Goal: Task Accomplishment & Management: Complete application form

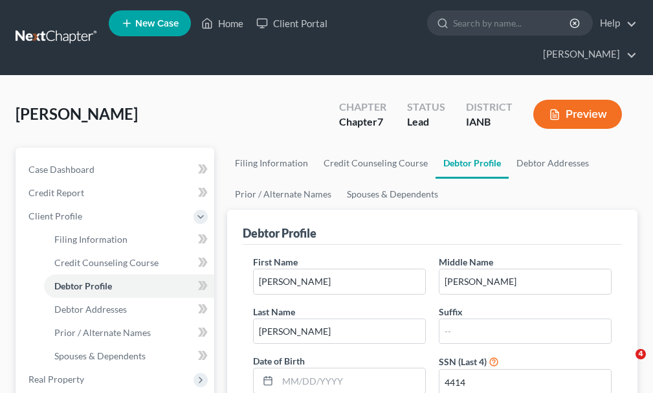
select select "1"
select select "2"
click at [234, 25] on link "Home" at bounding box center [222, 23] width 55 height 23
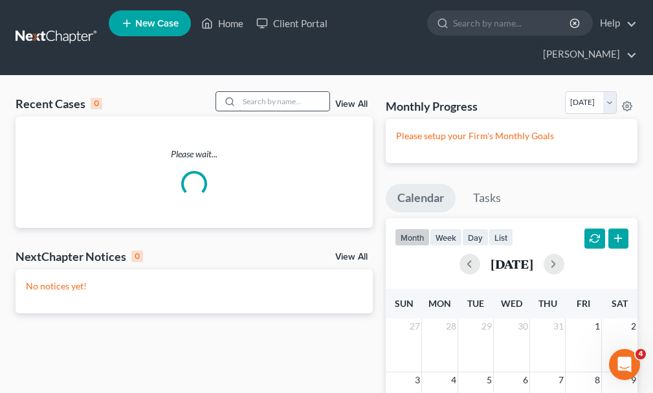
click at [272, 92] on input "search" at bounding box center [284, 101] width 91 height 19
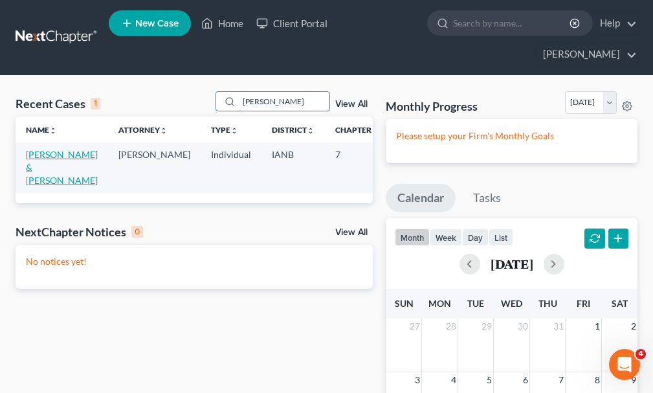
type input "[PERSON_NAME]"
click at [36, 149] on link "[PERSON_NAME] & [PERSON_NAME]" at bounding box center [62, 167] width 72 height 37
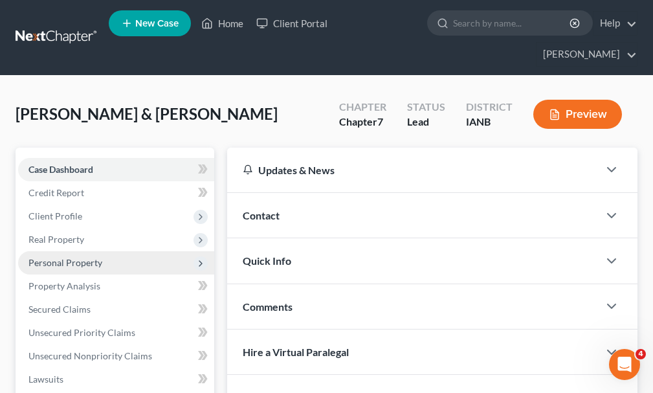
click at [55, 257] on span "Personal Property" at bounding box center [65, 262] width 74 height 11
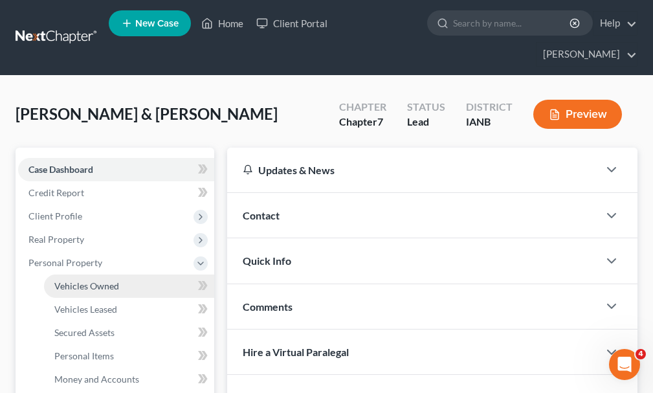
click at [77, 280] on span "Vehicles Owned" at bounding box center [86, 285] width 65 height 11
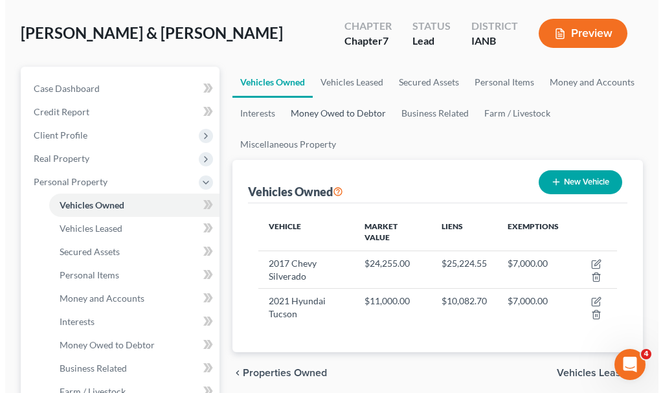
scroll to position [194, 0]
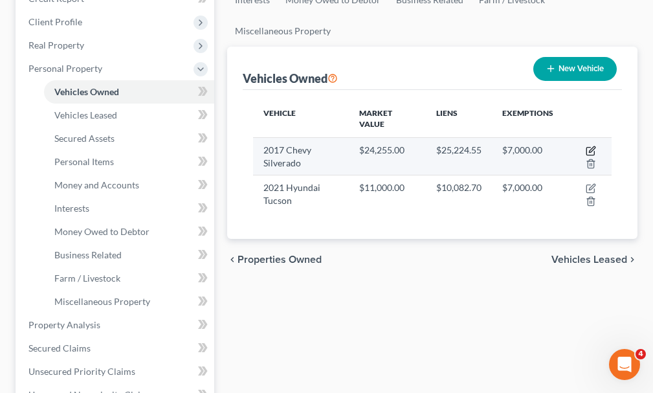
click at [592, 146] on icon "button" at bounding box center [592, 149] width 6 height 6
select select "0"
select select "9"
select select "2"
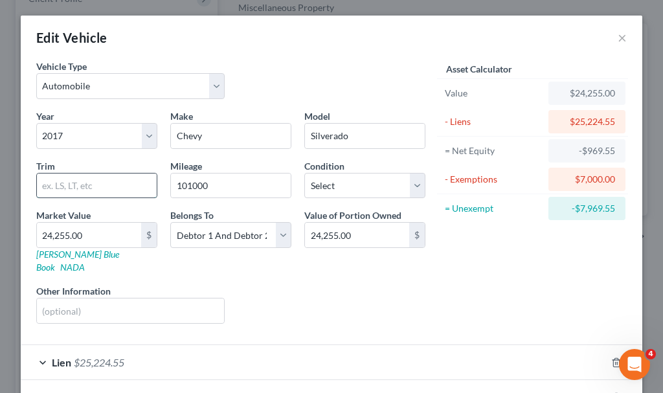
click at [74, 185] on input "text" at bounding box center [97, 185] width 120 height 25
type input "K1500 Ltz"
click at [60, 300] on input "text" at bounding box center [130, 310] width 187 height 25
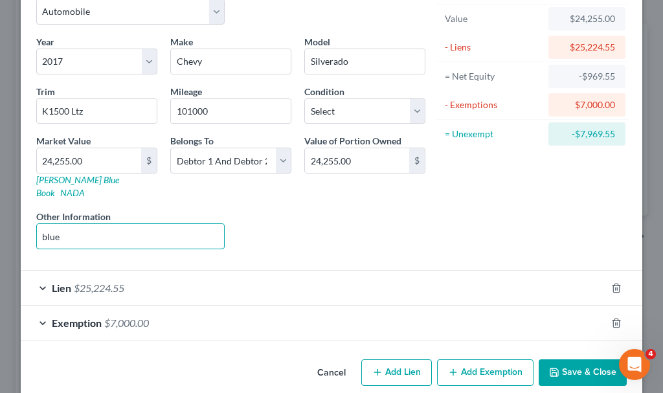
scroll to position [80, 0]
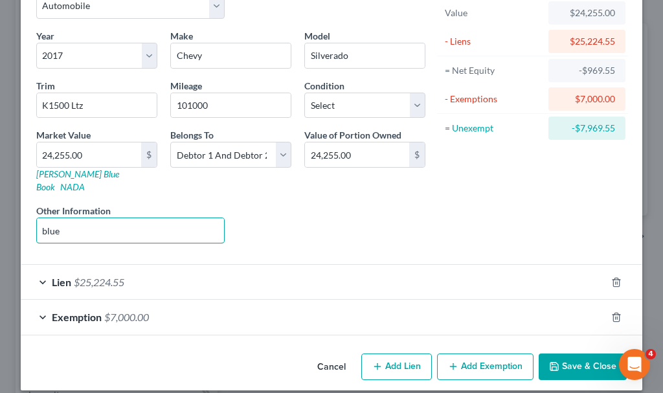
type input "blue"
click at [573, 354] on button "Save & Close" at bounding box center [583, 366] width 88 height 27
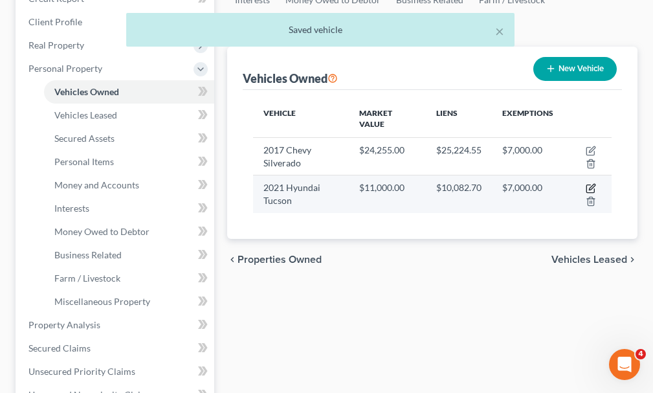
click at [594, 185] on icon "button" at bounding box center [592, 188] width 6 height 6
select select "0"
select select "5"
select select "2"
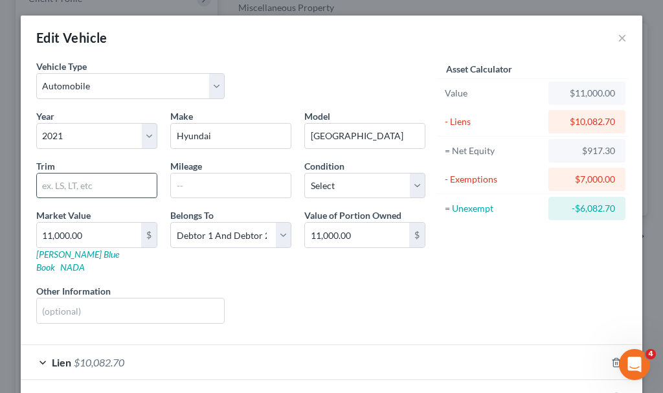
click at [76, 185] on input "text" at bounding box center [97, 185] width 120 height 25
type input "Limited"
click at [60, 300] on input "text" at bounding box center [130, 310] width 187 height 25
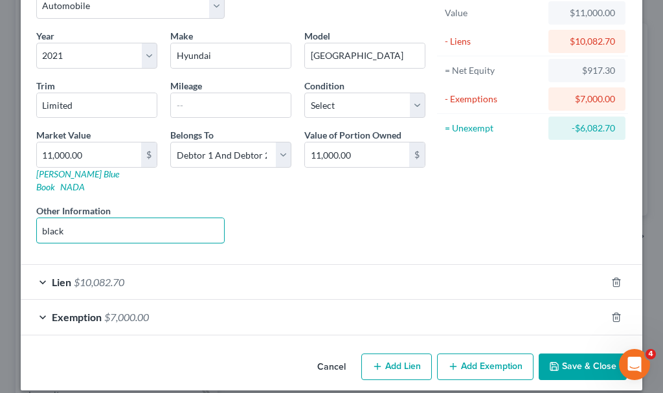
type input "black"
click at [572, 355] on button "Save & Close" at bounding box center [583, 366] width 88 height 27
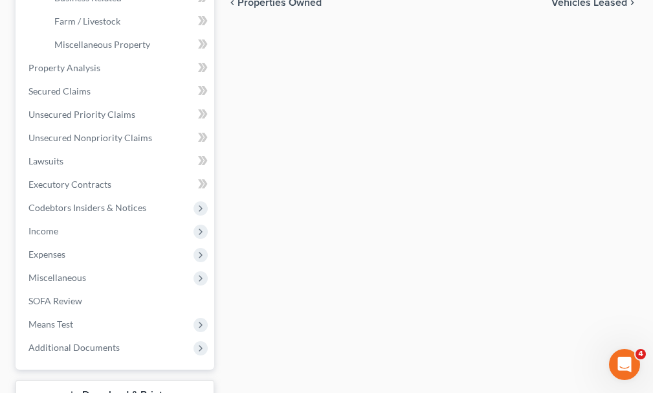
scroll to position [453, 0]
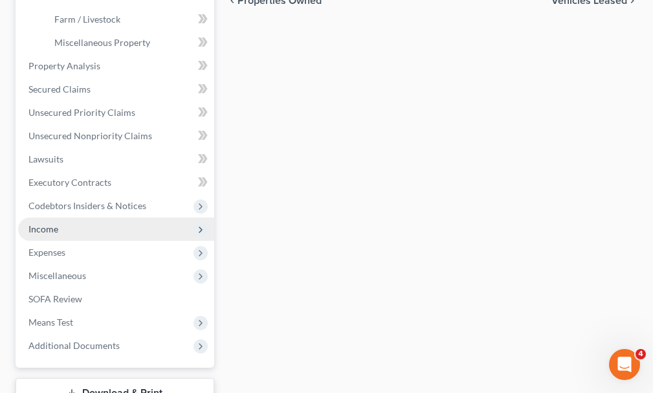
click at [35, 223] on span "Income" at bounding box center [43, 228] width 30 height 11
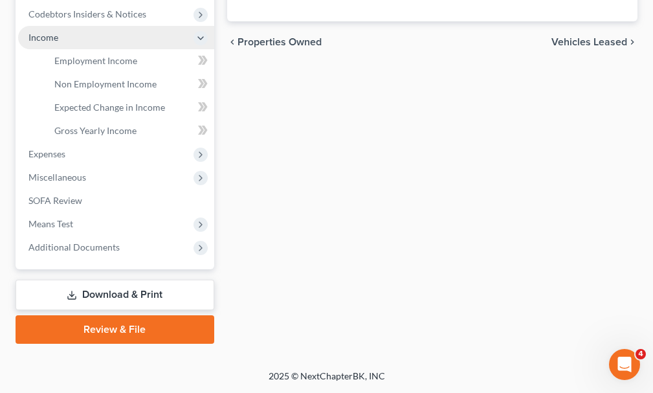
scroll to position [388, 0]
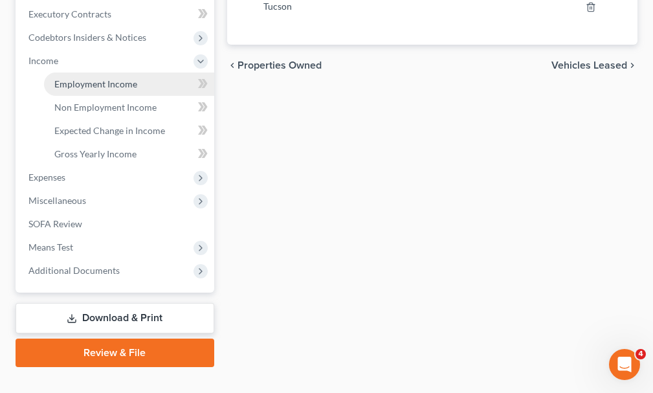
click at [85, 78] on span "Employment Income" at bounding box center [95, 83] width 83 height 11
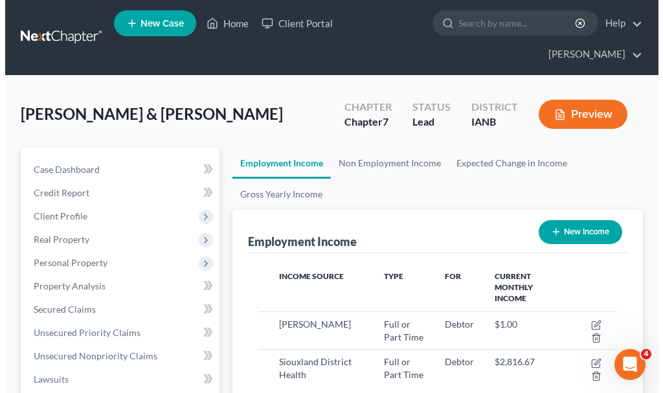
scroll to position [179, 385]
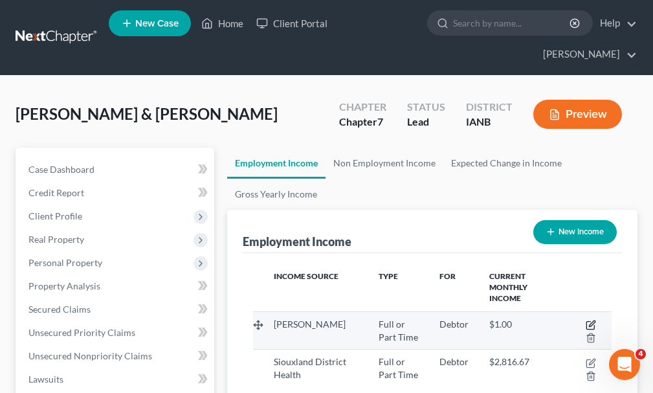
click at [590, 320] on icon "button" at bounding box center [592, 323] width 6 height 6
select select "0"
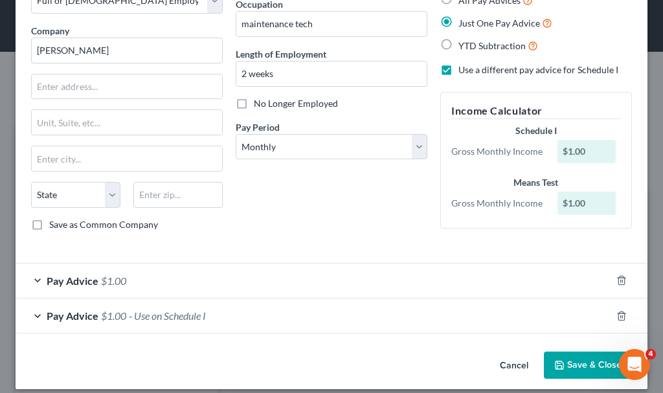
scroll to position [97, 0]
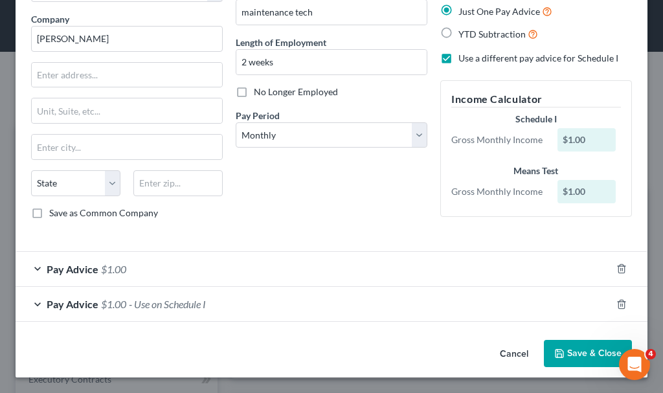
click at [159, 304] on span "- Use on Schedule I" at bounding box center [167, 304] width 77 height 12
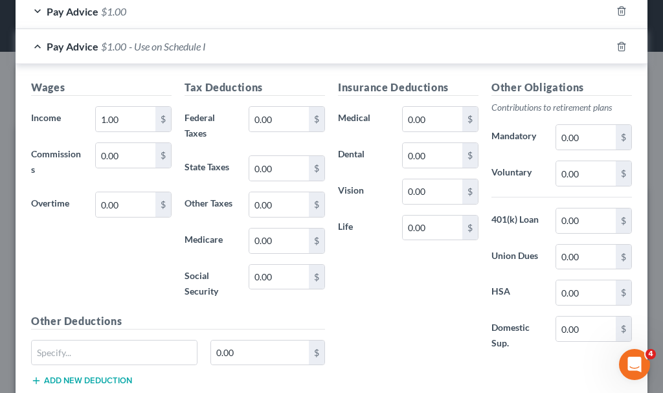
scroll to position [356, 0]
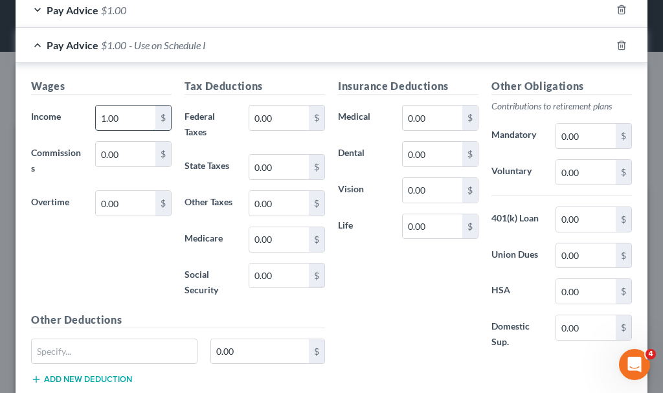
click at [136, 118] on input "1.00" at bounding box center [126, 118] width 60 height 25
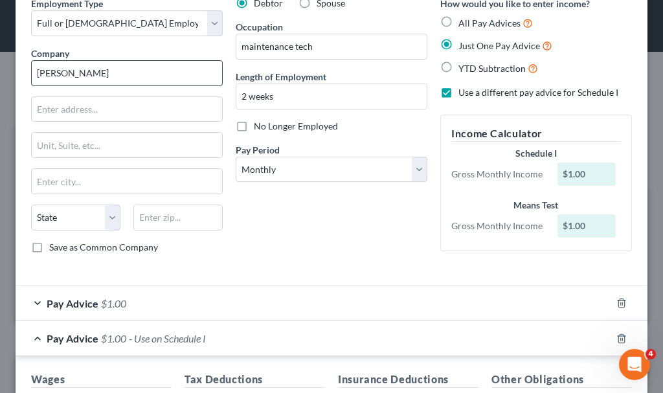
scroll to position [32, 0]
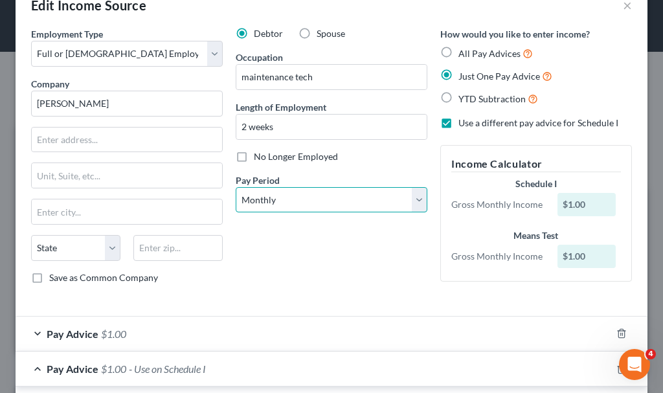
click at [286, 207] on select "Select Monthly Twice Monthly Every Other Week Weekly" at bounding box center [332, 200] width 192 height 26
select select "2"
click at [236, 187] on select "Select Monthly Twice Monthly Every Other Week Weekly" at bounding box center [332, 200] width 192 height 26
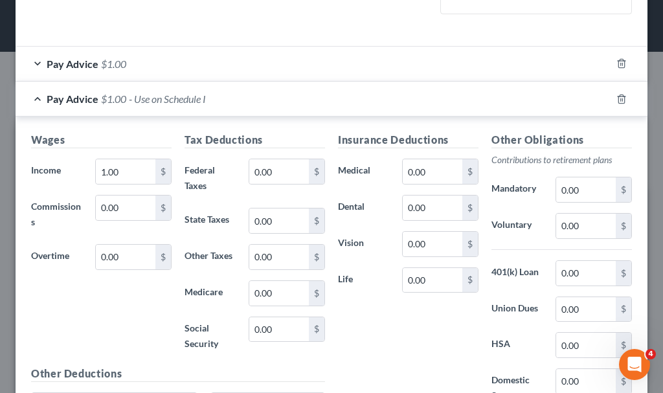
scroll to position [370, 0]
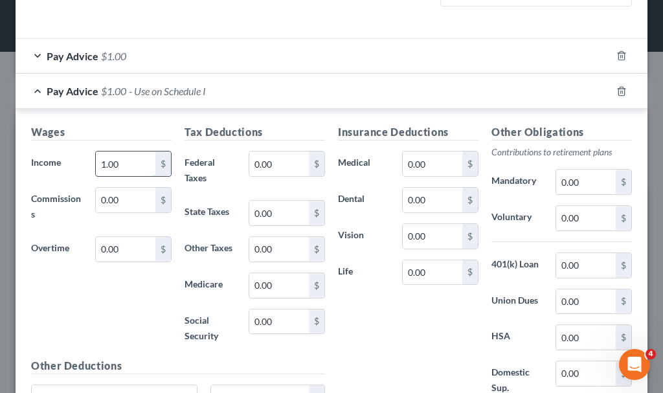
click at [131, 166] on input "1.00" at bounding box center [126, 163] width 60 height 25
type input "1"
type input "2,062.5"
type input "61.88"
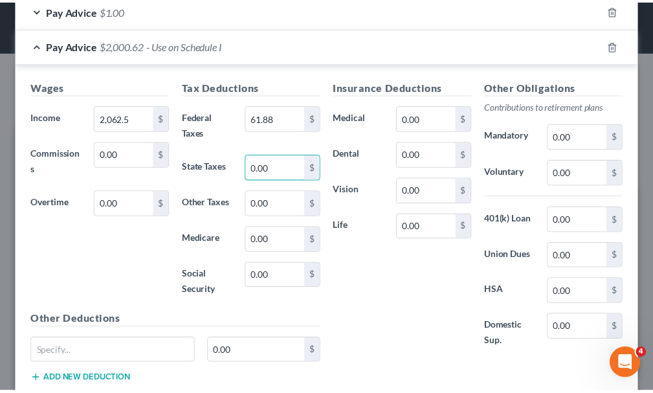
scroll to position [499, 0]
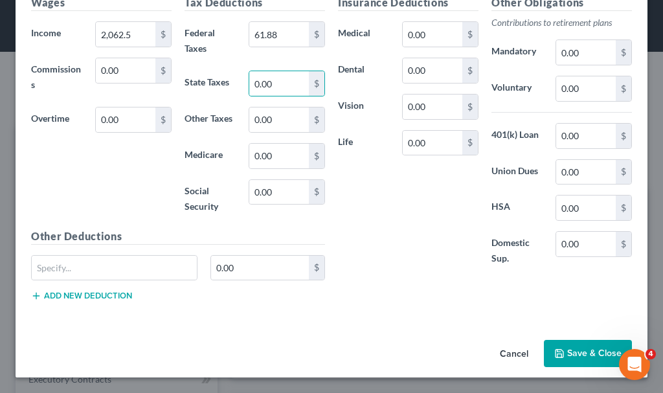
click at [563, 350] on button "Save & Close" at bounding box center [588, 353] width 88 height 27
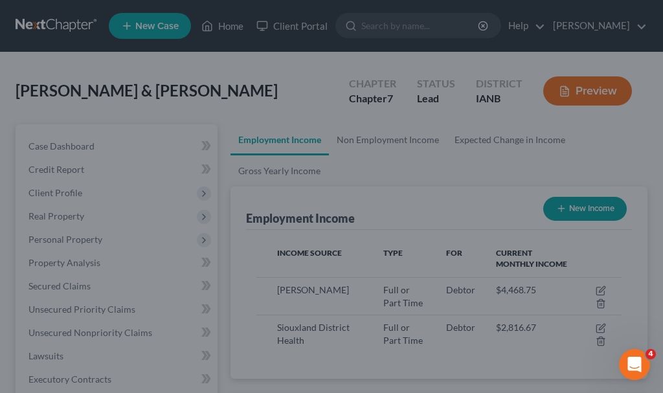
scroll to position [647209, 647003]
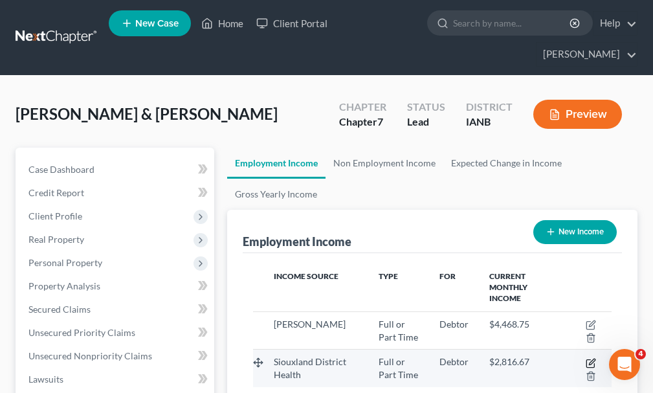
click at [589, 358] on icon "button" at bounding box center [591, 363] width 10 height 10
select select "0"
select select "2"
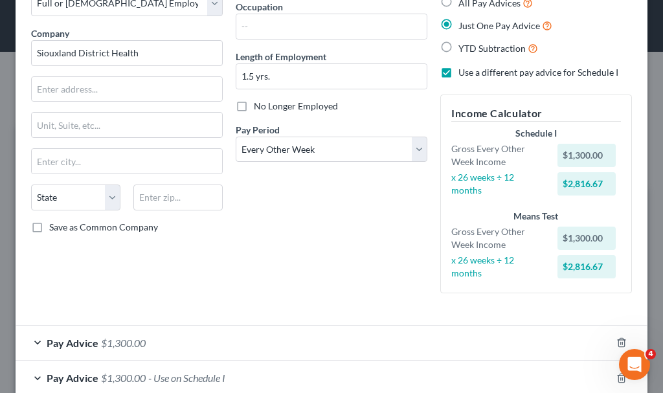
scroll to position [157, 0]
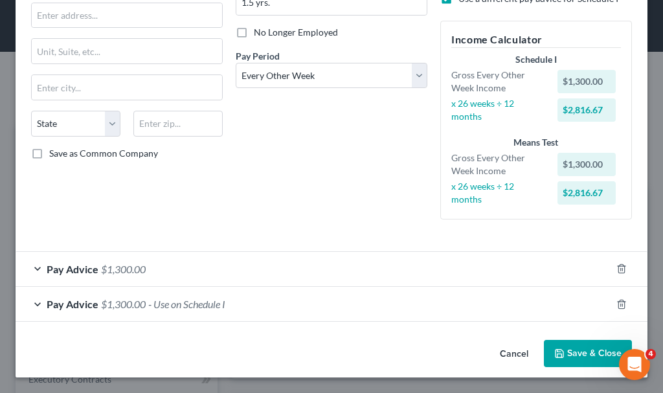
click at [131, 306] on span "$1,300.00" at bounding box center [123, 304] width 45 height 12
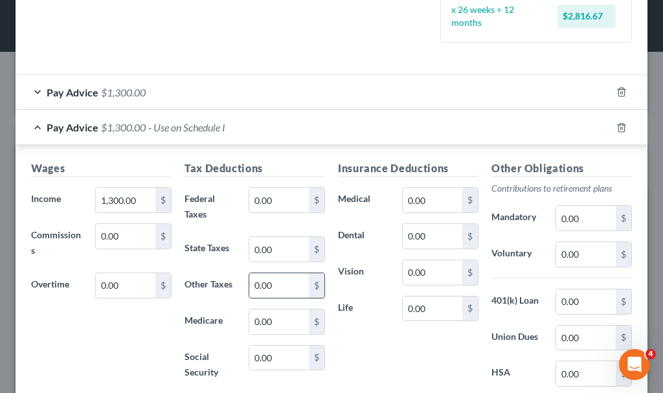
scroll to position [351, 0]
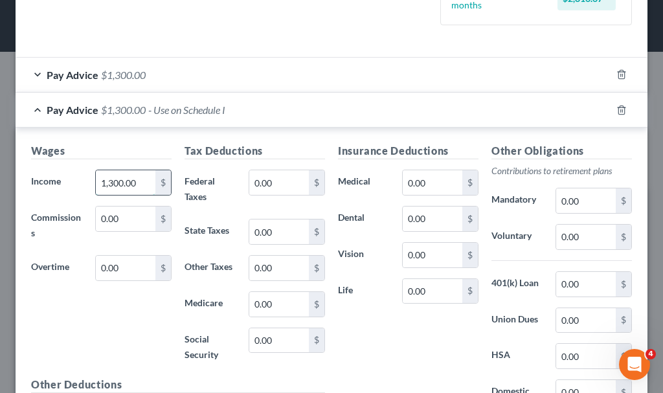
click at [144, 183] on input "1,300.00" at bounding box center [126, 182] width 60 height 25
type input "1,881.6"
type input "216.91"
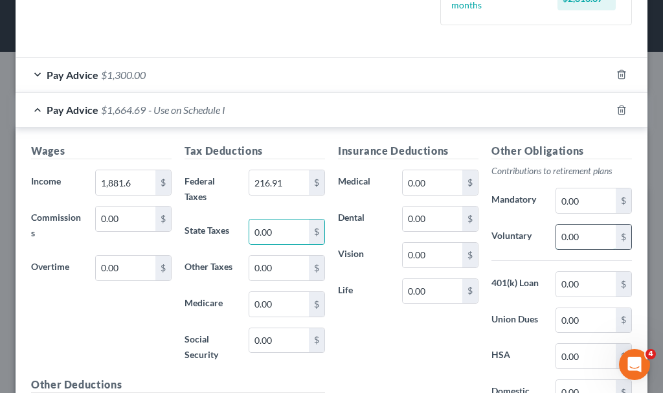
click at [578, 241] on input "0.00" at bounding box center [586, 237] width 60 height 25
type input "118.35"
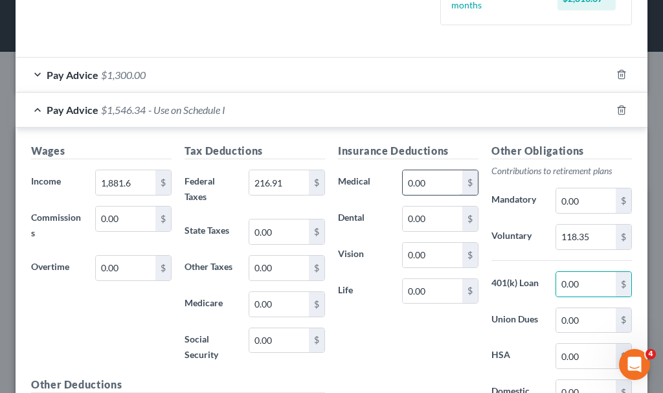
click at [427, 184] on input "0.00" at bounding box center [433, 182] width 60 height 25
type input "192.02"
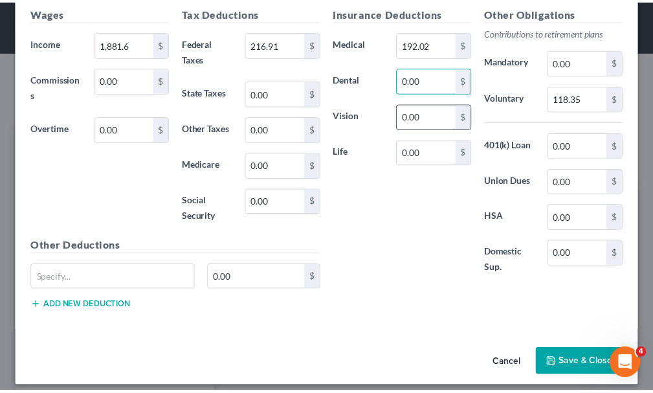
scroll to position [499, 0]
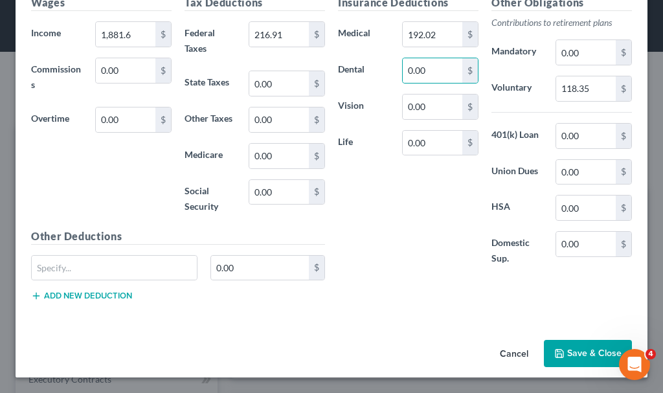
click at [561, 352] on button "Save & Close" at bounding box center [588, 353] width 88 height 27
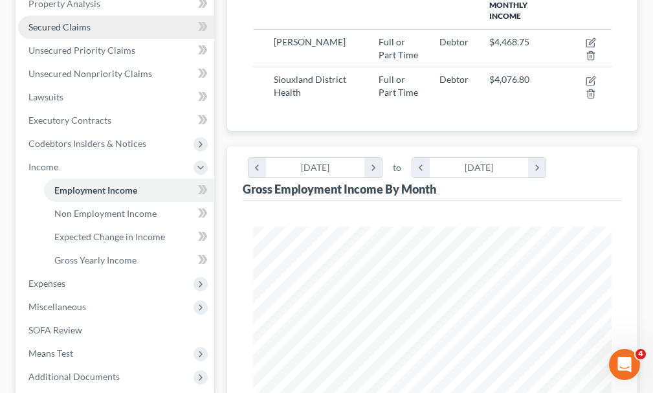
scroll to position [388, 0]
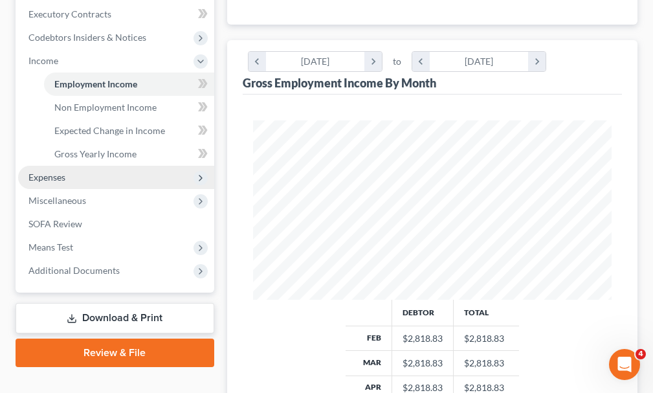
click at [44, 172] on span "Expenses" at bounding box center [46, 177] width 37 height 11
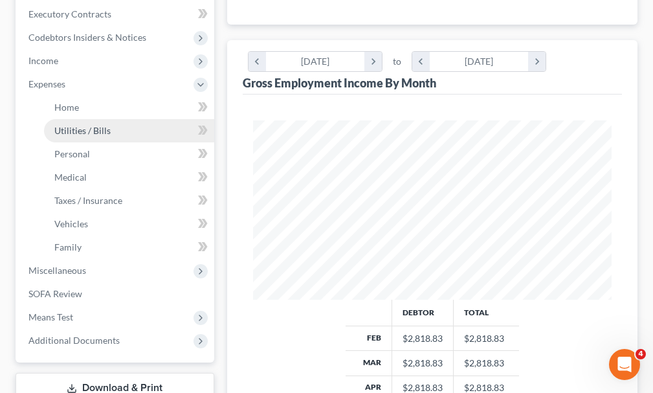
click at [68, 125] on span "Utilities / Bills" at bounding box center [82, 130] width 56 height 11
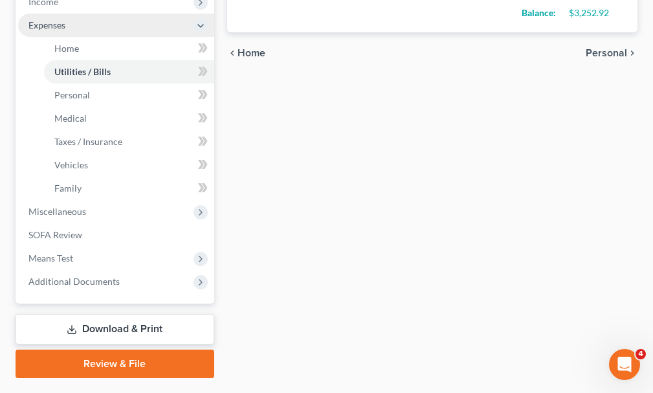
scroll to position [458, 0]
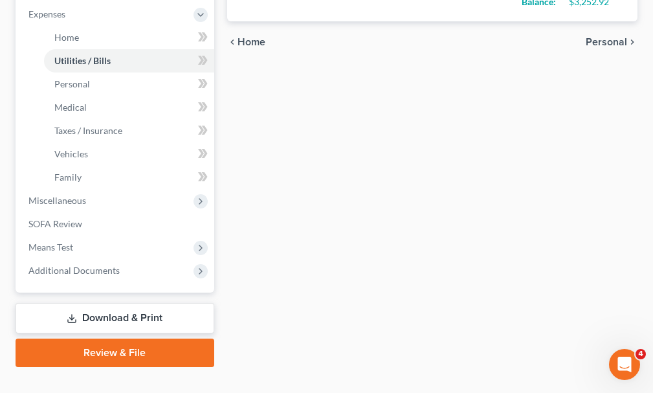
click at [113, 303] on link "Download & Print" at bounding box center [115, 318] width 199 height 30
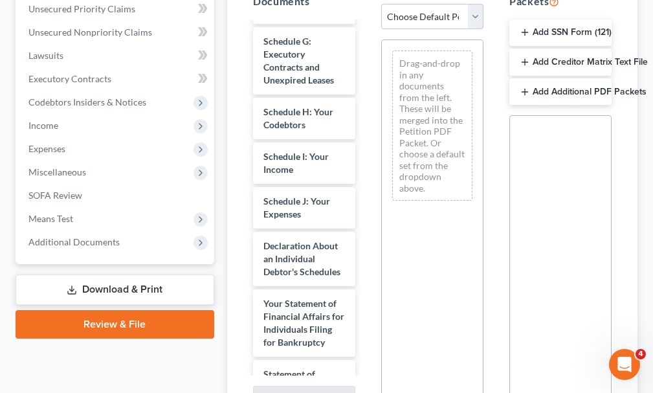
scroll to position [388, 0]
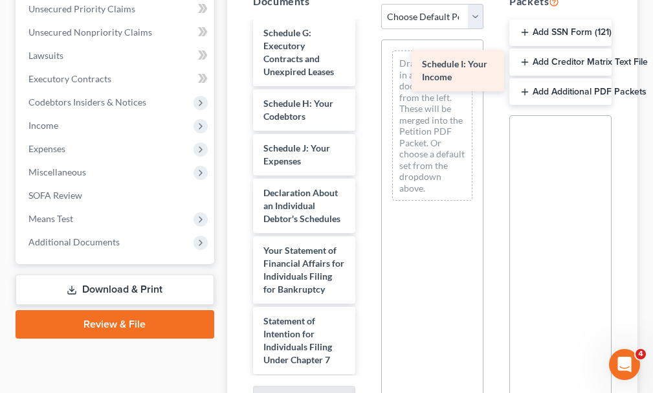
drag, startPoint x: 273, startPoint y: 127, endPoint x: 431, endPoint y: 66, distance: 169.9
click at [366, 65] on div "Schedule I: Your Income Voluntary Petition for Individuals Filing for Bankruptc…" at bounding box center [304, 154] width 123 height 1041
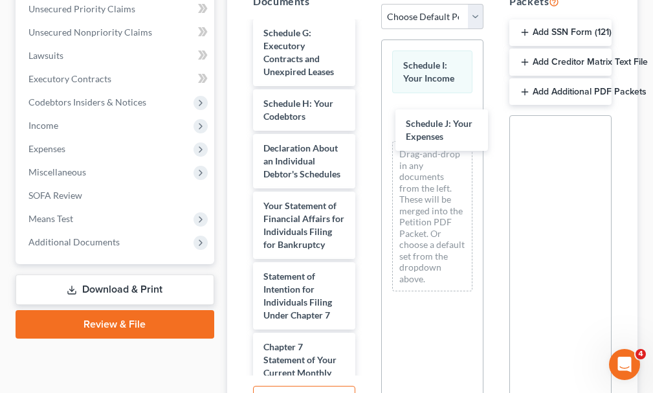
drag, startPoint x: 289, startPoint y: 127, endPoint x: 420, endPoint y: 128, distance: 131.4
click at [366, 124] on div "Schedule J: Your Expenses Voluntary Petition for Individuals Filing for Bankrup…" at bounding box center [304, 132] width 123 height 996
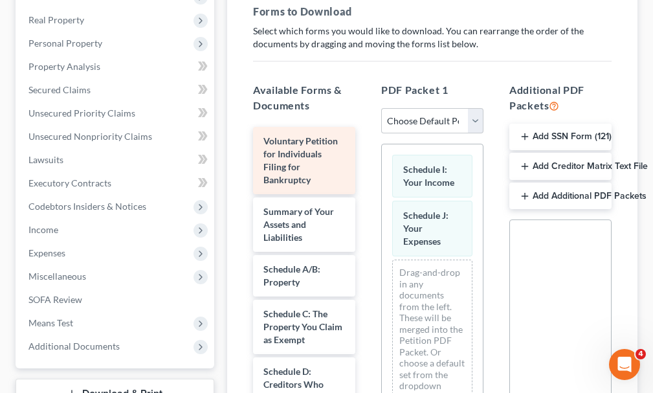
scroll to position [65, 0]
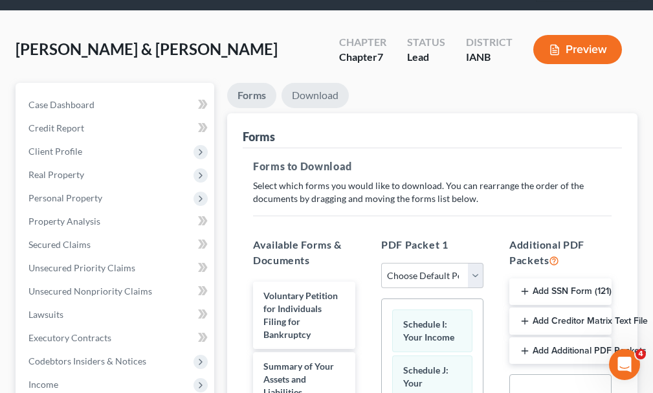
click at [319, 83] on link "Download" at bounding box center [315, 95] width 67 height 25
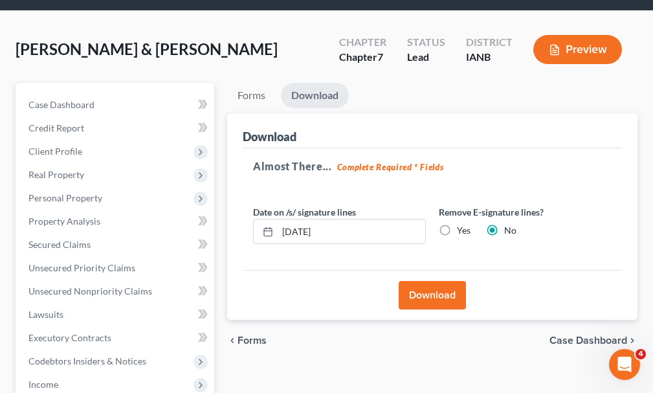
click at [418, 281] on button "Download" at bounding box center [432, 295] width 67 height 28
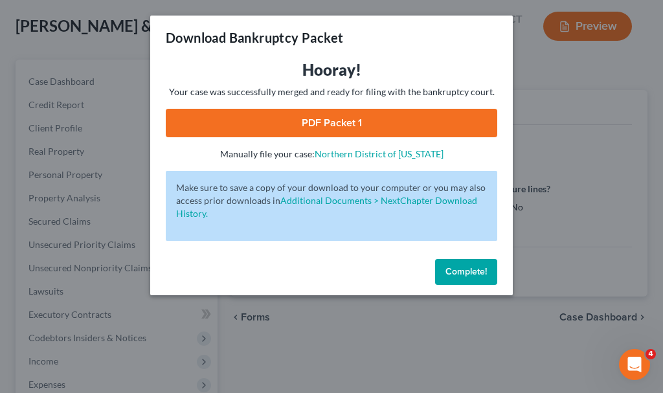
click at [304, 126] on link "PDF Packet 1" at bounding box center [331, 123] width 331 height 28
click at [454, 268] on span "Complete!" at bounding box center [465, 271] width 41 height 11
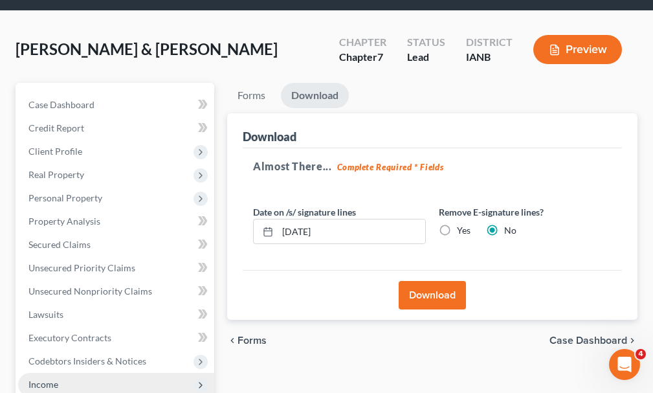
click at [46, 379] on span "Income" at bounding box center [43, 384] width 30 height 11
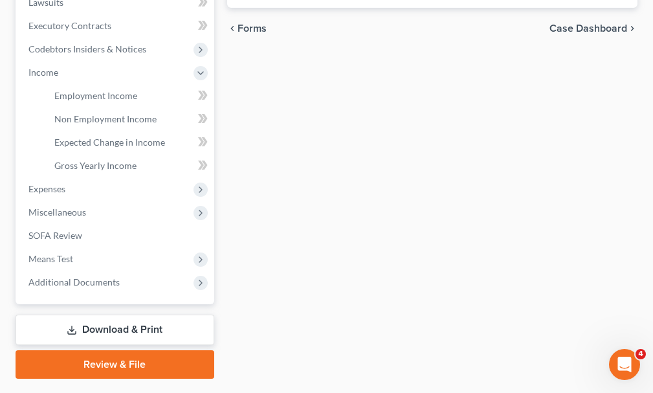
scroll to position [388, 0]
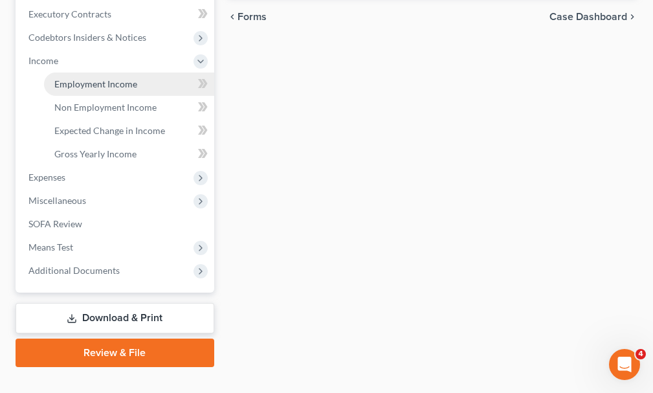
click at [78, 78] on span "Employment Income" at bounding box center [95, 83] width 83 height 11
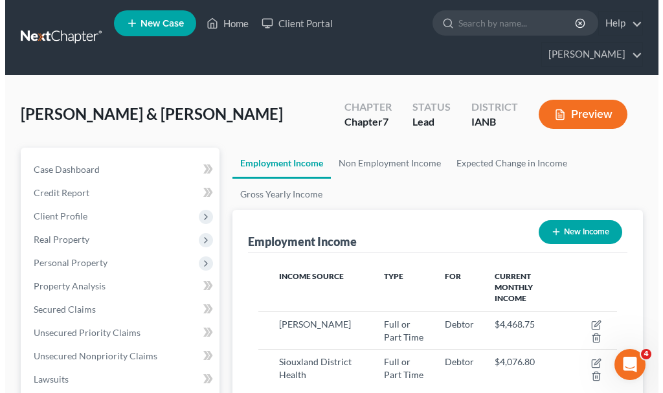
scroll to position [179, 385]
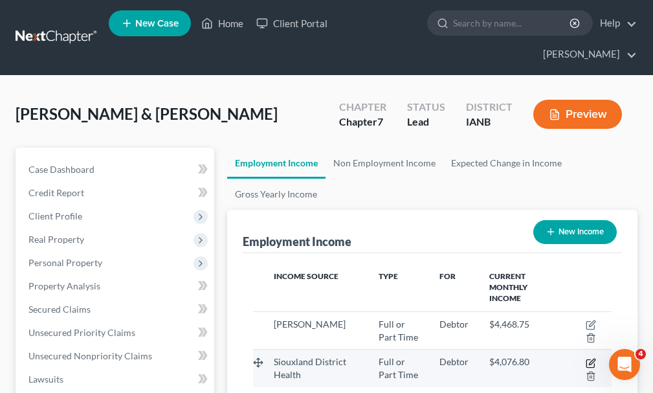
click at [591, 358] on icon "button" at bounding box center [591, 363] width 10 height 10
select select "0"
select select "2"
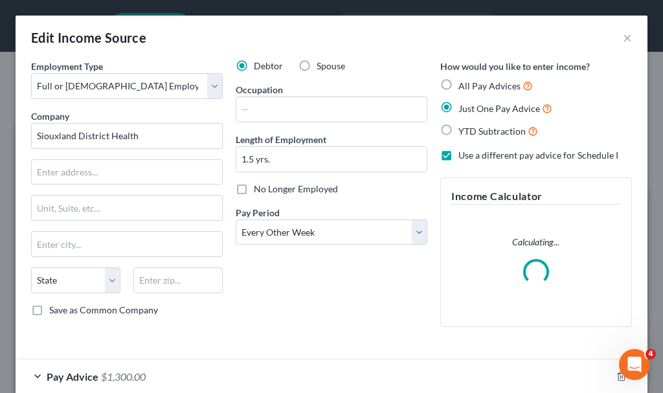
scroll to position [183, 391]
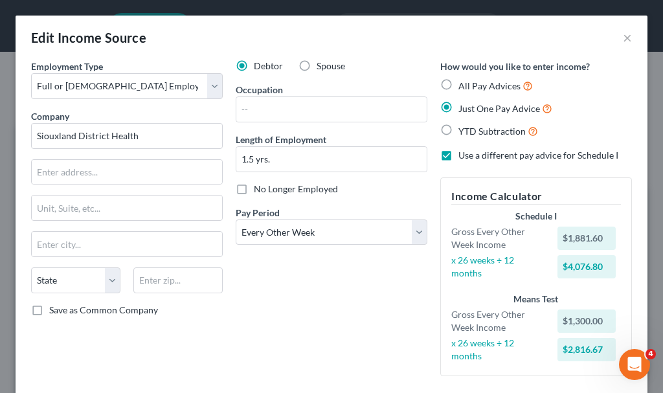
click at [317, 65] on label "Spouse" at bounding box center [331, 66] width 28 height 13
click at [322, 65] on input "Spouse" at bounding box center [326, 64] width 8 height 8
radio input "true"
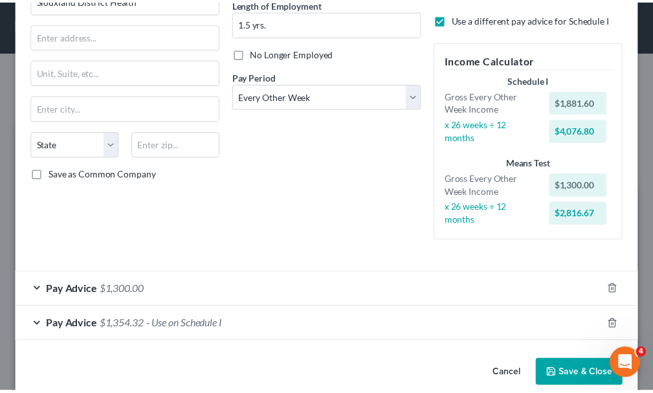
scroll to position [157, 0]
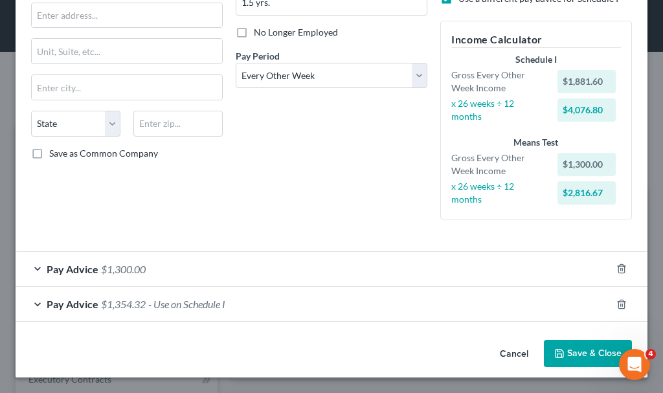
click at [576, 354] on button "Save & Close" at bounding box center [588, 353] width 88 height 27
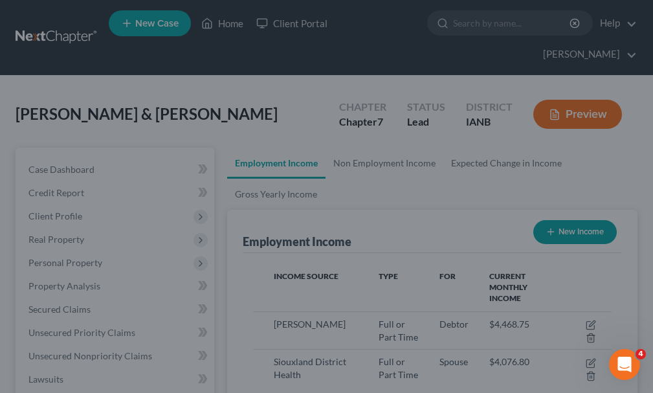
scroll to position [647209, 647003]
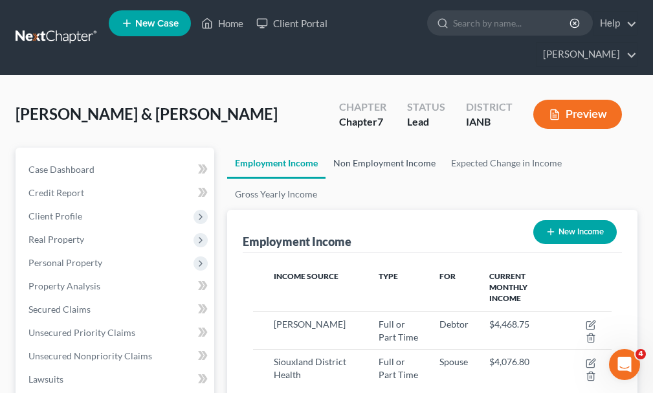
click at [381, 148] on link "Non Employment Income" at bounding box center [385, 163] width 118 height 31
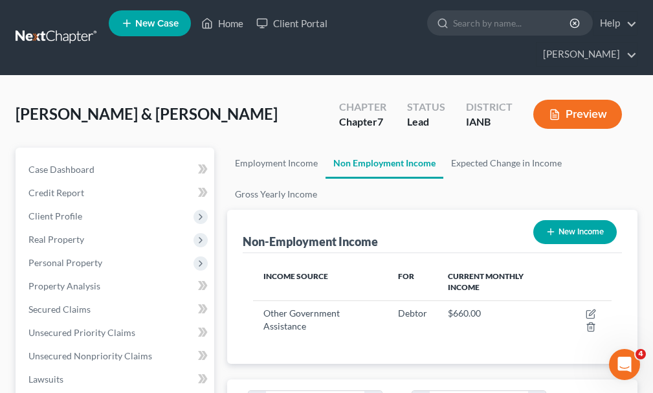
scroll to position [179, 385]
click at [273, 148] on link "Employment Income" at bounding box center [276, 163] width 98 height 31
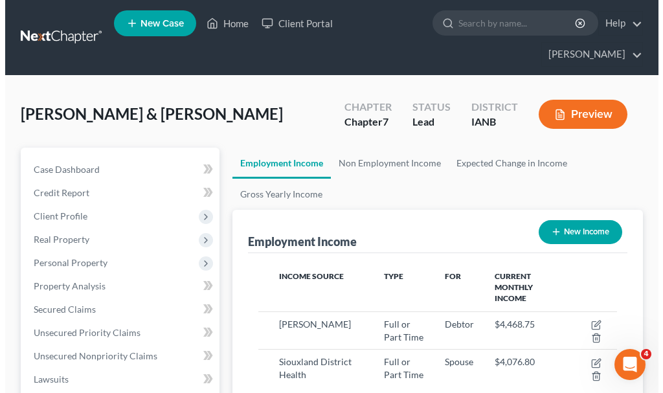
scroll to position [179, 385]
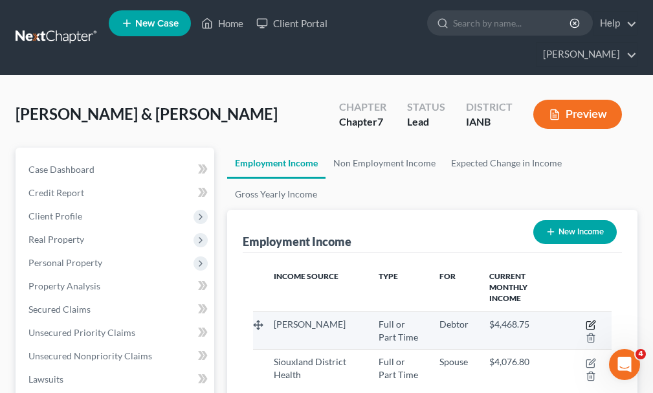
click at [590, 320] on icon "button" at bounding box center [591, 325] width 10 height 10
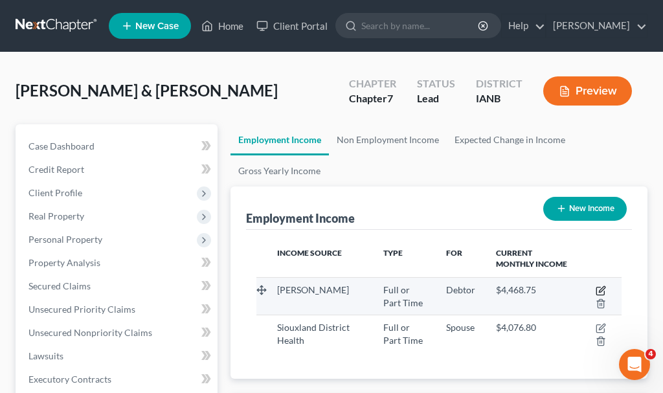
select select "0"
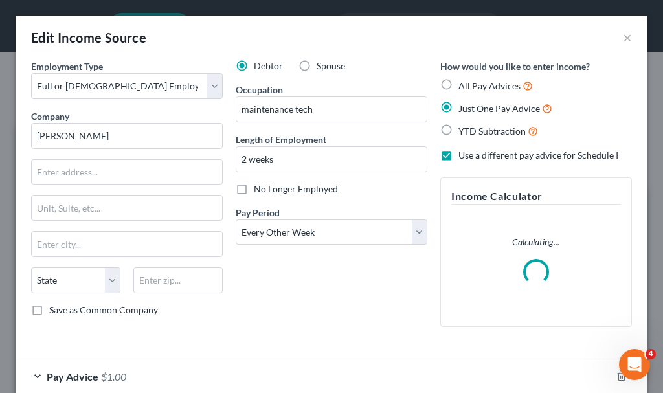
scroll to position [183, 391]
drag, startPoint x: 284, startPoint y: 230, endPoint x: 285, endPoint y: 243, distance: 13.7
click at [284, 230] on select "Select Monthly Twice Monthly Every Other Week Weekly" at bounding box center [332, 232] width 192 height 26
select select "0"
click at [236, 219] on select "Select Monthly Twice Monthly Every Other Week Weekly" at bounding box center [332, 232] width 192 height 26
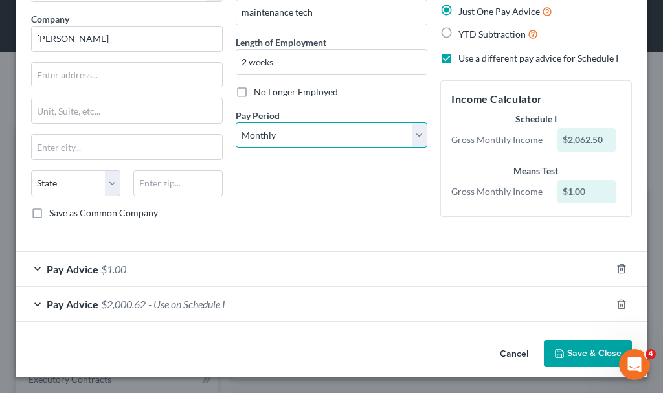
scroll to position [97, 0]
click at [115, 267] on span "$1.00" at bounding box center [113, 269] width 25 height 12
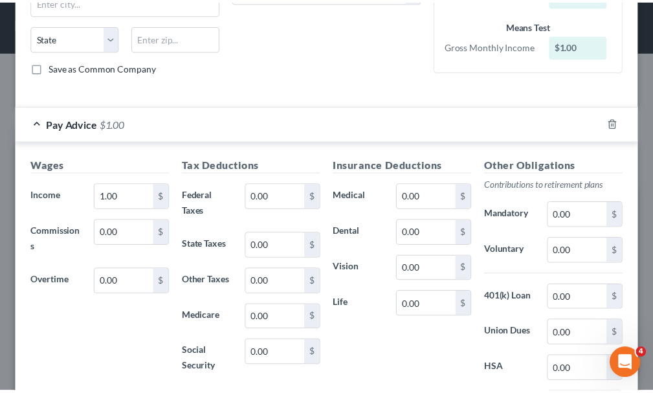
scroll to position [421, 0]
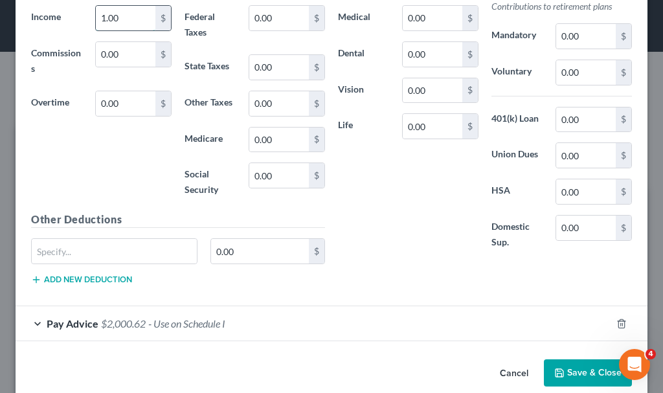
click at [132, 16] on input "1.00" at bounding box center [126, 18] width 60 height 25
type input "4,687.95"
click at [554, 374] on icon "button" at bounding box center [559, 373] width 10 height 10
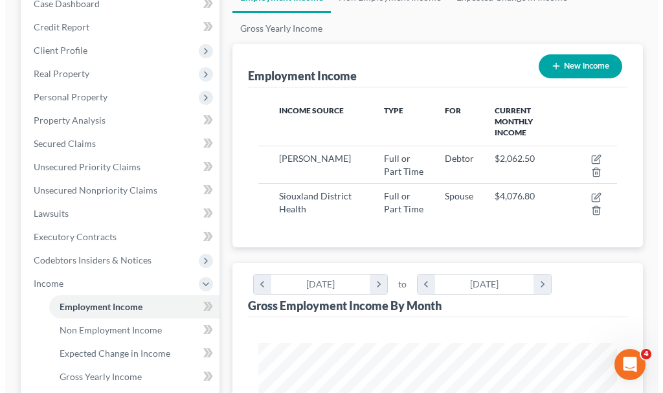
scroll to position [194, 0]
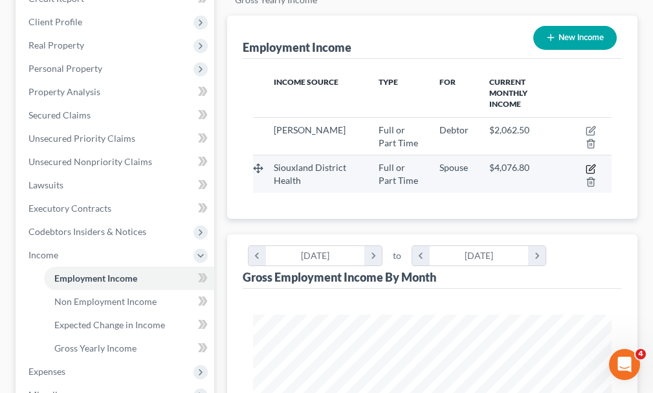
click at [592, 164] on icon "button" at bounding box center [592, 167] width 6 height 6
select select "0"
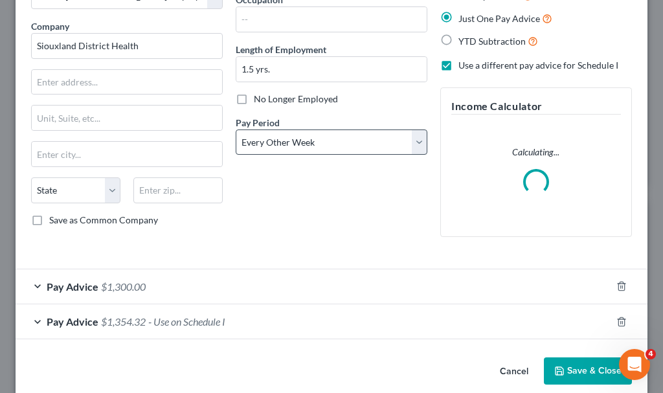
scroll to position [107, 0]
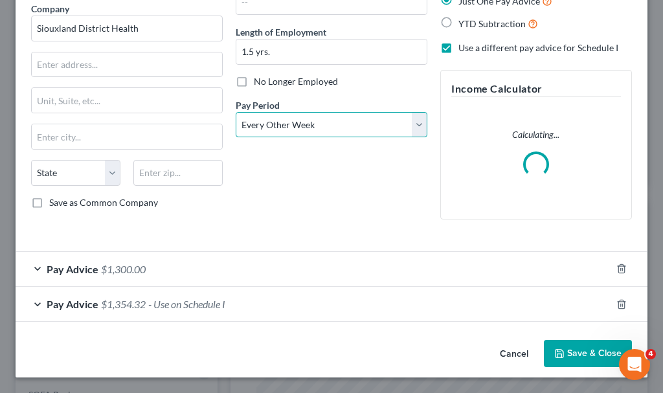
click at [322, 113] on select "Select Monthly Twice Monthly Every Other Week Weekly" at bounding box center [332, 125] width 192 height 26
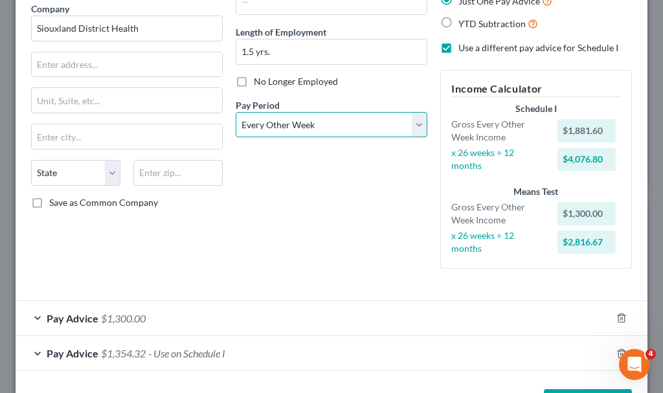
select select "0"
click at [236, 112] on select "Select Monthly Twice Monthly Every Other Week Weekly" at bounding box center [332, 125] width 192 height 26
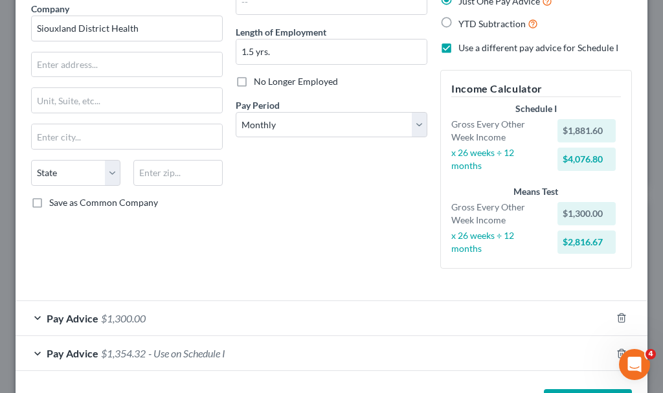
click at [124, 315] on span "$1,300.00" at bounding box center [123, 318] width 45 height 12
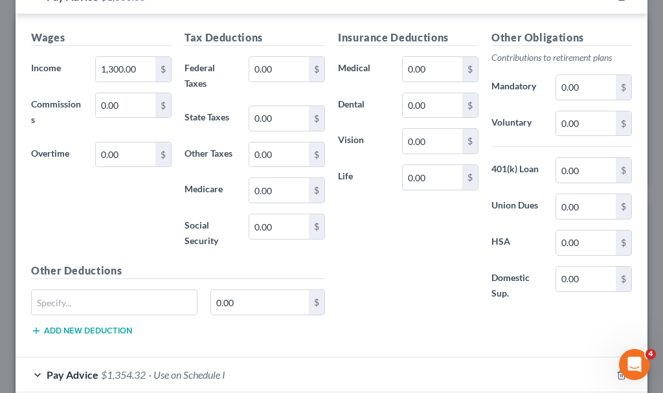
scroll to position [431, 0]
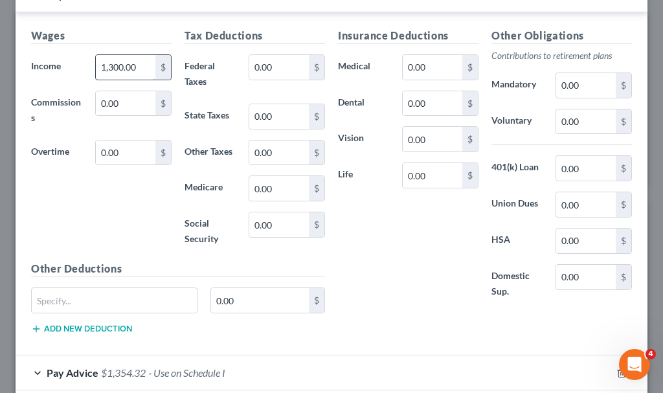
click at [142, 67] on input "1,300.00" at bounding box center [126, 67] width 60 height 25
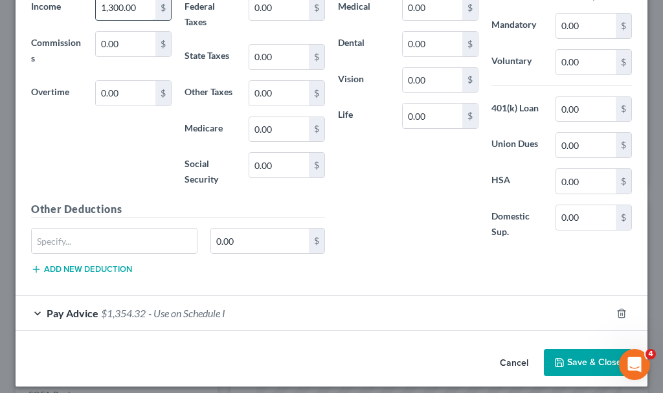
scroll to position [372, 0]
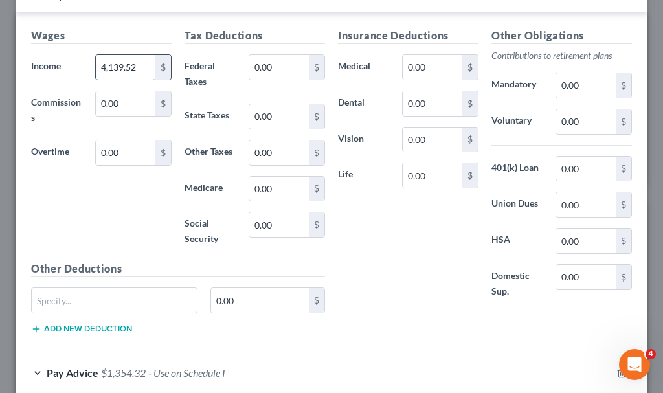
type input "4,139.52"
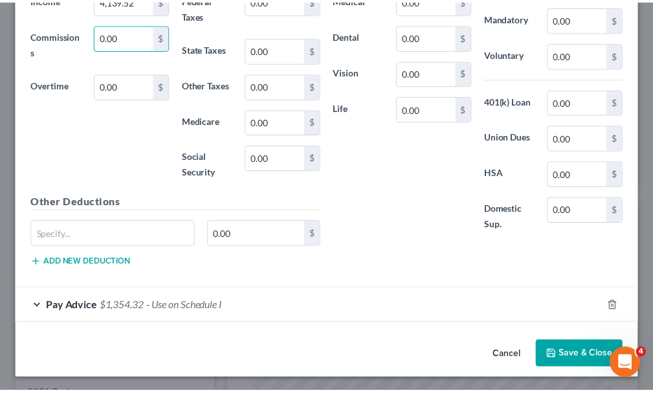
scroll to position [440, 0]
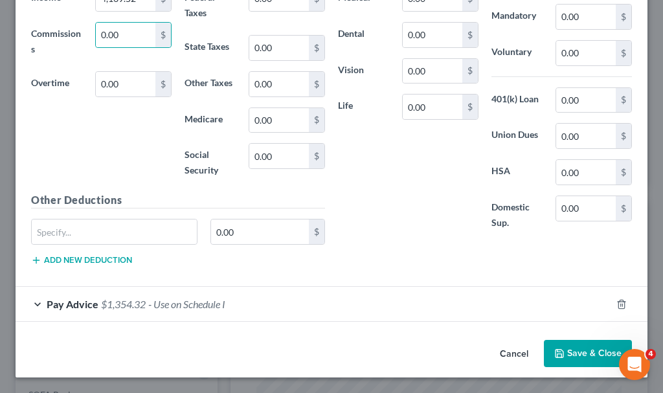
click at [574, 348] on button "Save & Close" at bounding box center [588, 353] width 88 height 27
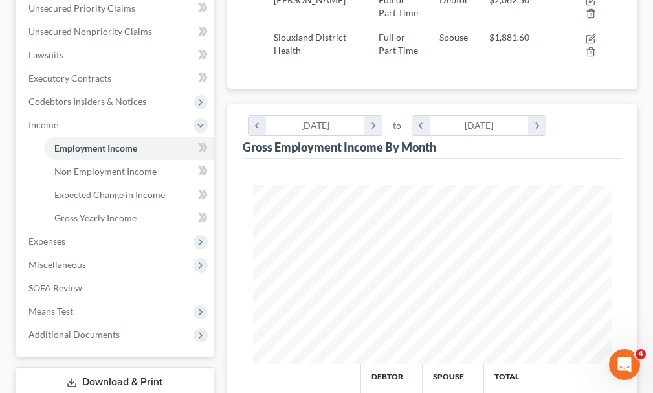
scroll to position [291, 0]
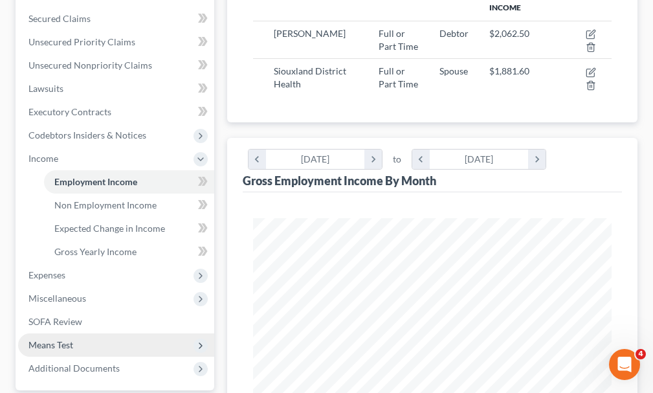
click at [56, 339] on span "Means Test" at bounding box center [50, 344] width 45 height 11
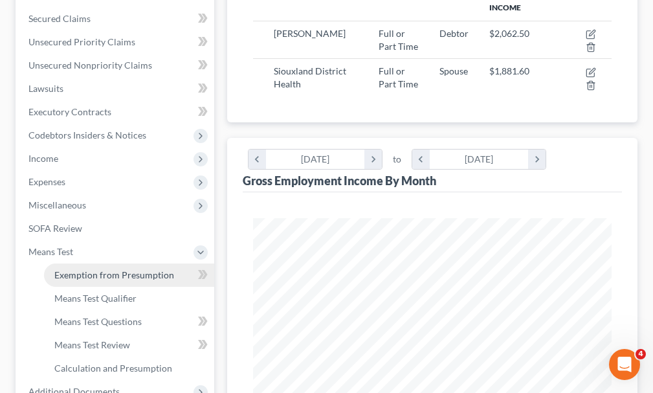
click at [115, 269] on span "Exemption from Presumption" at bounding box center [114, 274] width 120 height 11
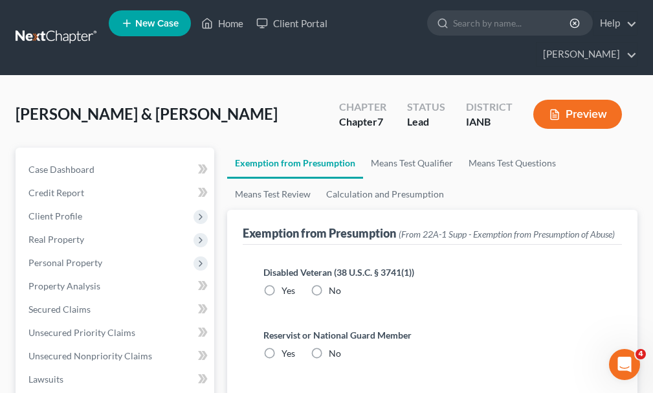
drag, startPoint x: 315, startPoint y: 265, endPoint x: 307, endPoint y: 328, distance: 63.9
click at [329, 284] on label "No" at bounding box center [335, 290] width 12 height 13
click at [334, 284] on input "No" at bounding box center [338, 288] width 8 height 8
radio input "true"
click at [329, 347] on label "No" at bounding box center [335, 353] width 12 height 13
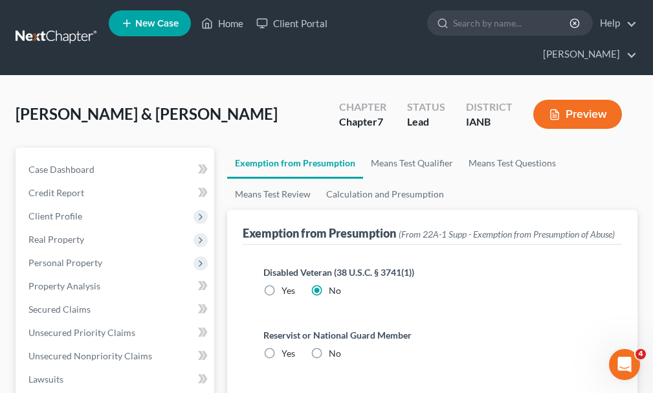
click at [334, 347] on input "No" at bounding box center [338, 351] width 8 height 8
radio input "true"
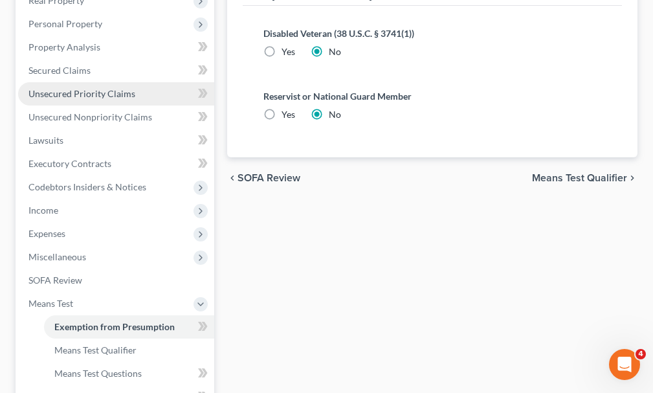
scroll to position [259, 0]
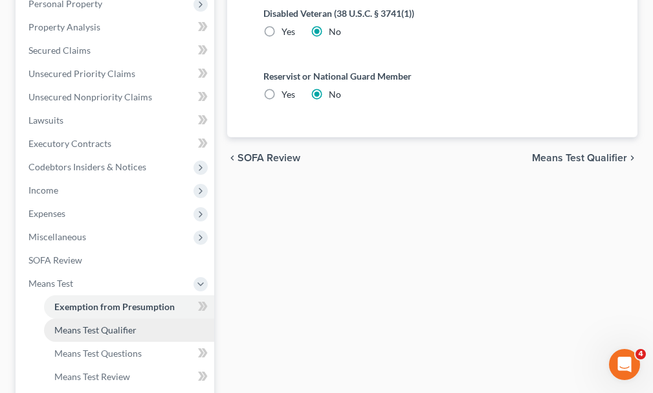
click at [78, 324] on span "Means Test Qualifier" at bounding box center [95, 329] width 82 height 11
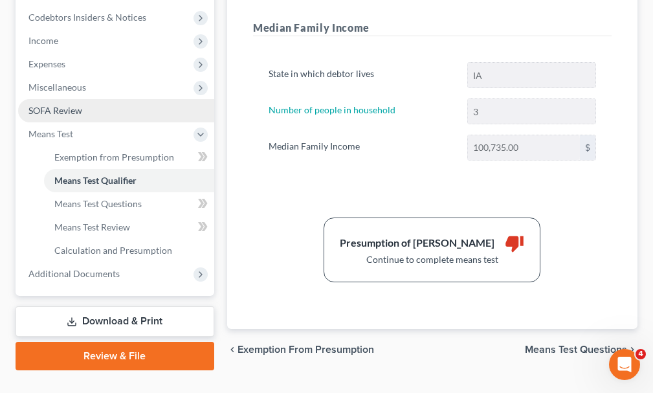
scroll to position [412, 0]
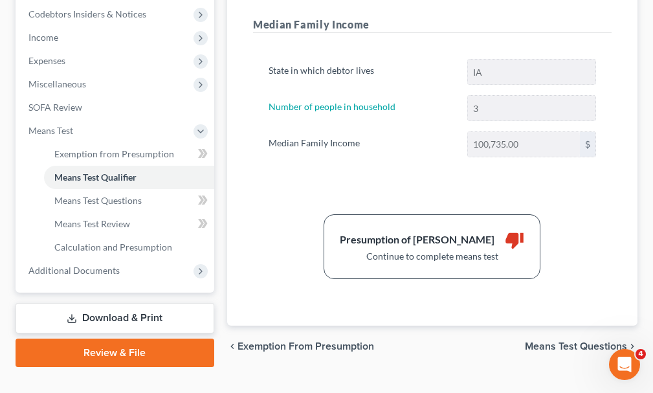
click at [106, 303] on link "Download & Print" at bounding box center [115, 318] width 199 height 30
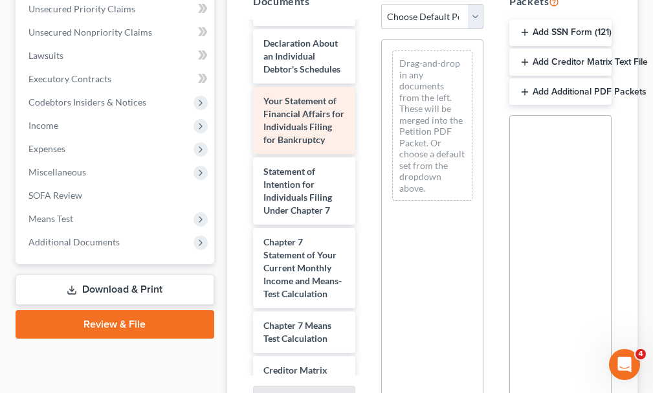
scroll to position [647, 0]
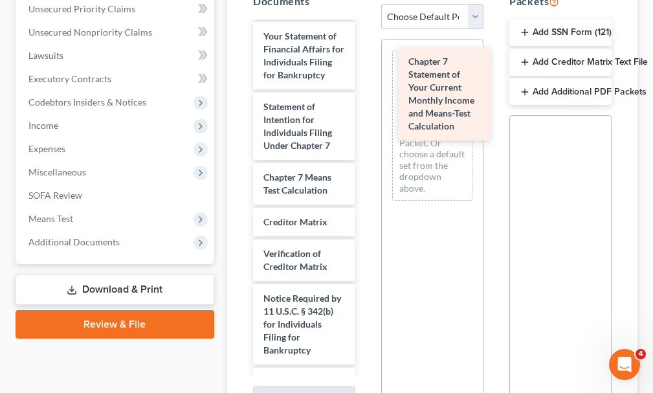
drag, startPoint x: 287, startPoint y: 230, endPoint x: 432, endPoint y: 98, distance: 195.7
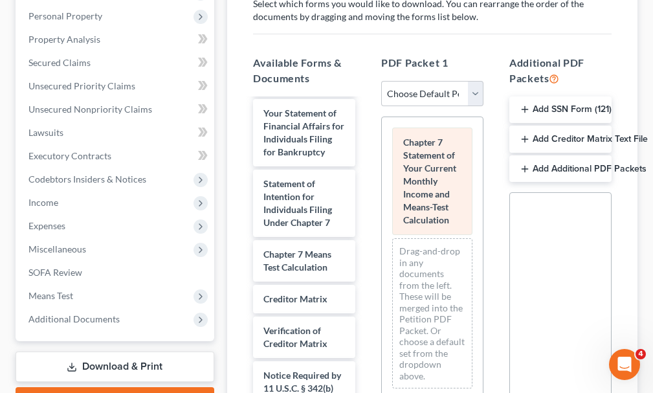
scroll to position [65, 0]
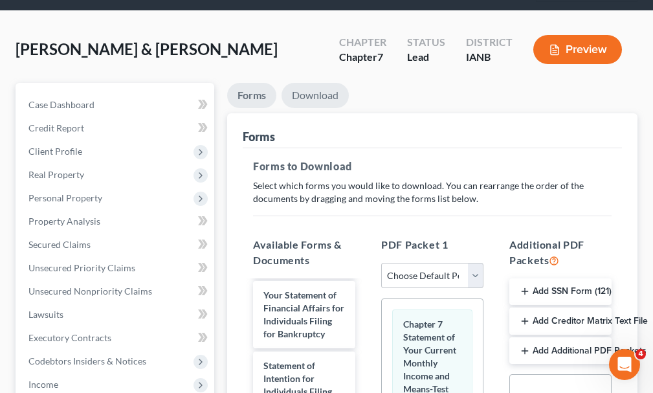
click at [326, 83] on link "Download" at bounding box center [315, 95] width 67 height 25
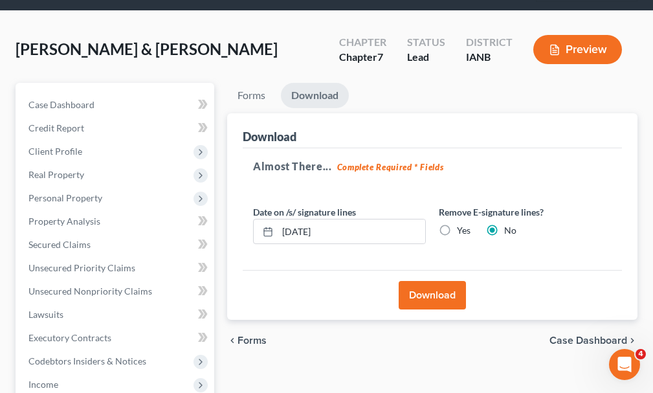
click at [457, 224] on label "Yes" at bounding box center [464, 230] width 14 height 13
click at [462, 224] on input "Yes" at bounding box center [466, 228] width 8 height 8
radio input "true"
radio input "false"
click at [420, 281] on button "Download" at bounding box center [432, 295] width 67 height 28
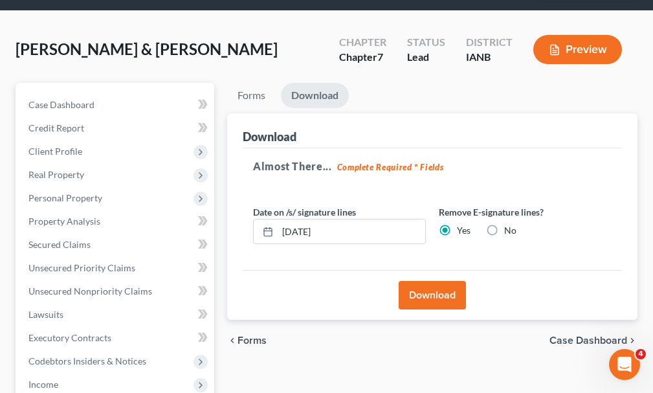
click at [421, 281] on button "Download" at bounding box center [432, 295] width 67 height 28
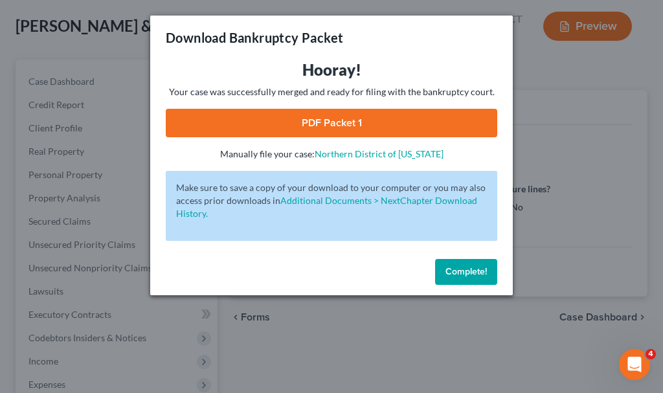
click at [250, 122] on link "PDF Packet 1" at bounding box center [331, 123] width 331 height 28
click at [466, 269] on span "Complete!" at bounding box center [465, 271] width 41 height 11
click at [457, 274] on span "Complete!" at bounding box center [465, 271] width 41 height 11
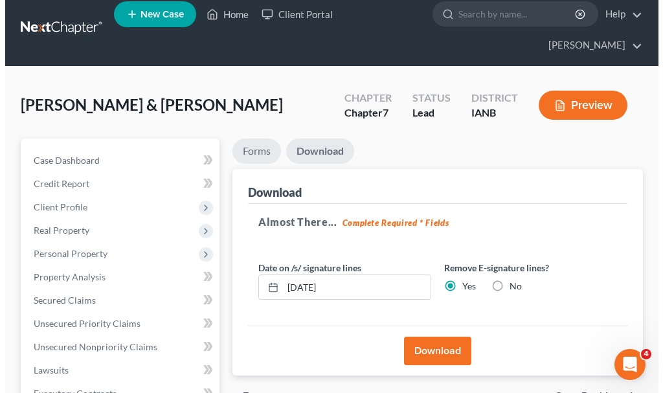
scroll to position [0, 0]
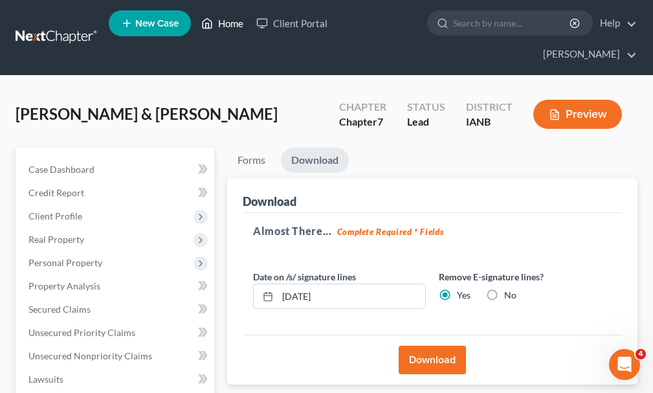
click at [223, 25] on link "Home" at bounding box center [222, 23] width 55 height 23
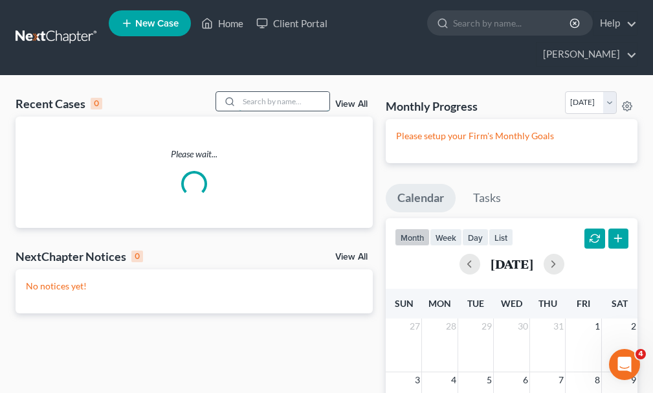
click at [270, 92] on input "search" at bounding box center [284, 101] width 91 height 19
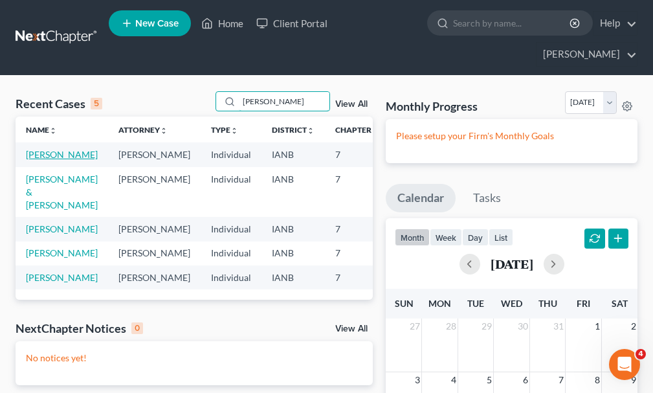
type input "[PERSON_NAME]"
click at [38, 149] on link "[PERSON_NAME]" at bounding box center [62, 154] width 72 height 11
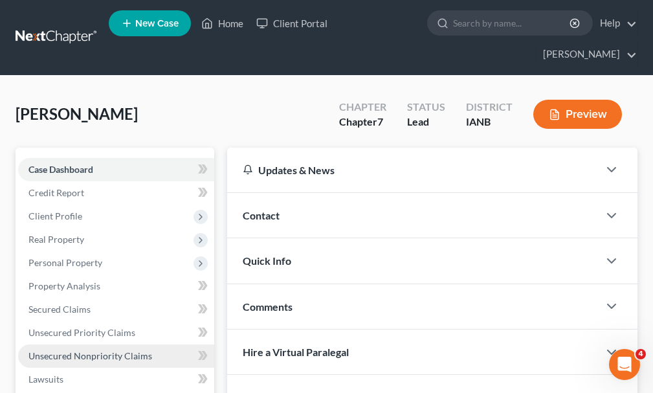
click at [47, 350] on span "Unsecured Nonpriority Claims" at bounding box center [90, 355] width 124 height 11
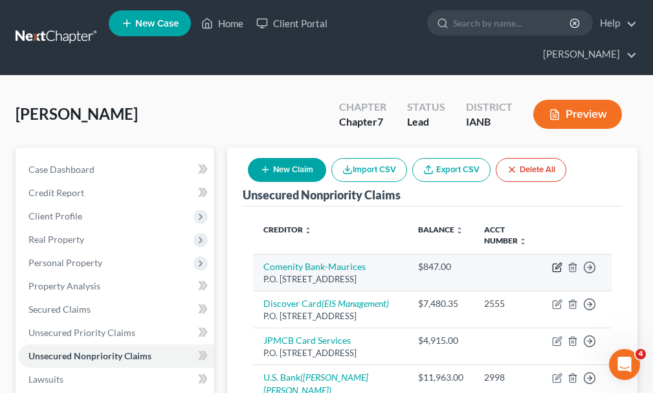
click at [554, 262] on icon "button" at bounding box center [557, 267] width 10 height 10
select select "36"
select select "2"
select select "0"
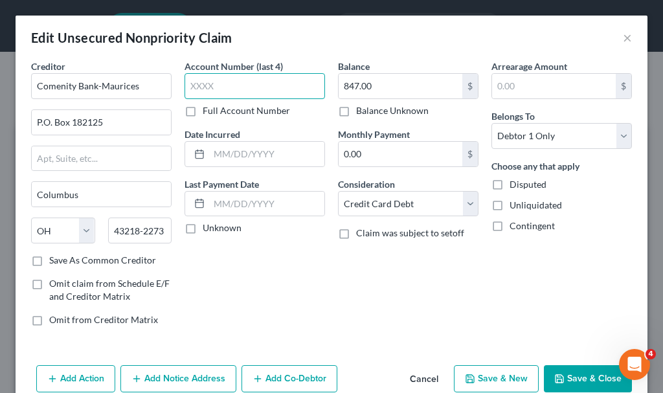
click at [258, 85] on input "text" at bounding box center [255, 86] width 140 height 26
type input "3998"
type input "847.04"
click at [186, 379] on button "Add Notice Address" at bounding box center [178, 378] width 116 height 27
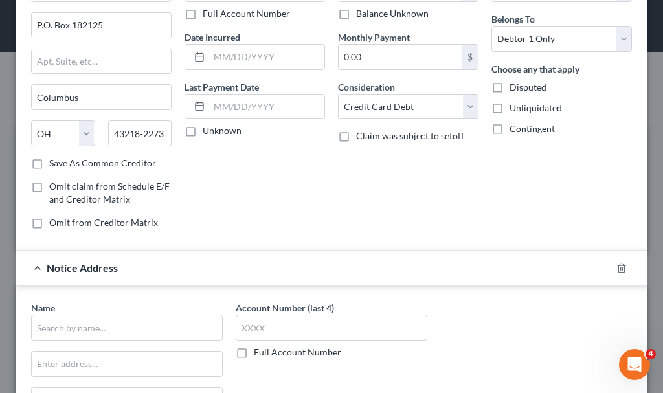
scroll to position [194, 0]
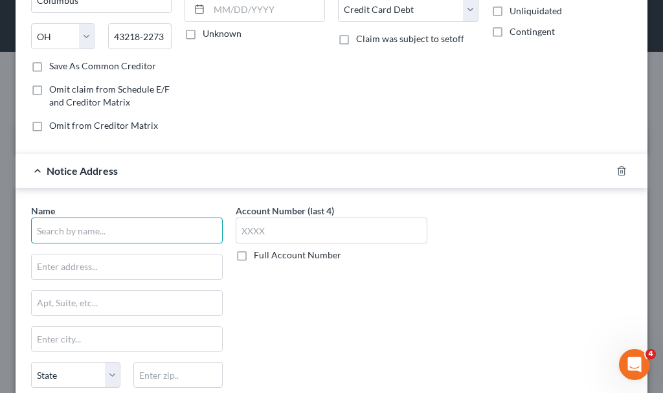
click at [150, 225] on input "text" at bounding box center [127, 231] width 192 height 26
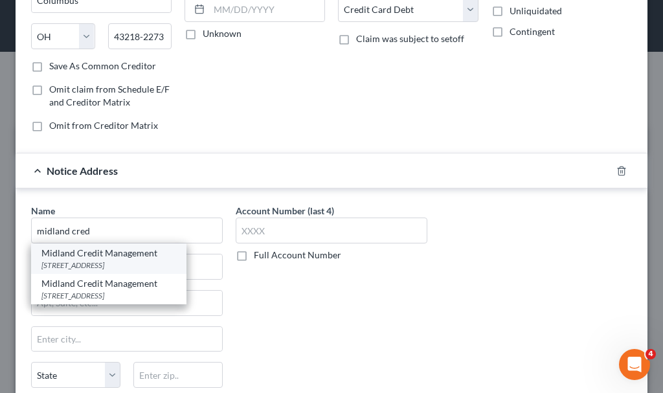
click at [117, 264] on div "[STREET_ADDRESS]" at bounding box center [108, 265] width 135 height 11
type input "Midland Credit Management"
type input "[STREET_ADDRESS]"
type input "[GEOGRAPHIC_DATA]"
select select "4"
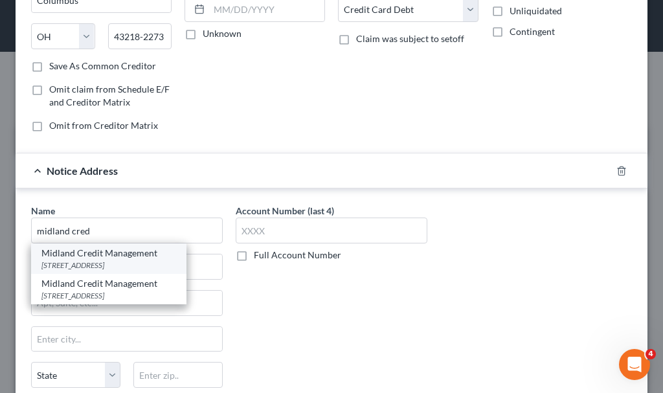
type input "92108"
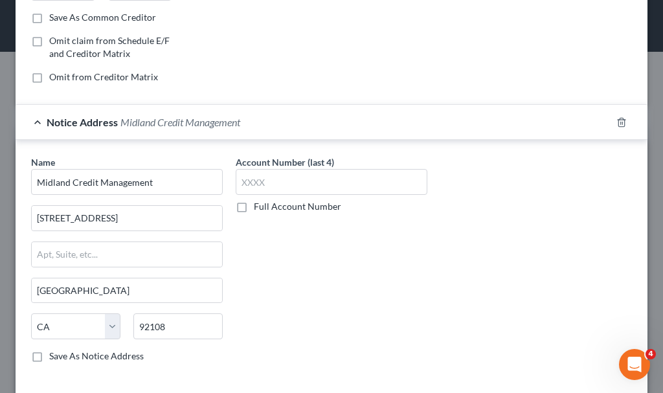
scroll to position [341, 0]
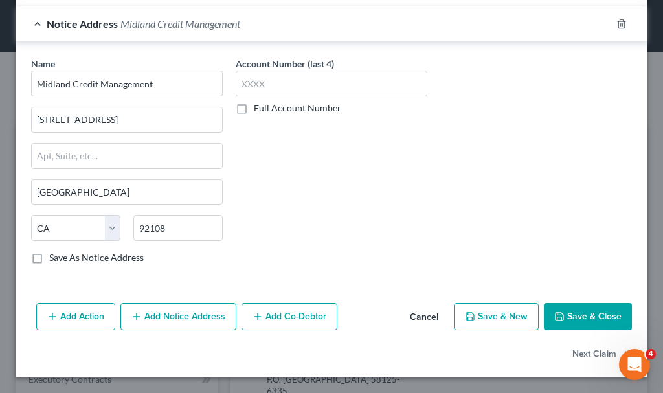
click at [191, 311] on button "Add Notice Address" at bounding box center [178, 316] width 116 height 27
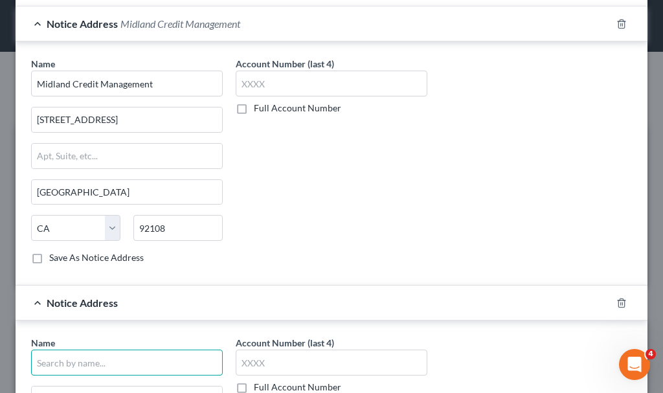
click at [132, 363] on input "text" at bounding box center [127, 363] width 192 height 26
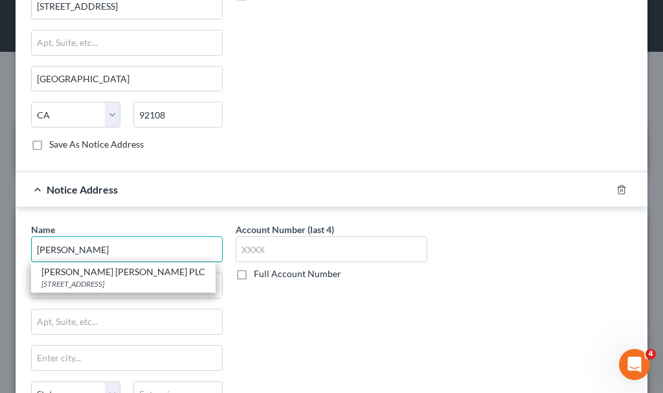
scroll to position [535, 0]
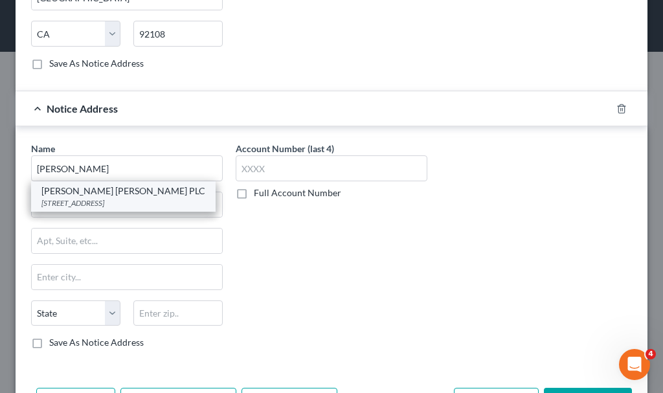
click at [83, 197] on div "[STREET_ADDRESS]" at bounding box center [123, 202] width 164 height 11
type input "[PERSON_NAME] [PERSON_NAME] PLC"
type input "[STREET_ADDRESS]"
type input "[GEOGRAPHIC_DATA]"
select select "16"
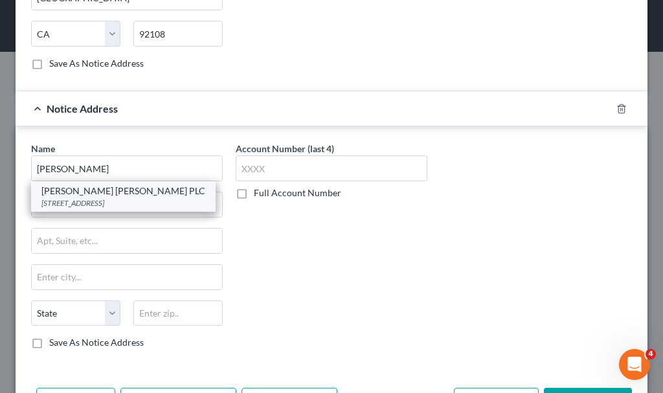
type input "50265"
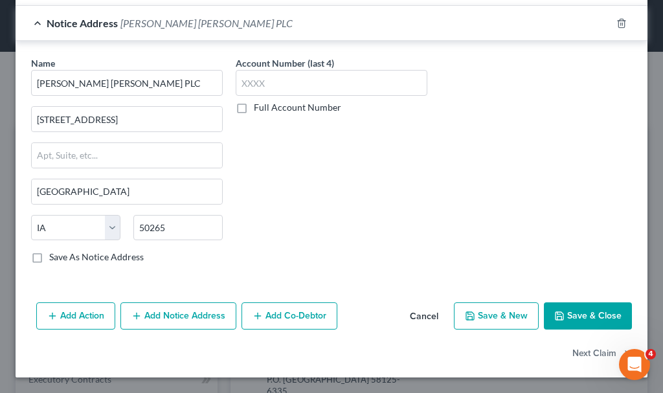
click at [59, 310] on button "Add Action" at bounding box center [75, 315] width 79 height 27
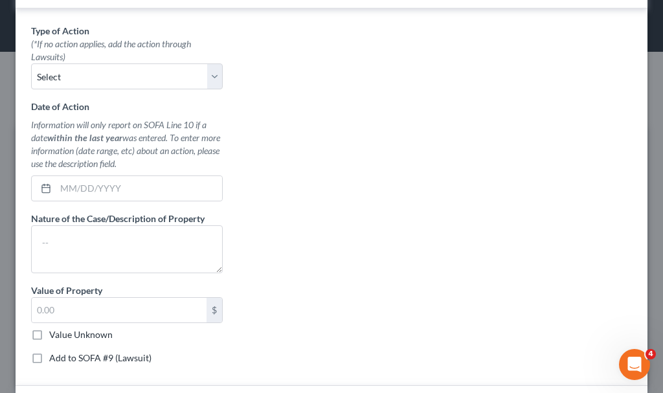
scroll to position [320, 0]
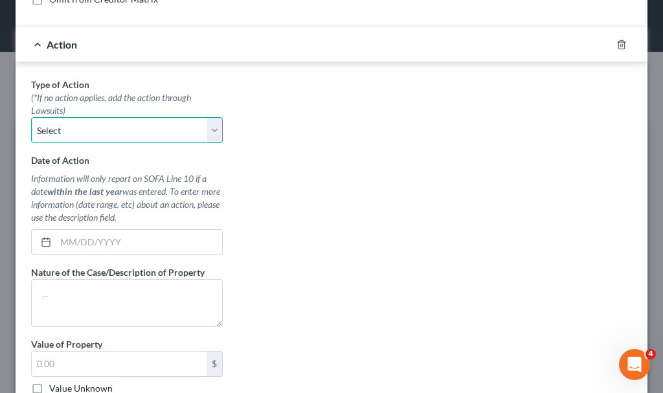
click at [91, 132] on select "Select Repossession Garnishment Foreclosure Personal Injury Attached, Seized, O…" at bounding box center [127, 130] width 192 height 26
select select "1"
click at [31, 117] on select "Select Repossession Garnishment Foreclosure Personal Injury Attached, Seized, O…" at bounding box center [127, 130] width 192 height 26
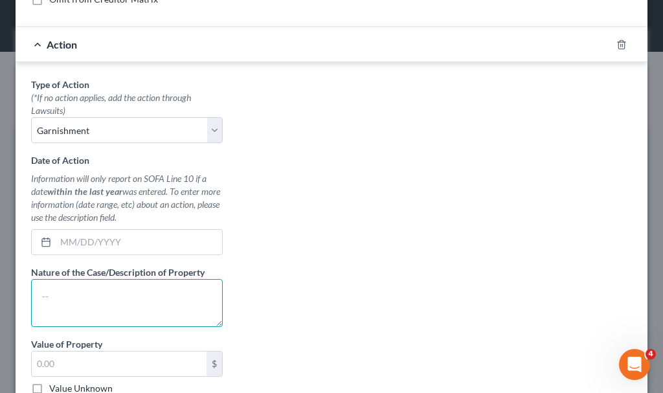
click at [80, 308] on textarea at bounding box center [127, 303] width 192 height 48
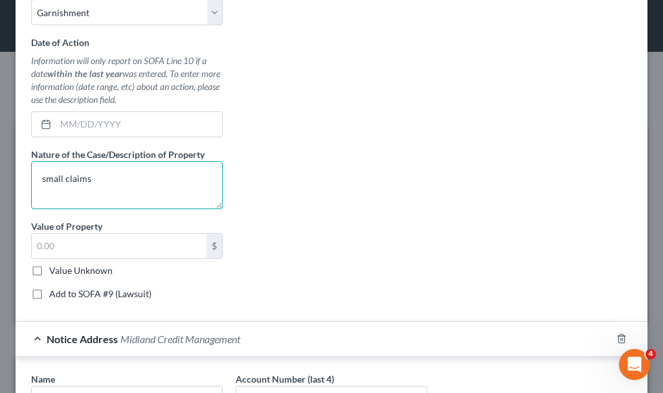
scroll to position [450, 0]
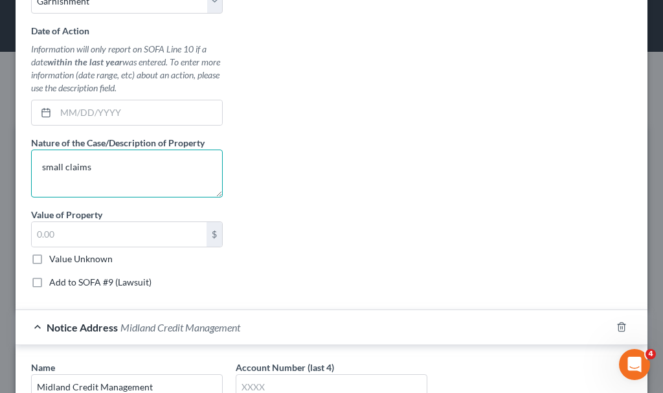
type textarea "small claims"
click at [49, 280] on label "Add to SOFA #9 (Lawsuit)" at bounding box center [100, 282] width 102 height 13
click at [54, 280] on input "Add to SOFA #9 (Lawsuit)" at bounding box center [58, 280] width 8 height 8
checkbox input "true"
select select "0"
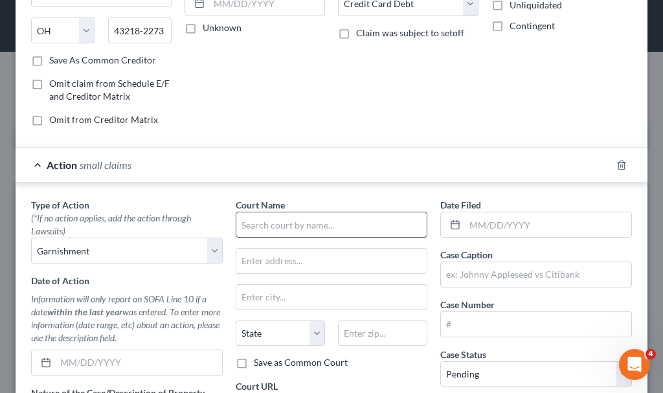
scroll to position [191, 0]
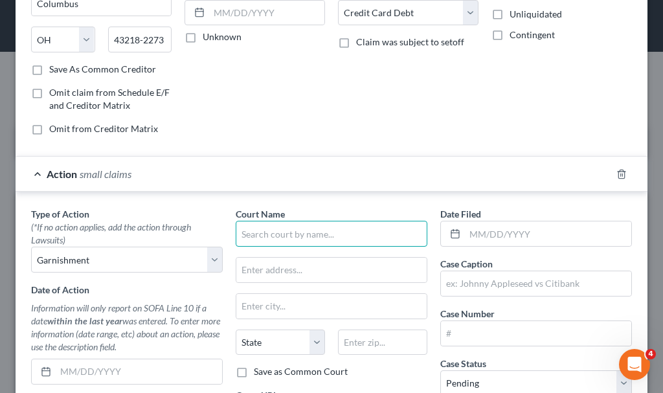
click at [278, 236] on input "text" at bounding box center [332, 234] width 192 height 26
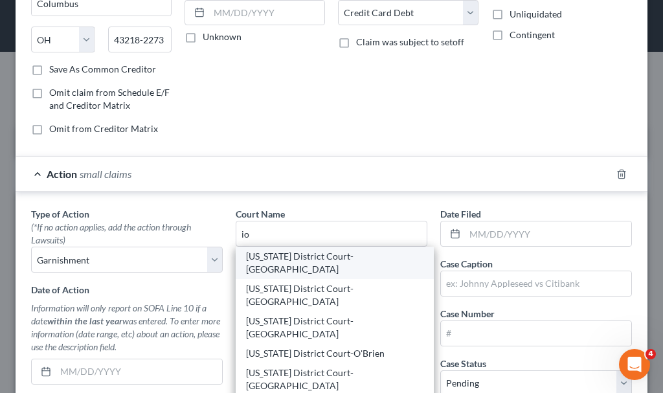
click at [285, 257] on div "[US_STATE] District Court-[GEOGRAPHIC_DATA]" at bounding box center [334, 263] width 177 height 26
type input "[US_STATE] District Court-[GEOGRAPHIC_DATA]"
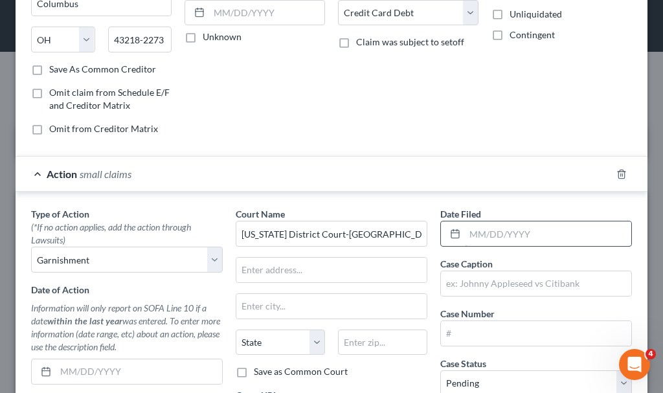
click at [484, 236] on input "text" at bounding box center [548, 233] width 166 height 25
type input "[DATE]"
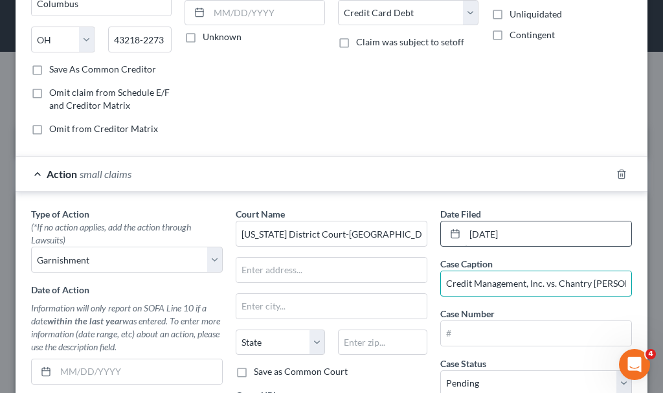
scroll to position [0, 39]
type input "Midland Credit Management, Inc. vs. Chantry [PERSON_NAME]"
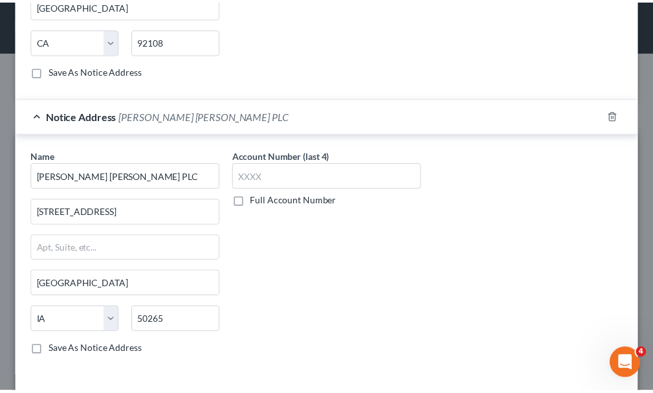
scroll to position [1033, 0]
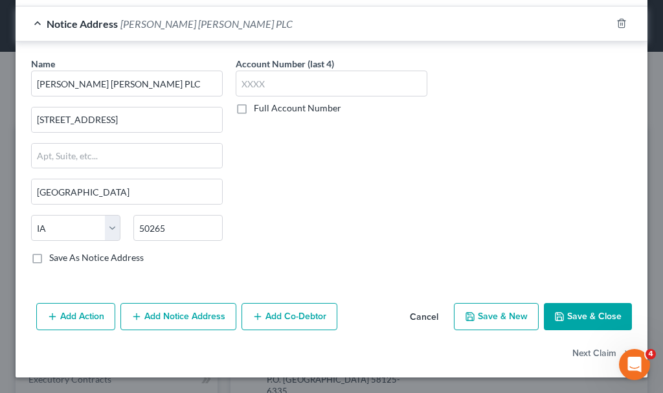
type input "SCCV223316"
click at [566, 309] on button "Save & Close" at bounding box center [588, 316] width 88 height 27
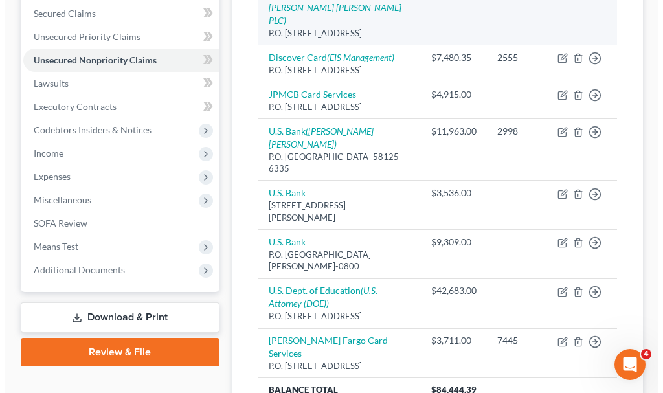
scroll to position [267, 0]
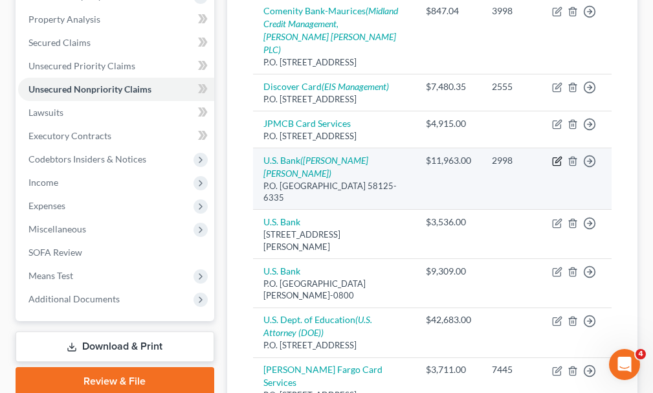
click at [555, 156] on icon "button" at bounding box center [557, 161] width 10 height 10
select select "29"
select select "0"
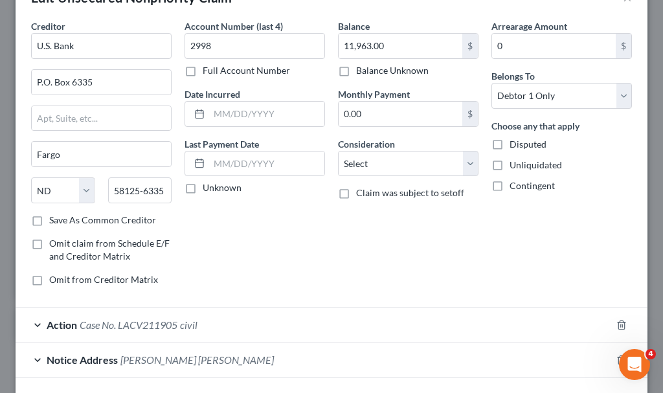
scroll to position [133, 0]
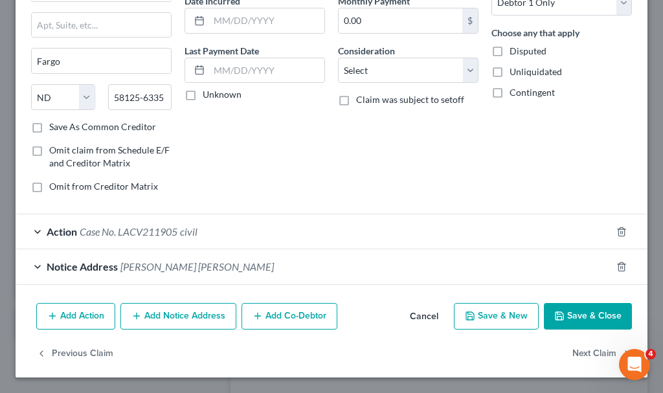
click at [157, 227] on span "Case No. LACV211905" at bounding box center [129, 231] width 98 height 12
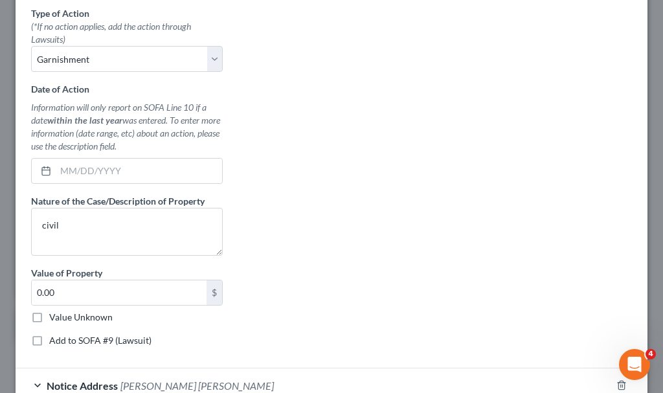
scroll to position [392, 0]
click at [49, 341] on label "Add to SOFA #9 (Lawsuit)" at bounding box center [100, 339] width 102 height 13
click at [54, 341] on input "Add to SOFA #9 (Lawsuit)" at bounding box center [58, 337] width 8 height 8
checkbox input "true"
select select "2"
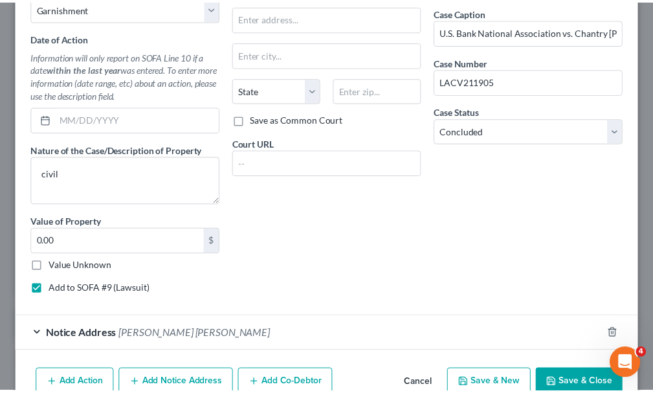
scroll to position [510, 0]
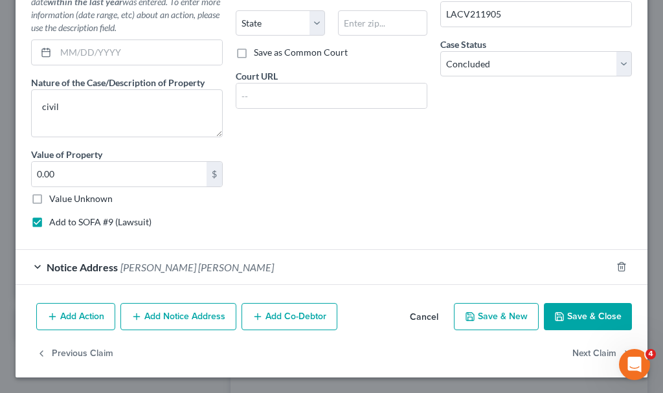
click at [565, 320] on button "Save & Close" at bounding box center [588, 316] width 88 height 27
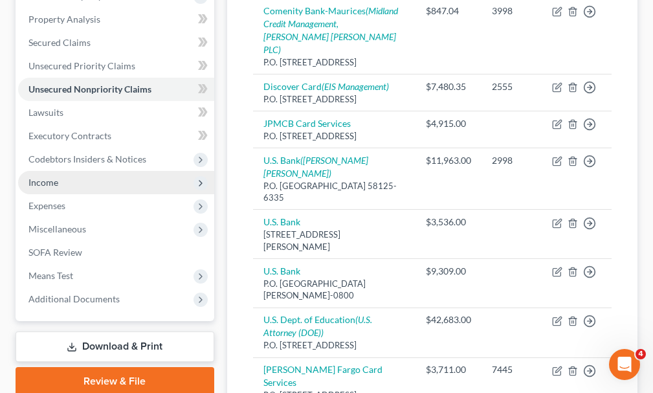
click at [41, 177] on span "Income" at bounding box center [43, 182] width 30 height 11
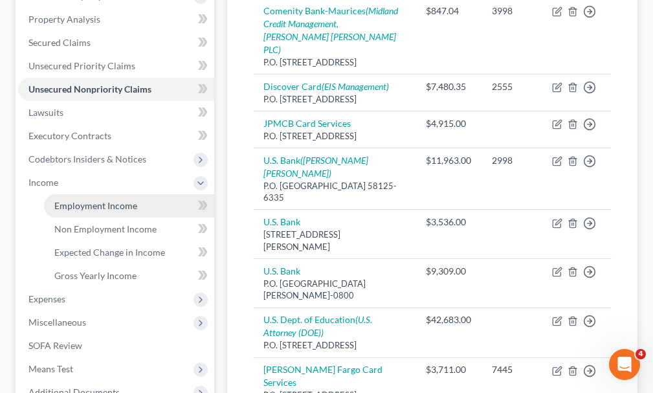
click at [89, 200] on span "Employment Income" at bounding box center [95, 205] width 83 height 11
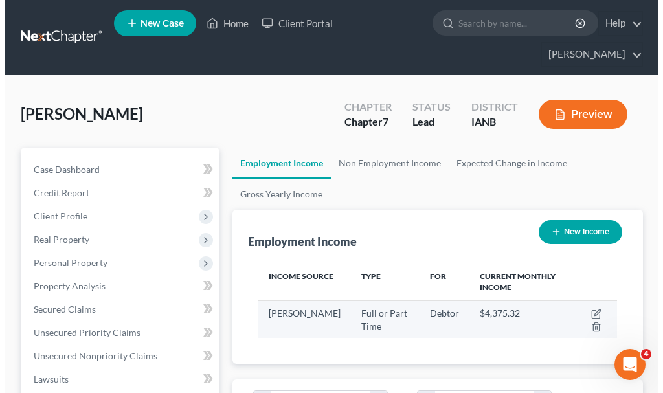
scroll to position [179, 385]
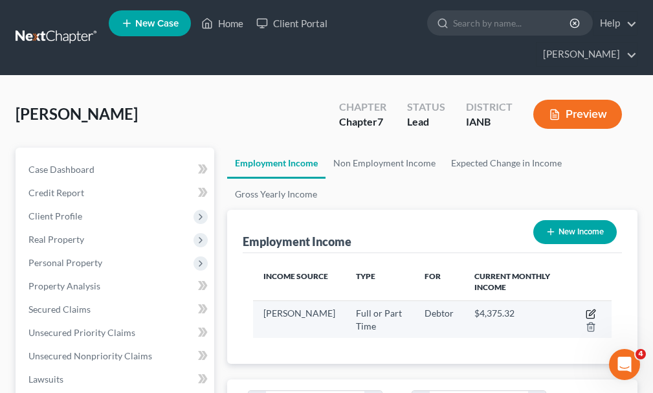
click at [588, 309] on icon "button" at bounding box center [591, 314] width 10 height 10
select select "0"
select select "16"
select select "3"
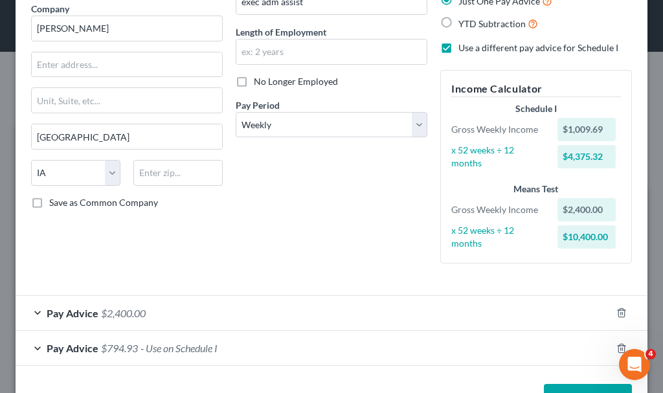
scroll to position [151, 0]
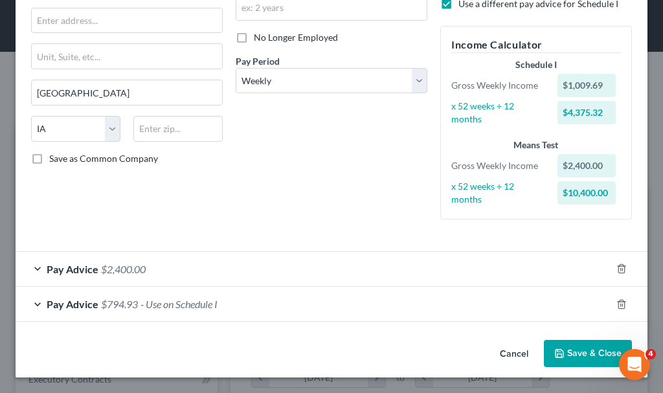
click at [158, 304] on span "- Use on Schedule I" at bounding box center [178, 304] width 77 height 12
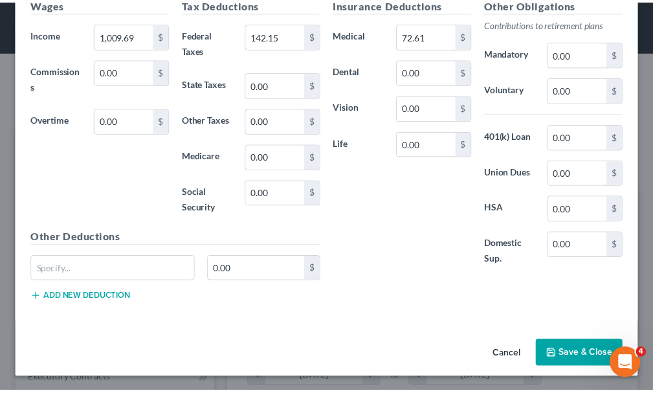
scroll to position [494, 0]
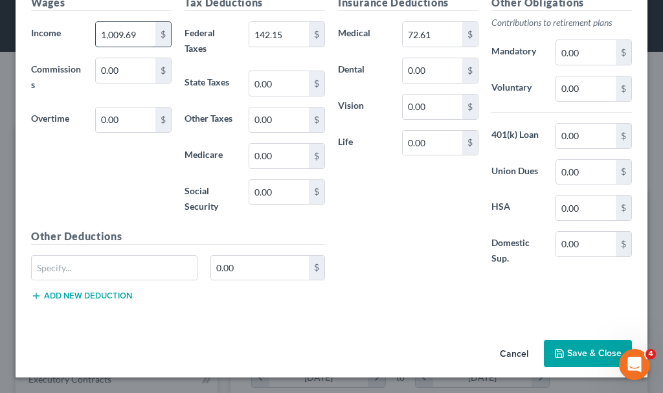
click at [142, 27] on input "1,009.69" at bounding box center [126, 34] width 60 height 25
type input "988.9"
type input "118.64"
type input "82.06"
click at [575, 94] on input "0.00" at bounding box center [586, 88] width 60 height 25
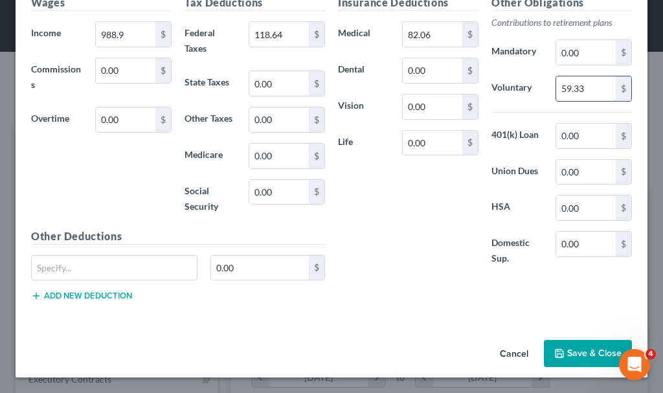
type input "59.33"
click at [564, 355] on button "Save & Close" at bounding box center [588, 353] width 88 height 27
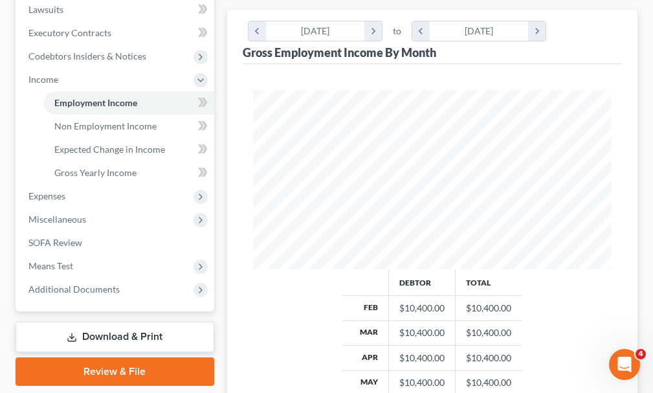
scroll to position [388, 0]
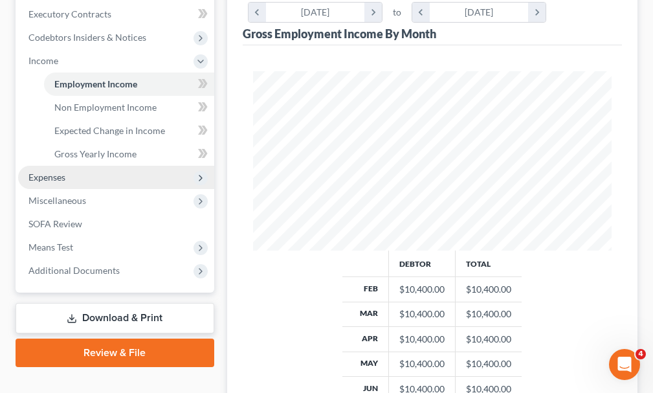
click at [47, 172] on span "Expenses" at bounding box center [46, 177] width 37 height 11
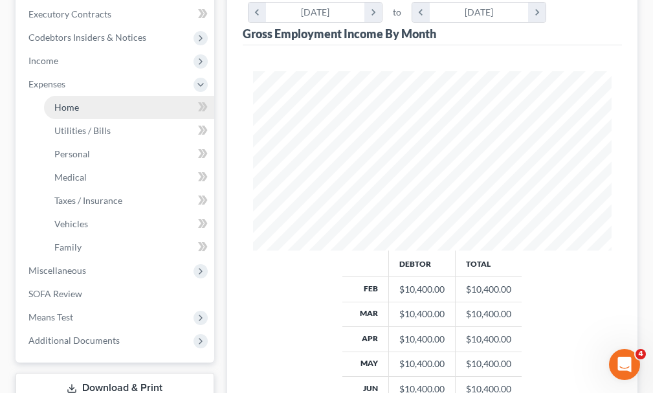
click at [60, 102] on span "Home" at bounding box center [66, 107] width 25 height 11
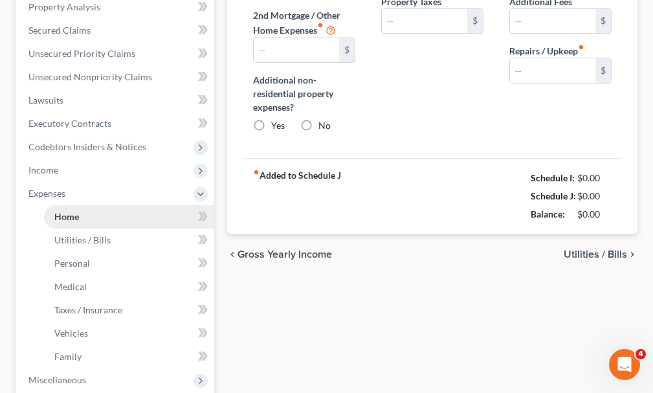
type input "965.00"
type input "0.00"
radio input "true"
type input "0.00"
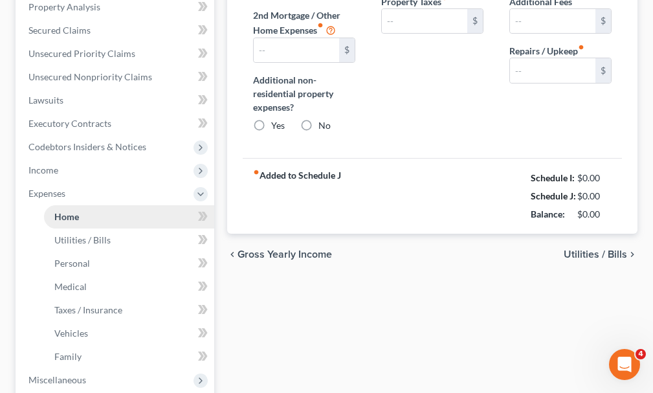
type input "0.00"
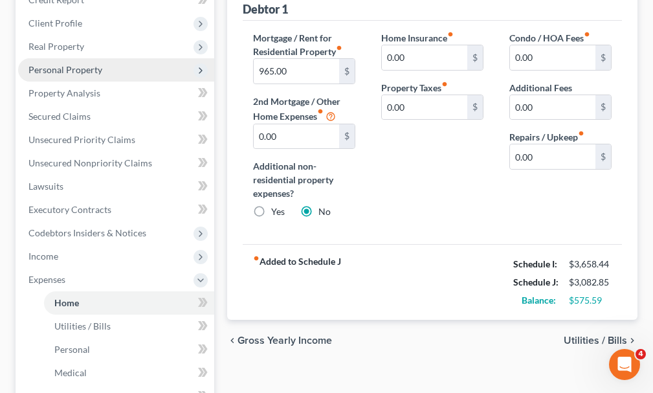
scroll to position [194, 0]
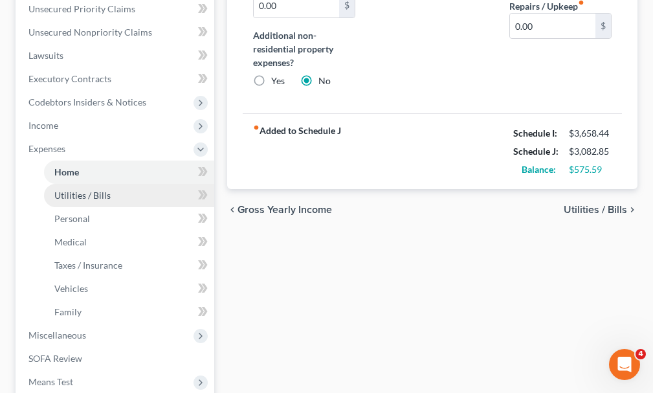
click at [79, 190] on span "Utilities / Bills" at bounding box center [82, 195] width 56 height 11
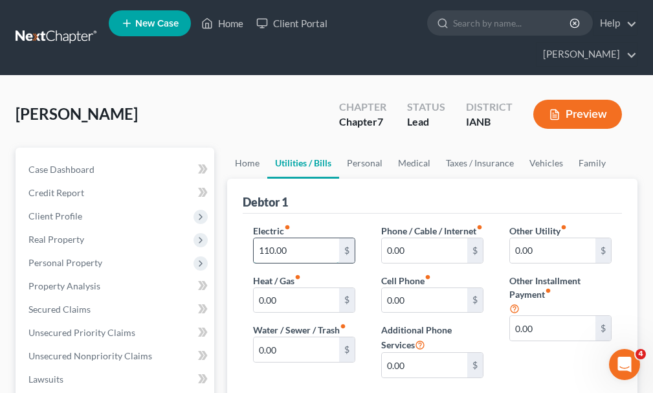
click at [254, 238] on input "110.00" at bounding box center [296, 250] width 85 height 25
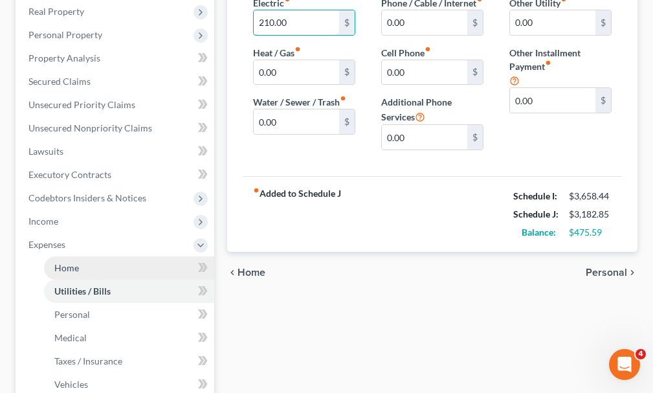
scroll to position [324, 0]
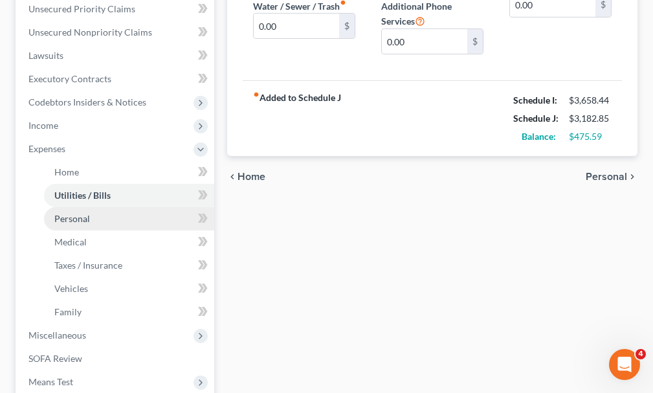
type input "210.00"
click at [67, 213] on span "Personal" at bounding box center [72, 218] width 36 height 11
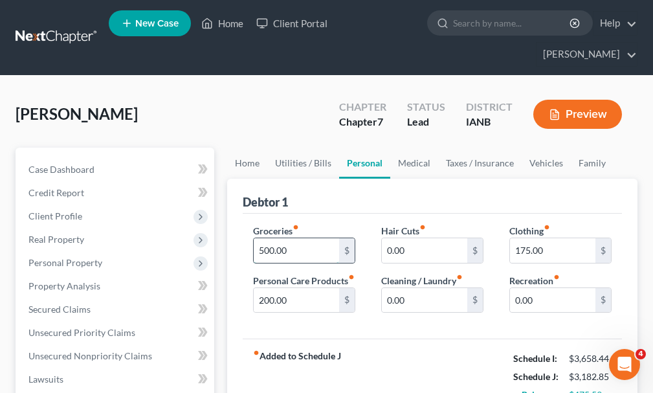
click at [293, 238] on input "500.00" at bounding box center [296, 250] width 85 height 25
type input "600.00"
type input "200"
type input "100"
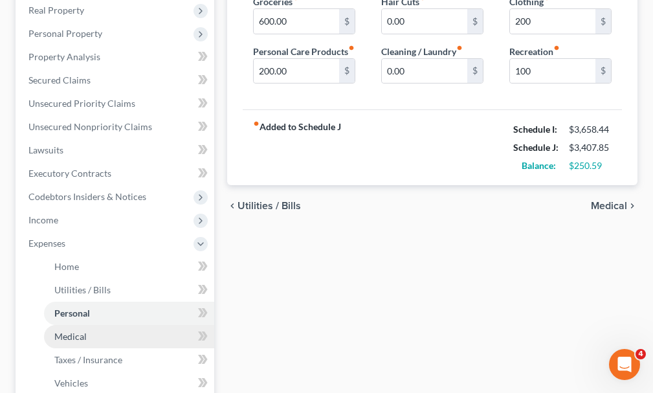
click at [67, 331] on span "Medical" at bounding box center [70, 336] width 32 height 11
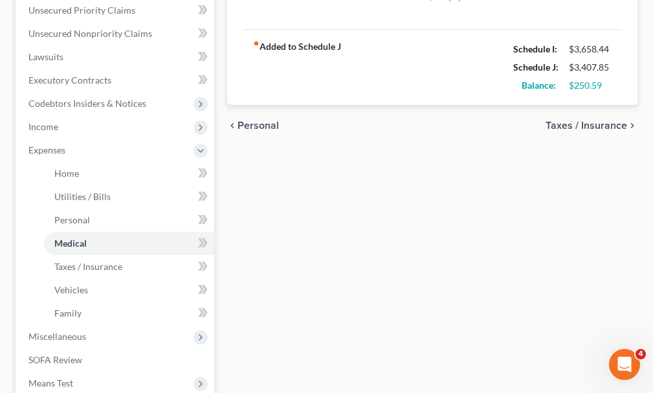
scroll to position [324, 0]
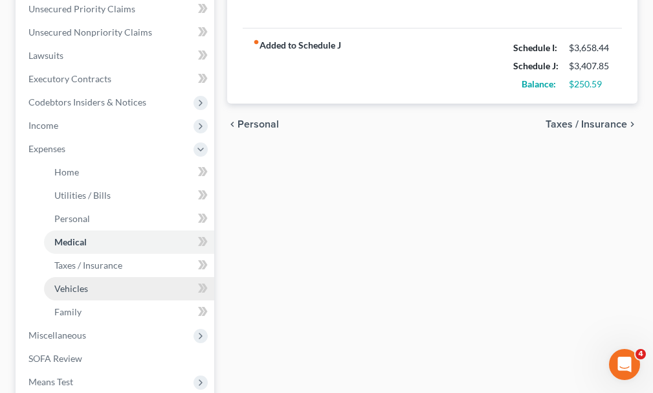
click at [60, 283] on span "Vehicles" at bounding box center [71, 288] width 34 height 11
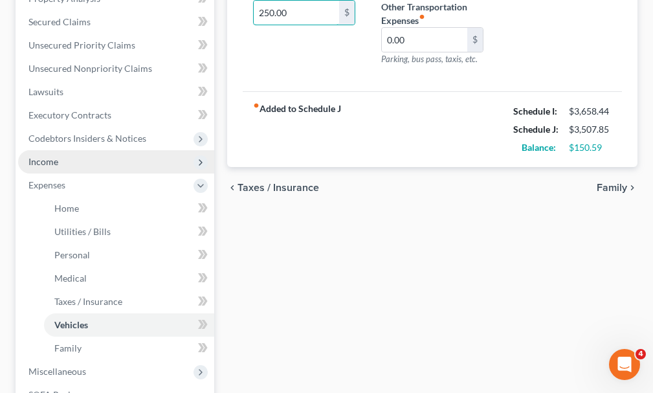
scroll to position [324, 0]
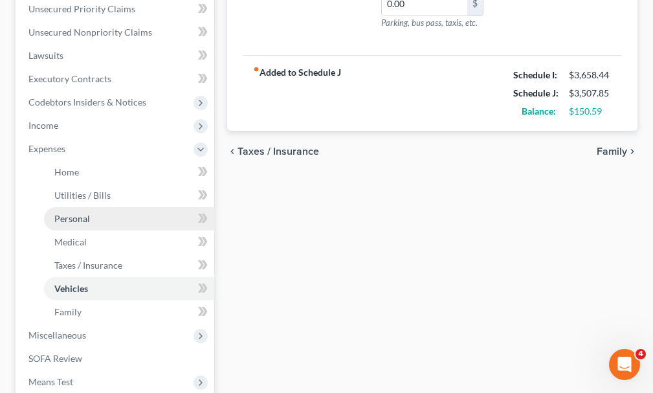
type input "250.00"
click at [73, 213] on span "Personal" at bounding box center [72, 218] width 36 height 11
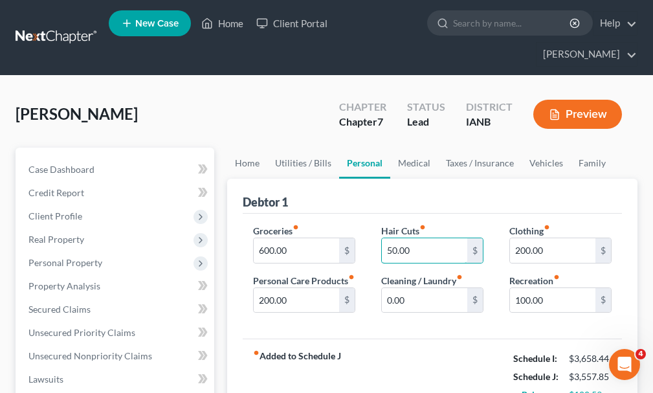
type input "50.00"
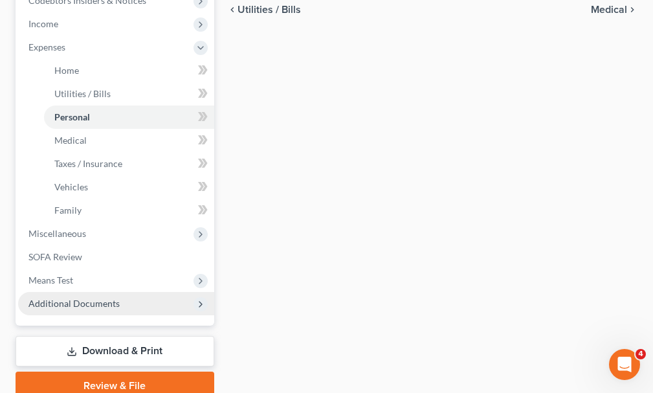
scroll to position [458, 0]
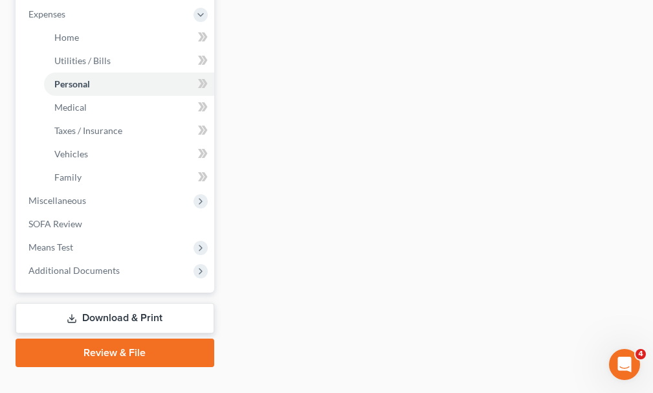
type input "50.00"
click at [98, 303] on link "Download & Print" at bounding box center [115, 318] width 199 height 30
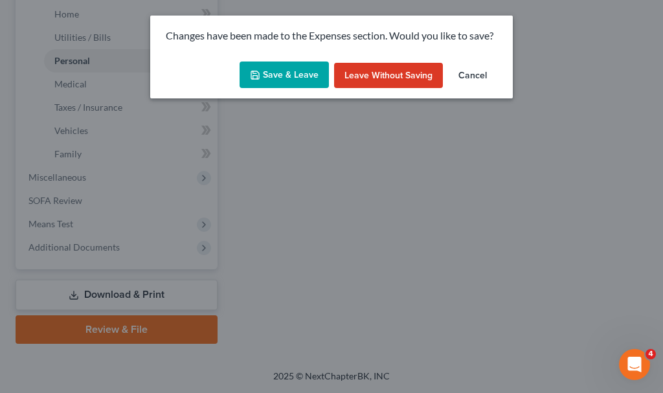
click at [260, 73] on icon "button" at bounding box center [255, 75] width 10 height 10
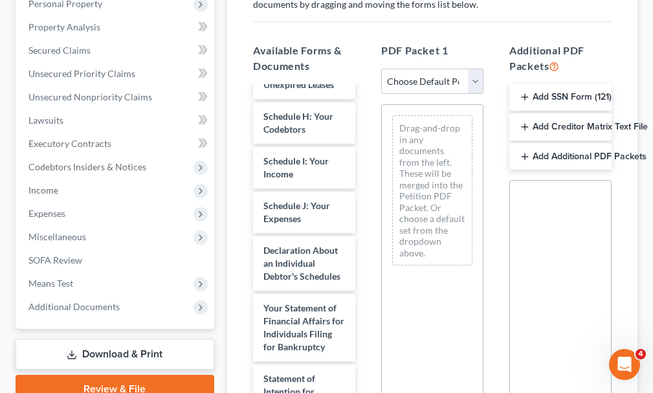
scroll to position [453, 0]
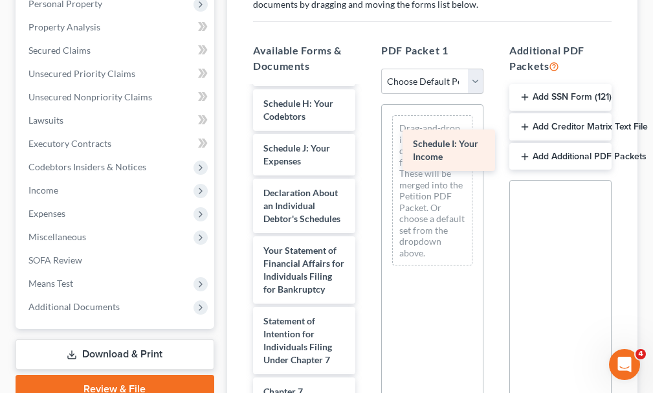
drag, startPoint x: 280, startPoint y: 133, endPoint x: 438, endPoint y: 151, distance: 159.6
click at [366, 151] on div "Schedule I: Your Income Voluntary Petition for Individuals Filing for Bankruptc…" at bounding box center [304, 177] width 123 height 1086
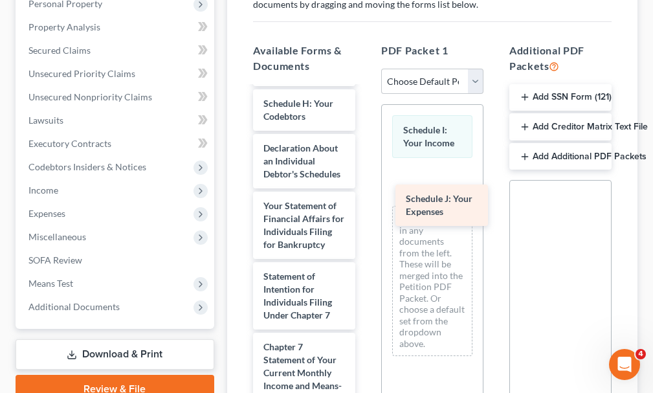
drag, startPoint x: 292, startPoint y: 126, endPoint x: 434, endPoint y: 200, distance: 160.4
click at [366, 200] on div "Schedule J: Your Expenses Voluntary Petition for Individuals Filing for Bankrup…" at bounding box center [304, 154] width 123 height 1041
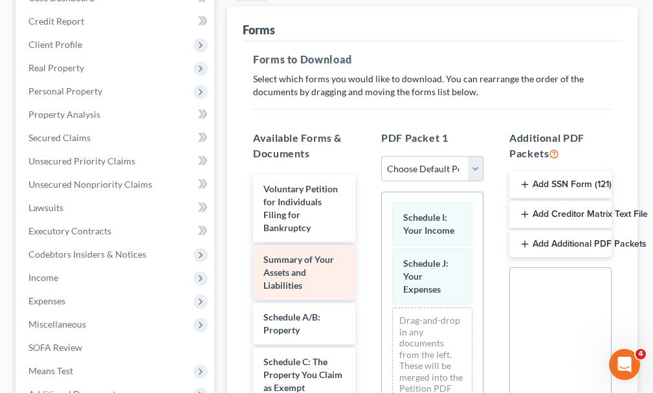
scroll to position [0, 0]
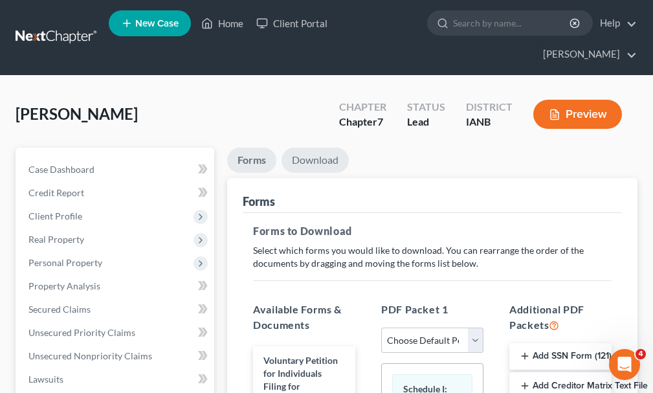
click at [304, 148] on link "Download" at bounding box center [315, 160] width 67 height 25
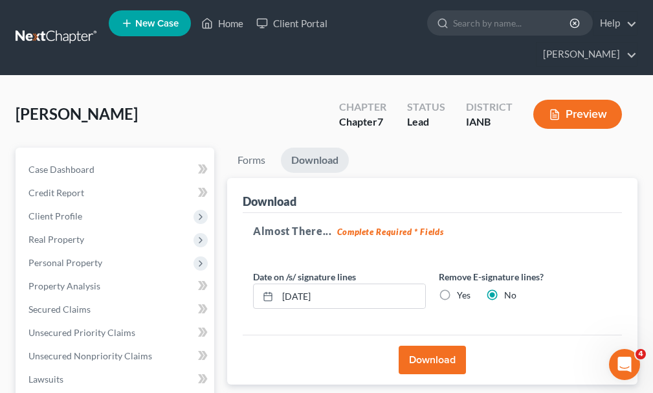
click at [423, 346] on button "Download" at bounding box center [432, 360] width 67 height 28
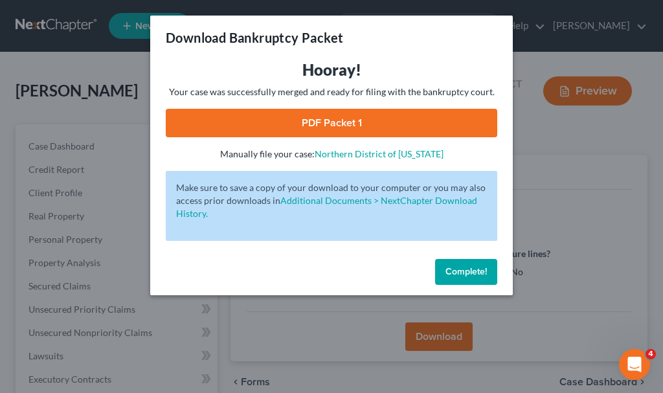
click at [329, 118] on link "PDF Packet 1" at bounding box center [331, 123] width 331 height 28
click at [457, 274] on span "Complete!" at bounding box center [465, 271] width 41 height 11
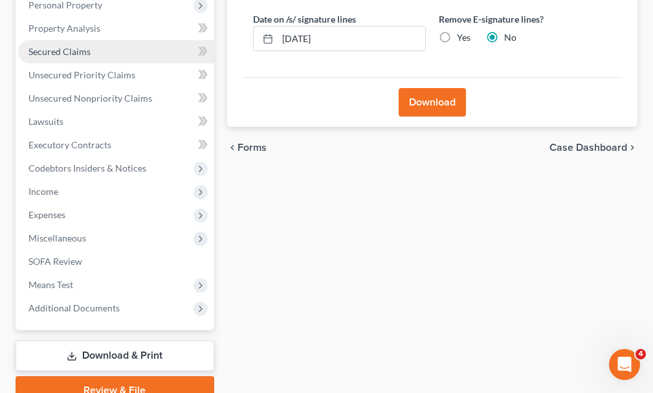
scroll to position [259, 0]
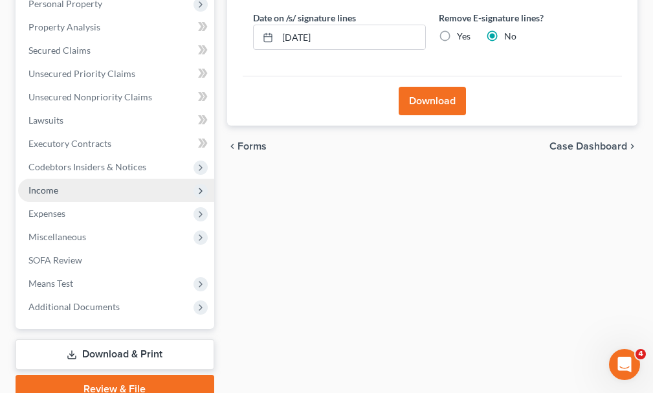
click at [43, 185] on span "Income" at bounding box center [43, 190] width 30 height 11
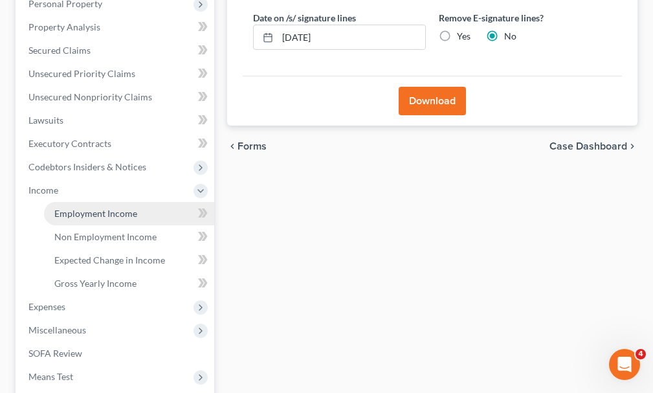
click at [76, 208] on span "Employment Income" at bounding box center [95, 213] width 83 height 11
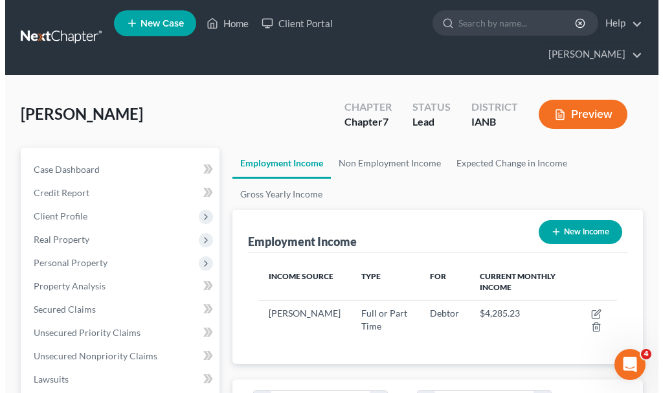
scroll to position [179, 385]
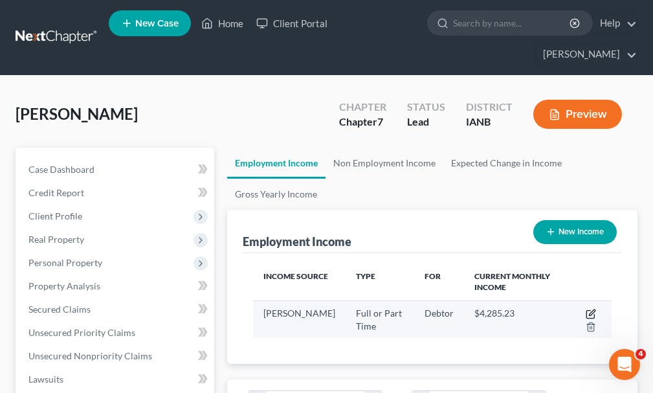
click at [588, 309] on icon "button" at bounding box center [591, 314] width 10 height 10
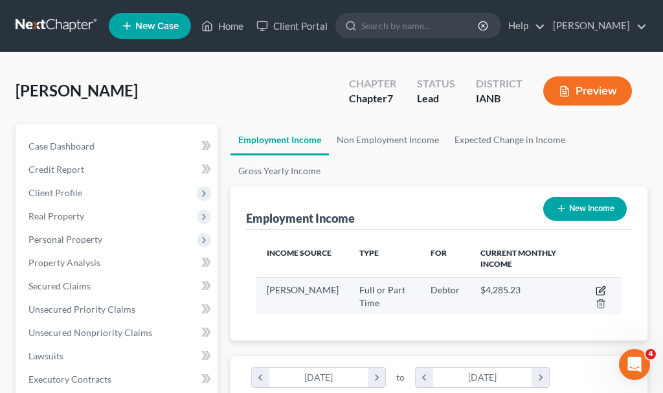
select select "0"
select select "16"
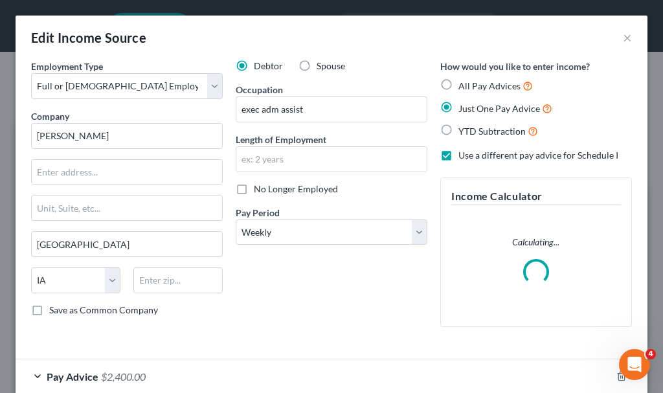
scroll to position [183, 391]
drag, startPoint x: 320, startPoint y: 232, endPoint x: 318, endPoint y: 241, distance: 8.6
click at [320, 232] on select "Select Monthly Twice Monthly Every Other Week Weekly" at bounding box center [332, 232] width 192 height 26
select select "0"
click at [236, 219] on select "Select Monthly Twice Monthly Every Other Week Weekly" at bounding box center [332, 232] width 192 height 26
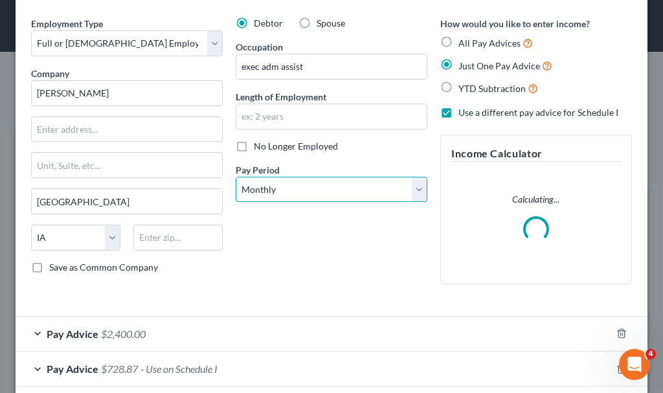
scroll to position [65, 0]
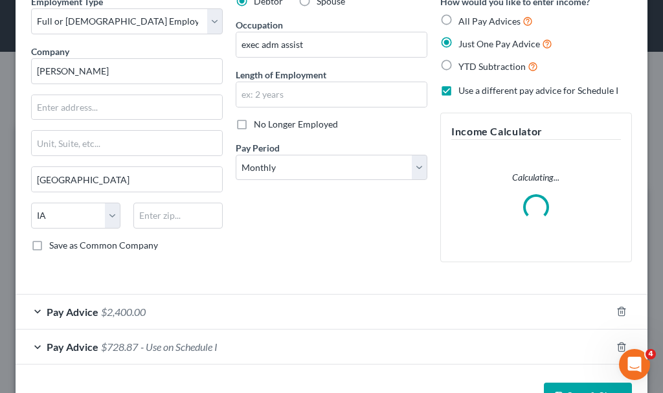
click at [121, 309] on span "$2,400.00" at bounding box center [123, 312] width 45 height 12
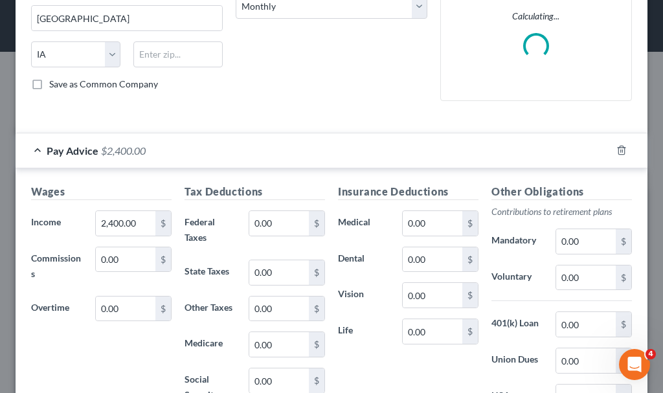
scroll to position [324, 0]
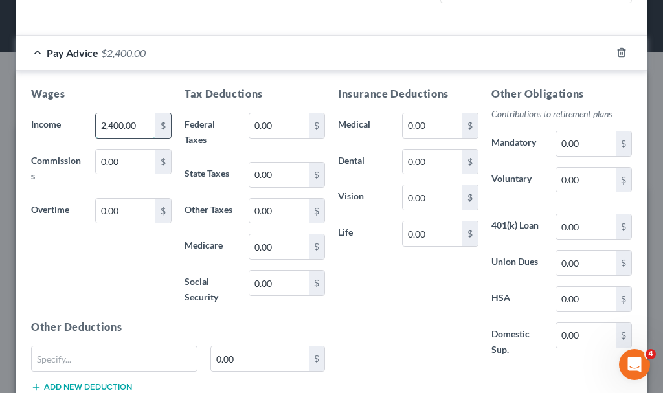
click at [140, 128] on input "2,400.00" at bounding box center [126, 125] width 60 height 25
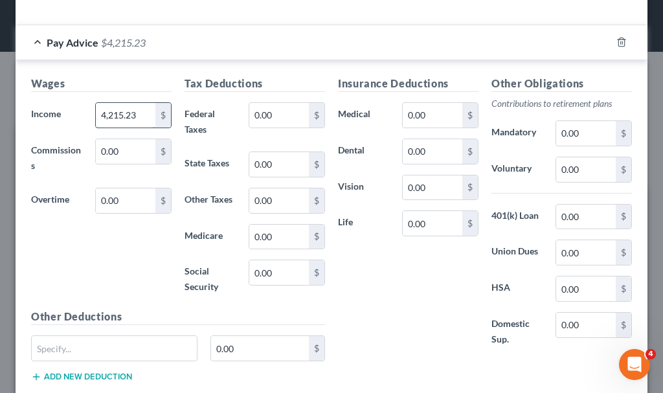
type input "4,215.23"
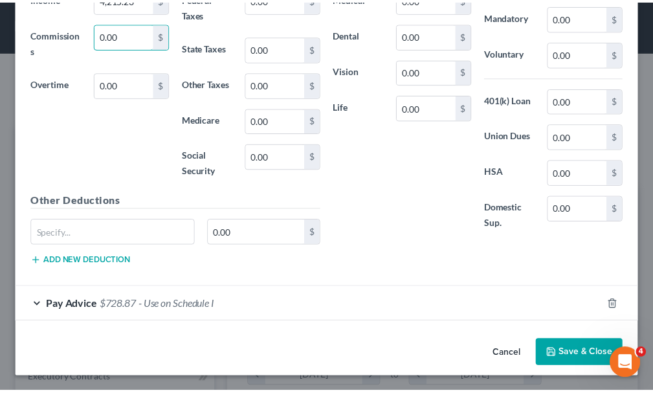
scroll to position [440, 0]
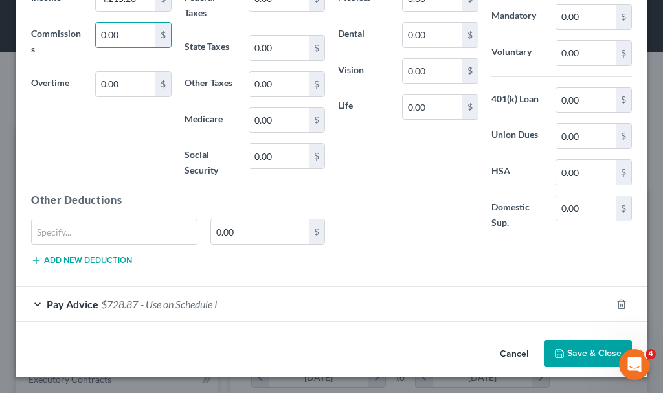
click at [563, 354] on button "Save & Close" at bounding box center [588, 353] width 88 height 27
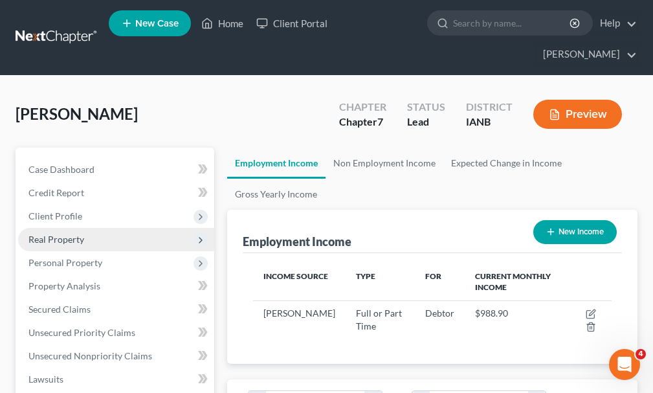
scroll to position [324, 0]
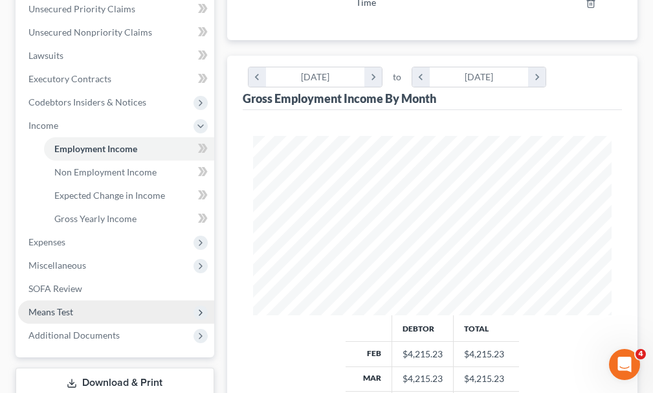
click at [39, 306] on span "Means Test" at bounding box center [50, 311] width 45 height 11
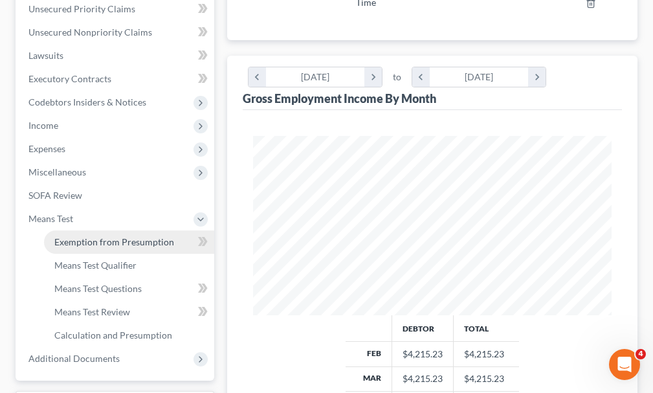
click at [94, 236] on span "Exemption from Presumption" at bounding box center [114, 241] width 120 height 11
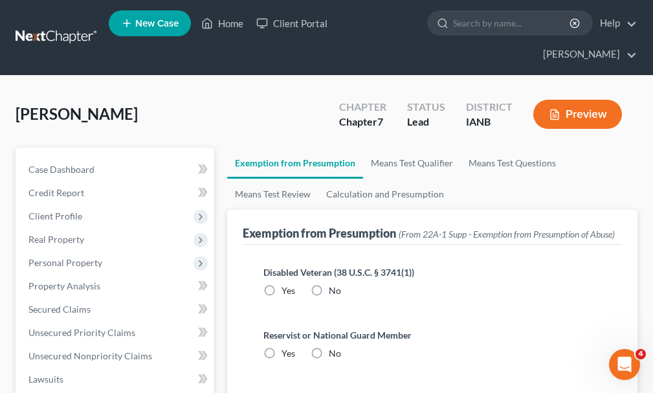
click at [329, 284] on label "No" at bounding box center [335, 290] width 12 height 13
click at [334, 284] on input "No" at bounding box center [338, 288] width 8 height 8
radio input "true"
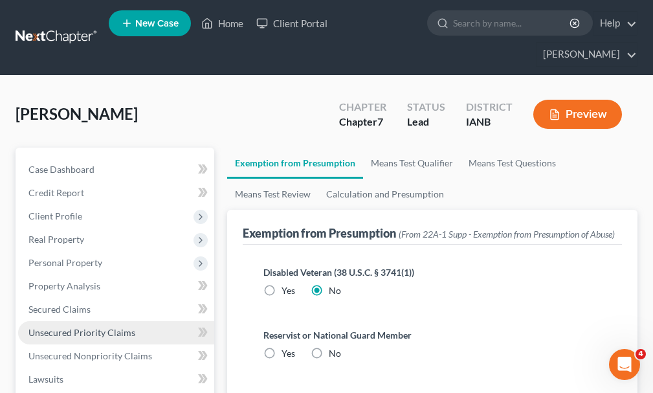
click at [329, 347] on label "No" at bounding box center [335, 353] width 12 height 13
click at [334, 347] on input "No" at bounding box center [338, 351] width 8 height 8
radio input "true"
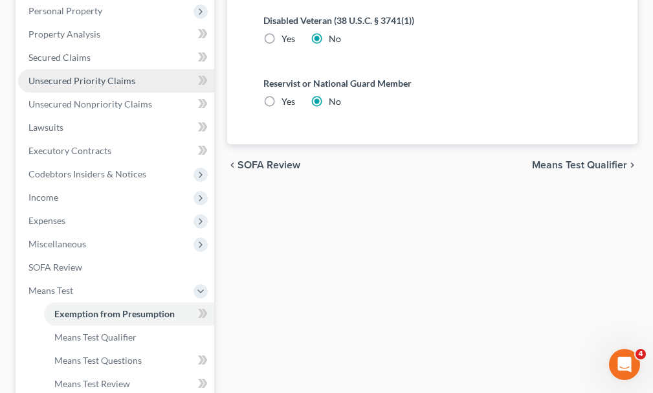
scroll to position [324, 0]
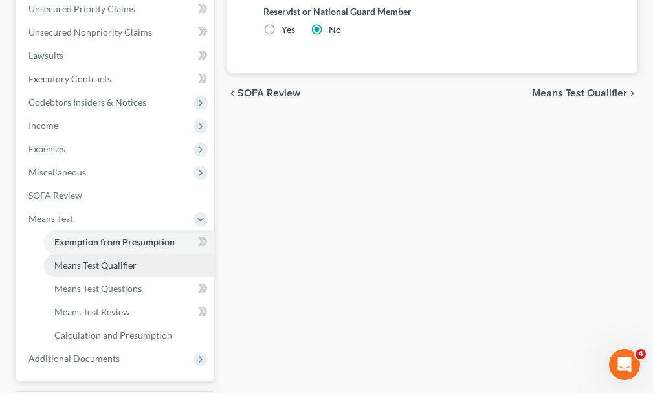
click at [71, 260] on span "Means Test Qualifier" at bounding box center [95, 265] width 82 height 11
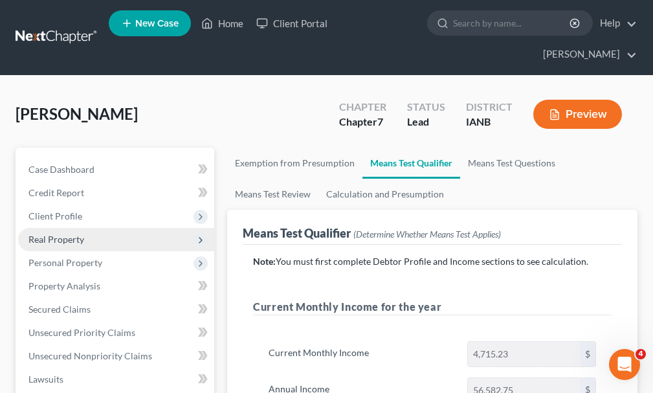
click at [48, 234] on span "Real Property" at bounding box center [56, 239] width 56 height 11
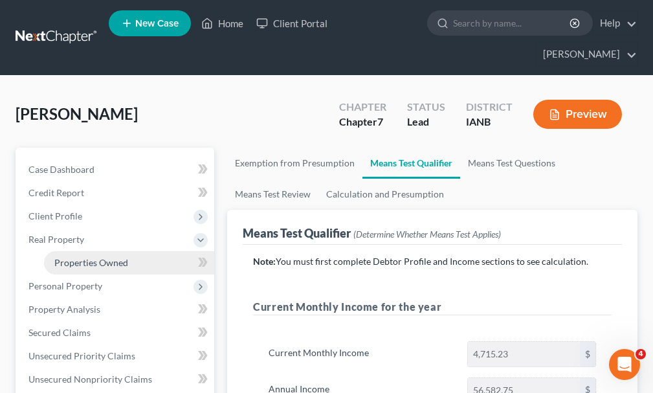
click at [86, 257] on span "Properties Owned" at bounding box center [91, 262] width 74 height 11
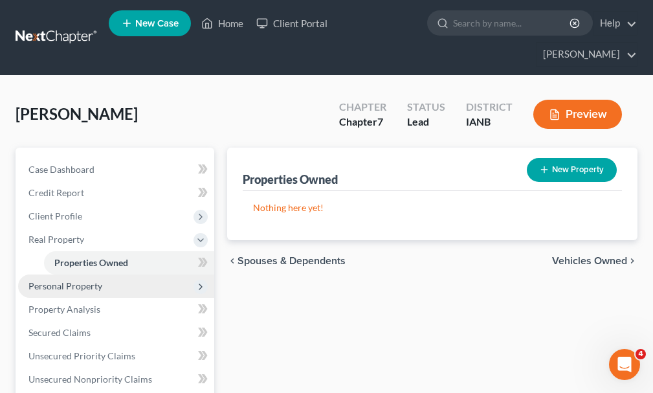
click at [69, 280] on span "Personal Property" at bounding box center [65, 285] width 74 height 11
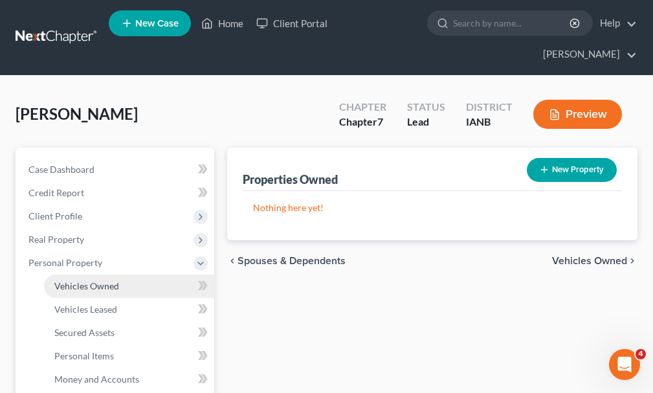
click at [82, 280] on span "Vehicles Owned" at bounding box center [86, 285] width 65 height 11
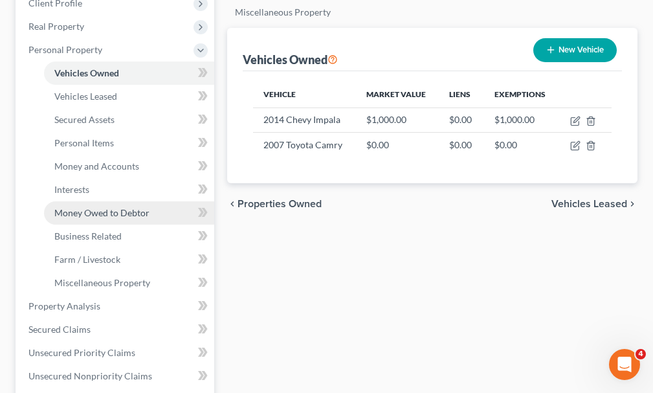
scroll to position [259, 0]
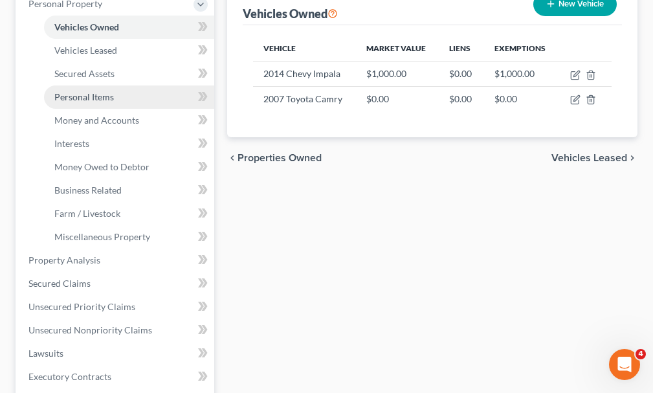
click at [80, 91] on span "Personal Items" at bounding box center [84, 96] width 60 height 11
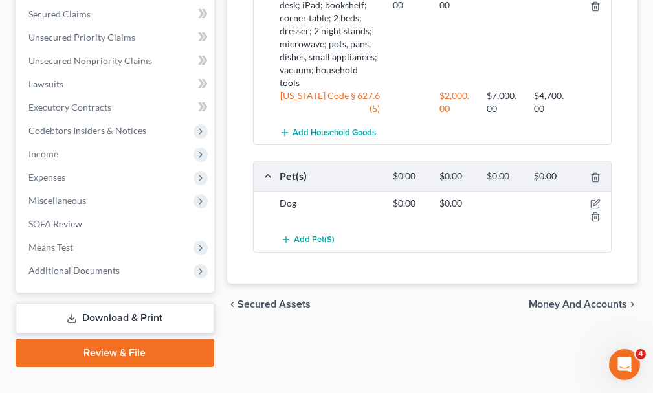
scroll to position [140, 0]
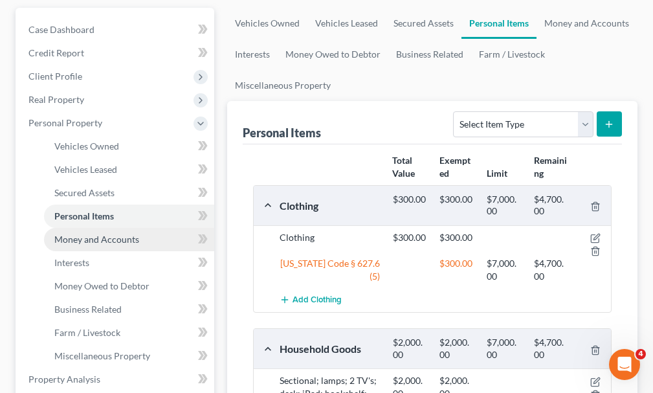
click at [72, 234] on span "Money and Accounts" at bounding box center [96, 239] width 85 height 11
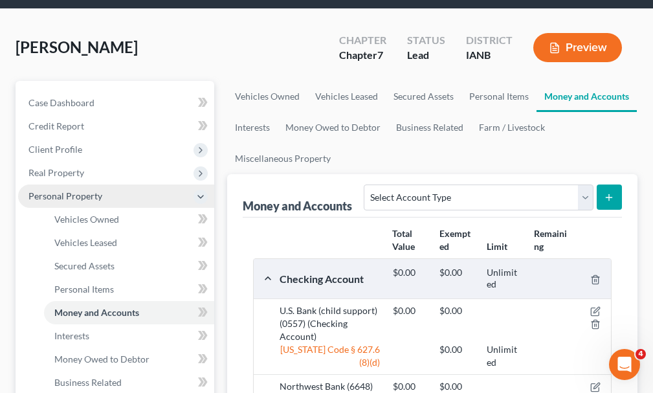
scroll to position [65, 0]
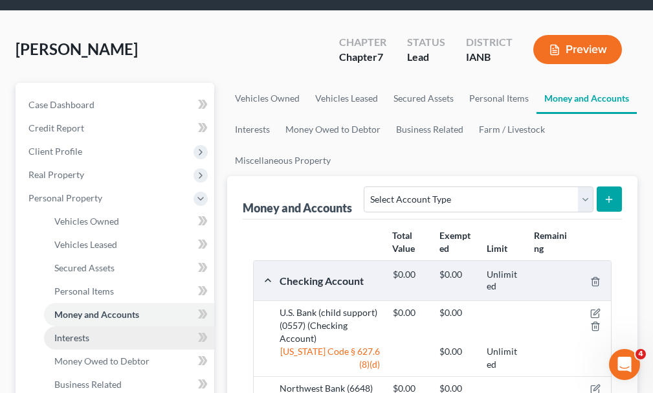
click at [61, 332] on span "Interests" at bounding box center [71, 337] width 35 height 11
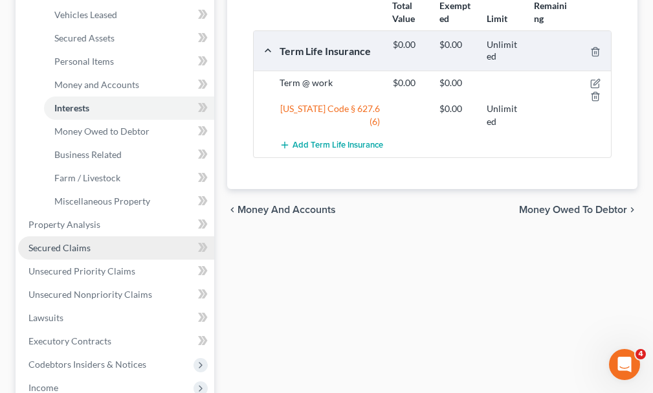
scroll to position [259, 0]
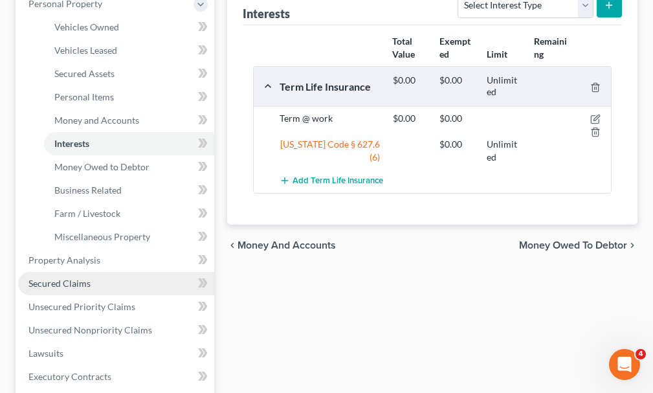
click at [74, 278] on span "Secured Claims" at bounding box center [59, 283] width 62 height 11
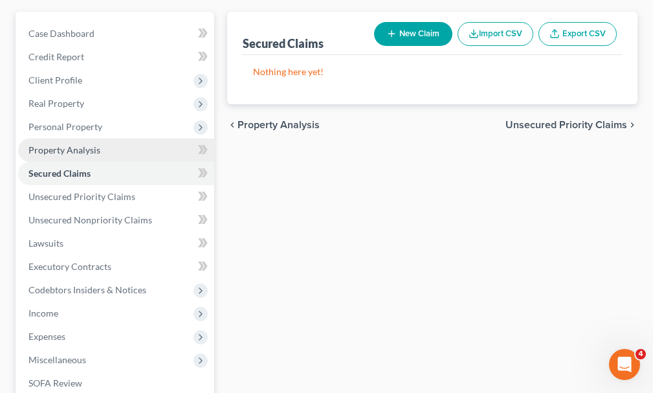
scroll to position [259, 0]
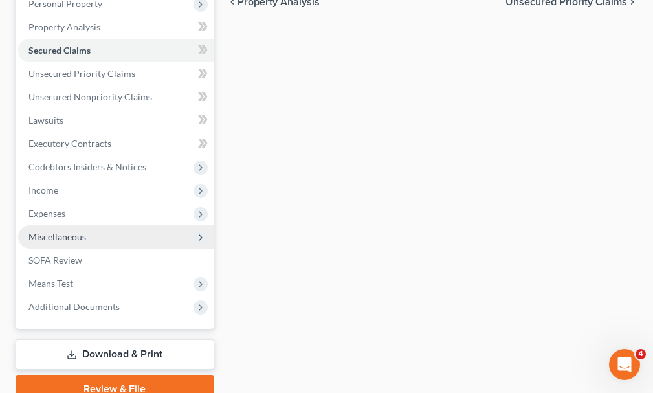
click at [52, 231] on span "Miscellaneous" at bounding box center [57, 236] width 58 height 11
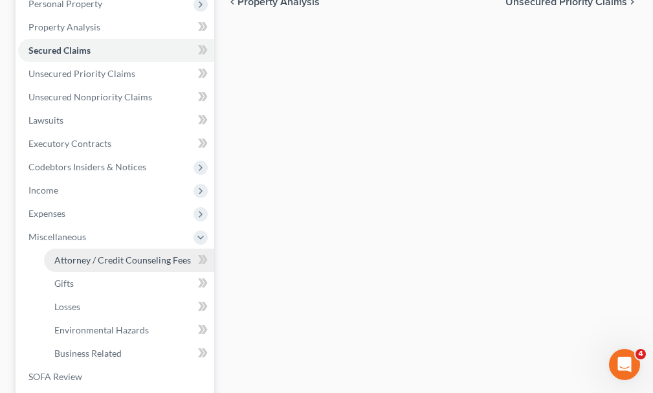
click at [96, 254] on span "Attorney / Credit Counseling Fees" at bounding box center [122, 259] width 137 height 11
select select "0"
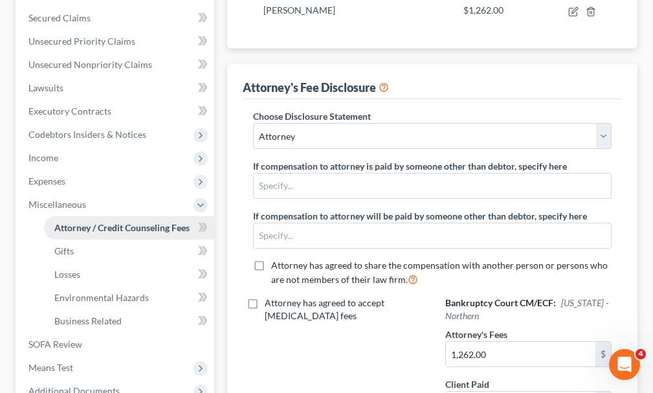
scroll to position [388, 0]
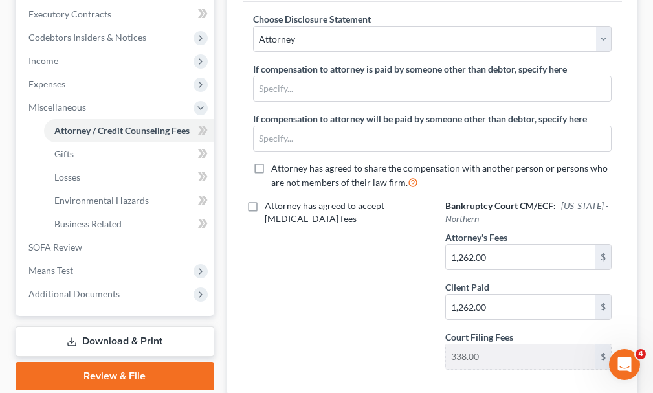
click at [98, 326] on link "Download & Print" at bounding box center [115, 341] width 199 height 30
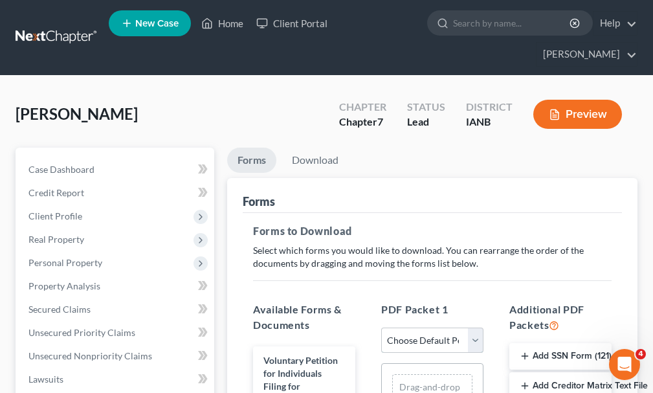
click at [422, 328] on select "Choose Default Petition PDF Packet Complete Bankruptcy Petition (all forms and …" at bounding box center [432, 341] width 102 height 26
select select "0"
click at [381, 328] on select "Choose Default Petition PDF Packet Complete Bankruptcy Petition (all forms and …" at bounding box center [432, 341] width 102 height 26
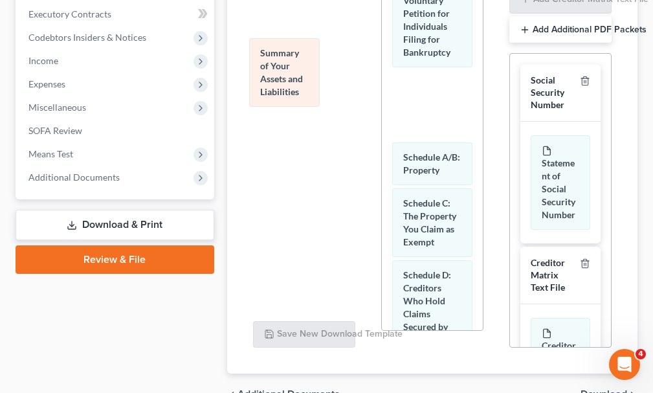
drag, startPoint x: 440, startPoint y: 83, endPoint x: 297, endPoint y: 73, distance: 143.4
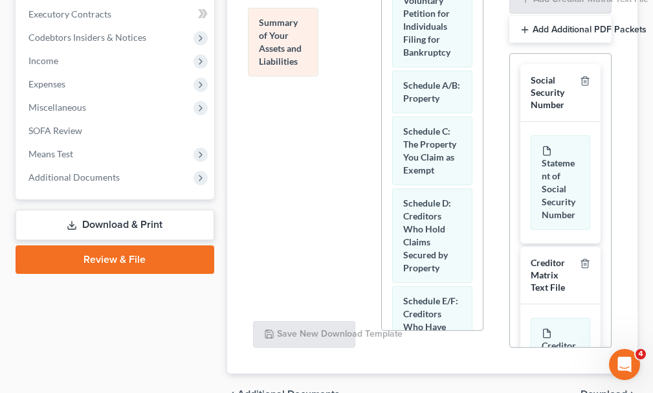
drag, startPoint x: 427, startPoint y: 80, endPoint x: 283, endPoint y: 41, distance: 149.7
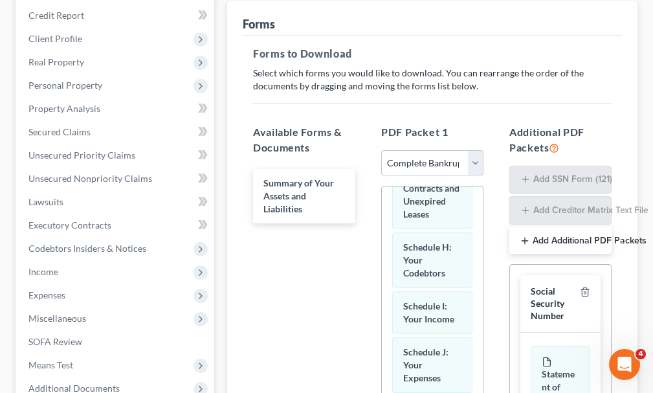
scroll to position [453, 0]
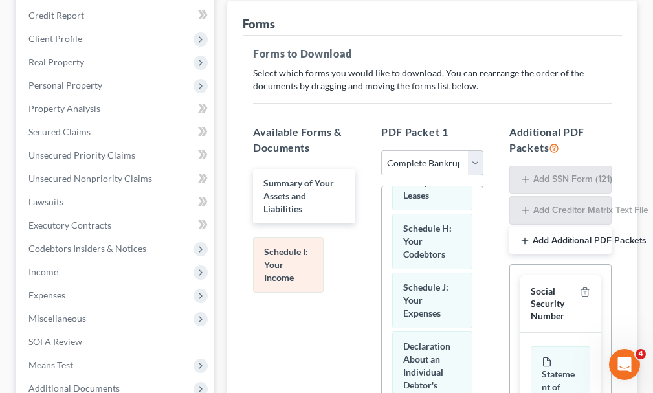
drag, startPoint x: 426, startPoint y: 330, endPoint x: 285, endPoint y: 256, distance: 159.3
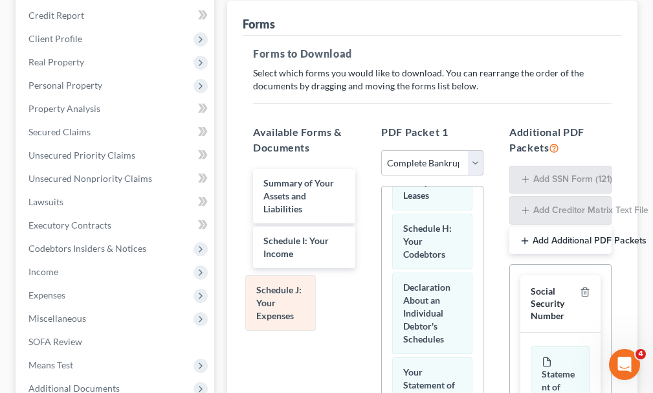
drag, startPoint x: 426, startPoint y: 333, endPoint x: 279, endPoint y: 307, distance: 149.2
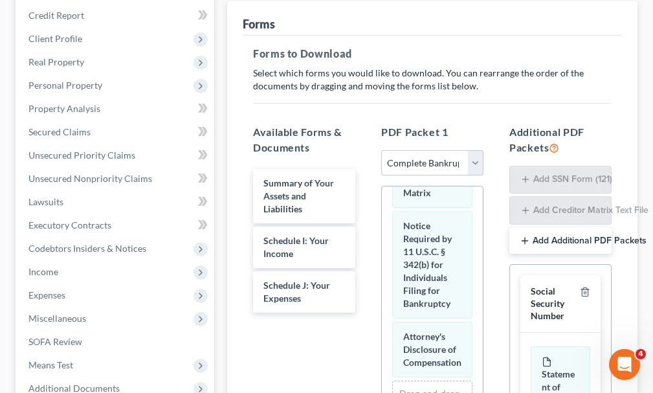
scroll to position [971, 0]
drag, startPoint x: 427, startPoint y: 234, endPoint x: 273, endPoint y: 350, distance: 193.7
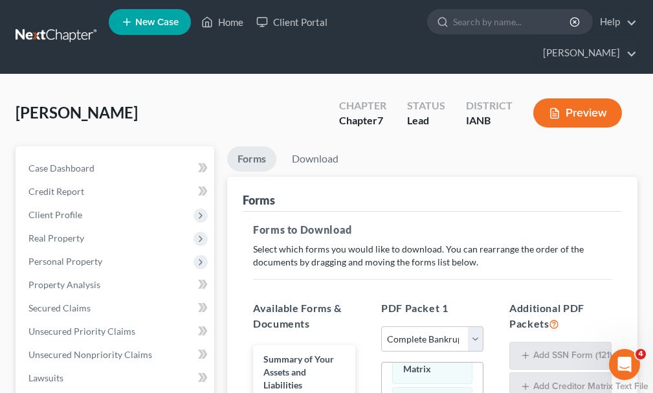
scroll to position [0, 0]
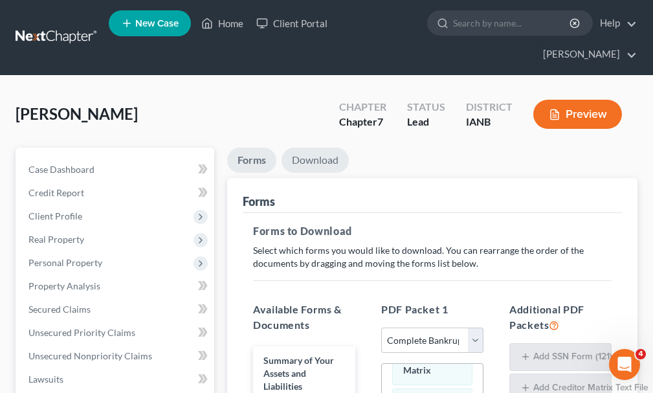
click at [314, 148] on link "Download" at bounding box center [315, 160] width 67 height 25
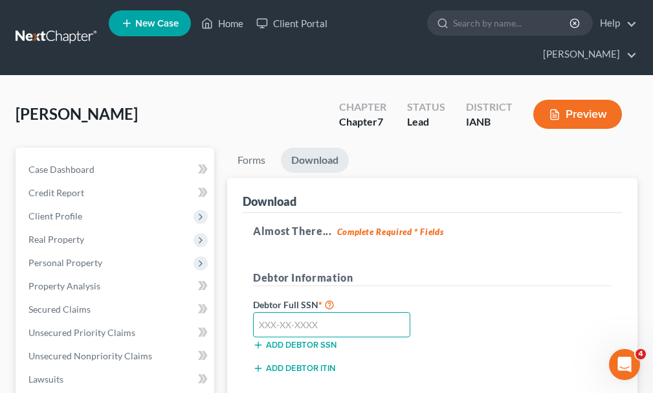
click at [348, 312] on input "text" at bounding box center [331, 325] width 157 height 26
type input "523-69-5330"
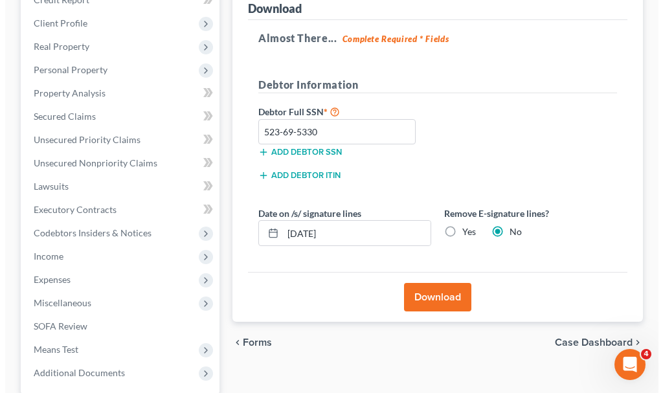
scroll to position [194, 0]
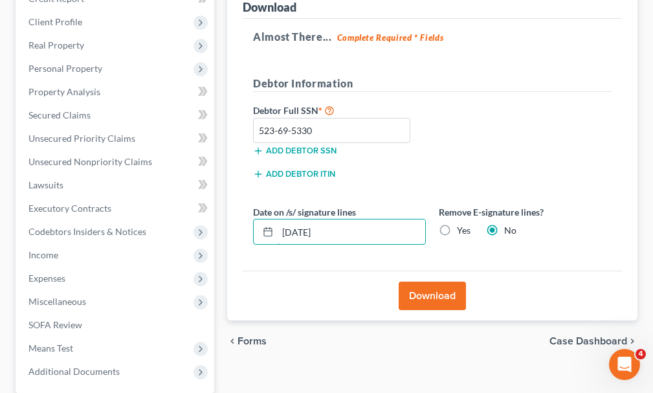
drag, startPoint x: 355, startPoint y: 209, endPoint x: 486, endPoint y: 278, distance: 147.7
click at [212, 210] on div "Petition Navigation Case Dashboard Payments Invoices Payments Payments Credit R…" at bounding box center [326, 210] width 635 height 515
click at [457, 224] on label "Yes" at bounding box center [464, 230] width 14 height 13
click at [462, 224] on input "Yes" at bounding box center [466, 228] width 8 height 8
radio input "true"
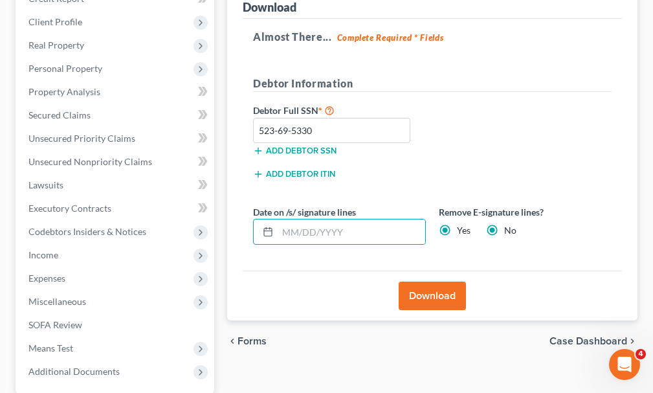
radio input "false"
click at [420, 282] on button "Download" at bounding box center [432, 296] width 67 height 28
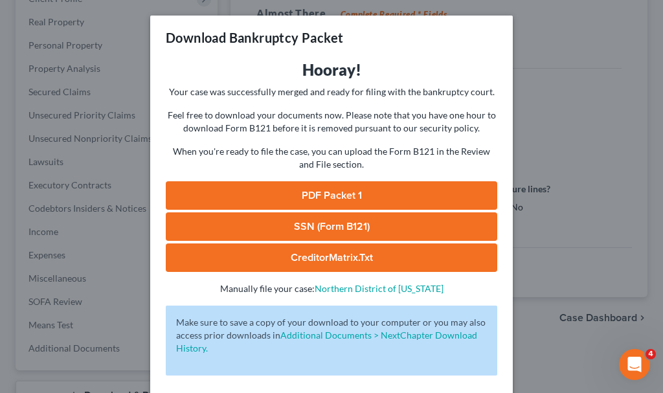
click at [344, 214] on link "SSN (Form B121)" at bounding box center [331, 226] width 331 height 28
click at [245, 185] on link "PDF Packet 1" at bounding box center [331, 195] width 331 height 28
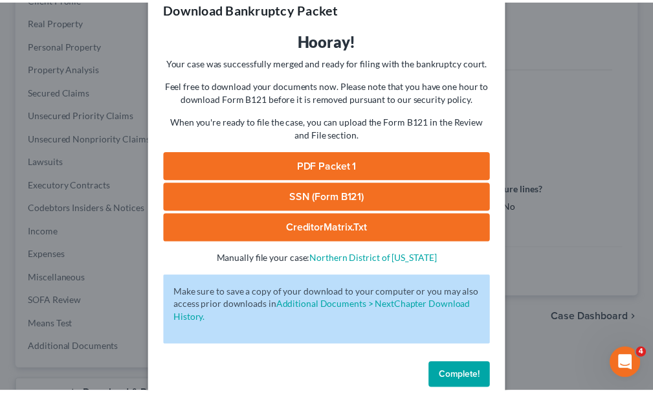
scroll to position [52, 0]
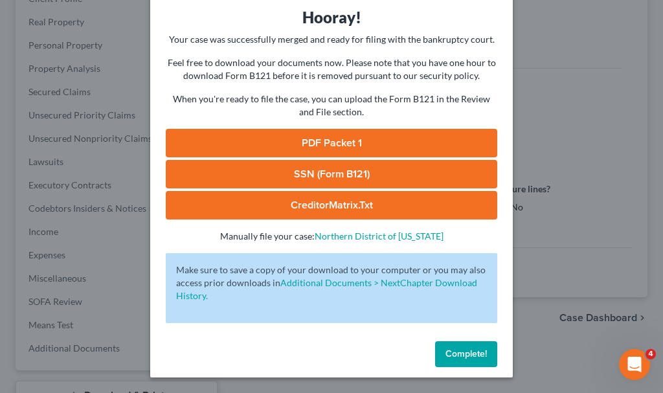
click at [450, 352] on span "Complete!" at bounding box center [465, 353] width 41 height 11
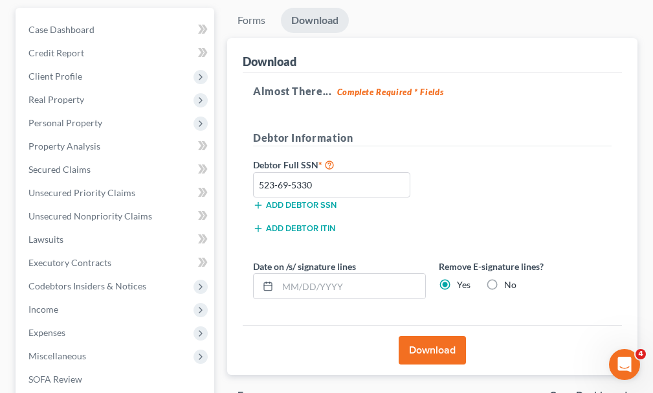
scroll to position [0, 0]
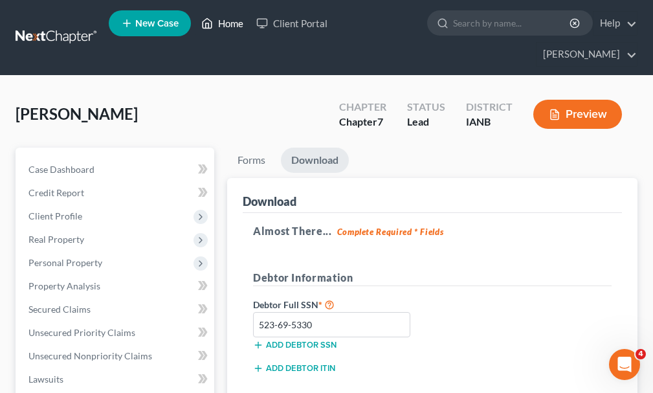
click at [230, 21] on link "Home" at bounding box center [222, 23] width 55 height 23
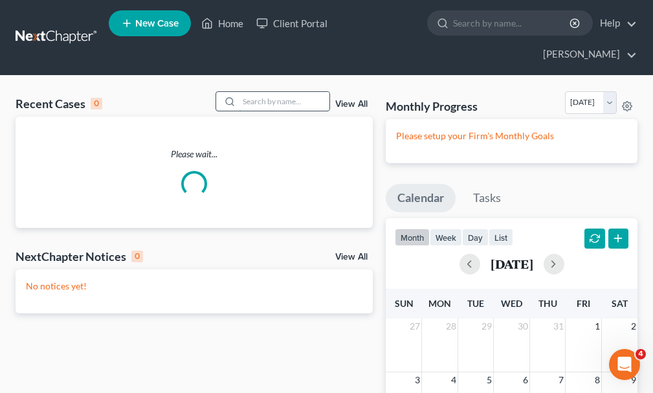
click at [269, 92] on input "search" at bounding box center [284, 101] width 91 height 19
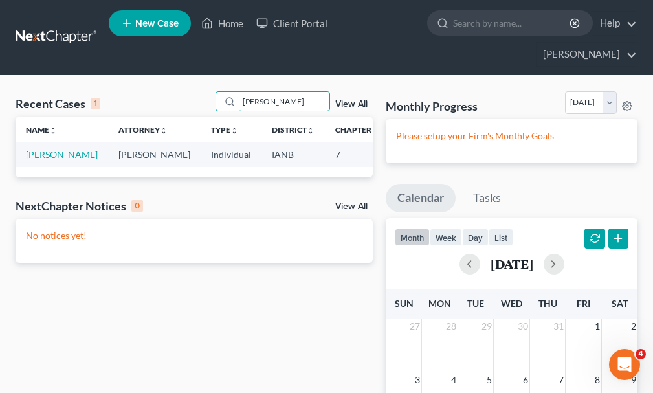
type input "[PERSON_NAME]"
click at [32, 149] on link "[PERSON_NAME]" at bounding box center [62, 154] width 72 height 11
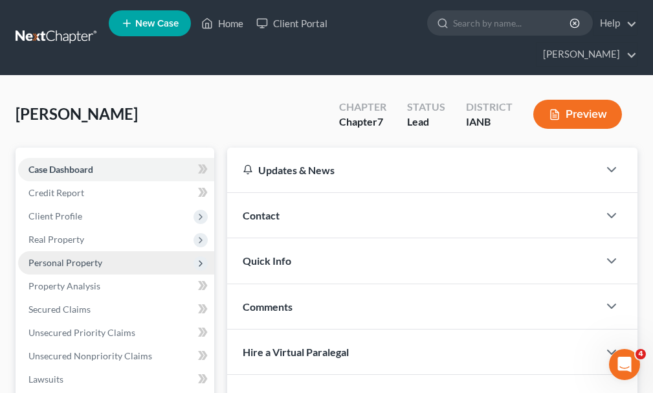
click at [47, 257] on span "Personal Property" at bounding box center [65, 262] width 74 height 11
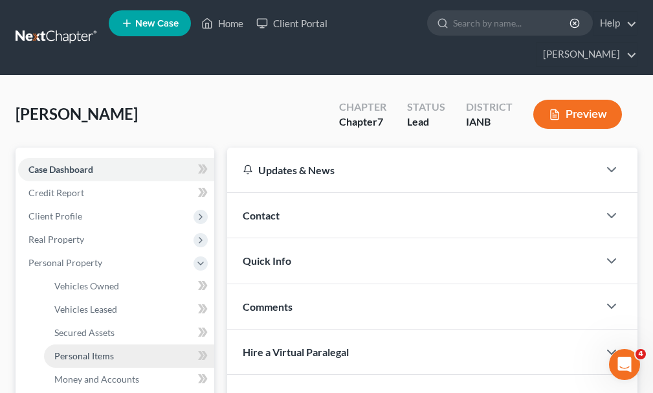
click at [73, 350] on span "Personal Items" at bounding box center [84, 355] width 60 height 11
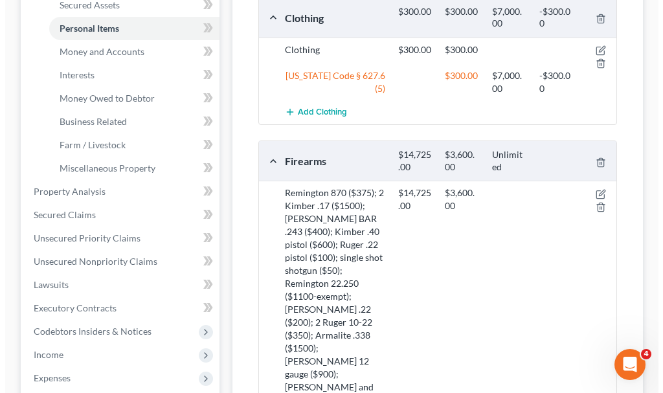
scroll to position [324, 0]
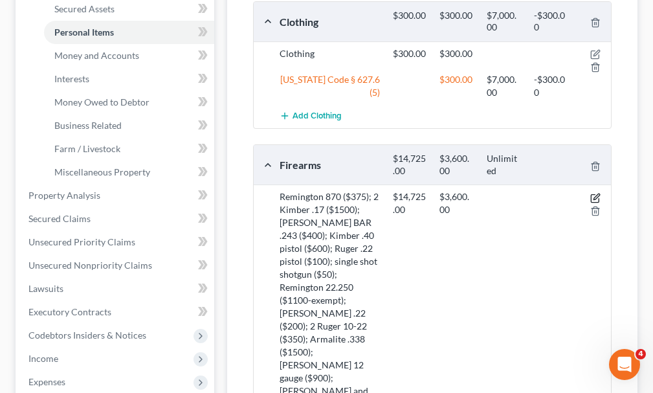
click at [594, 193] on icon "button" at bounding box center [595, 198] width 10 height 10
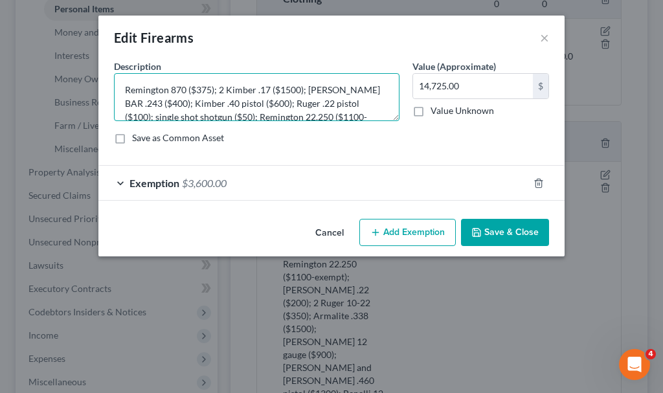
scroll to position [0, 0]
drag, startPoint x: 183, startPoint y: 91, endPoint x: 87, endPoint y: 98, distance: 96.8
click at [181, 91] on textarea "Remington 870 ($375); 2 Kimber .17 ($1500); [PERSON_NAME] BAR .243 ($400); Kimb…" at bounding box center [256, 97] width 285 height 48
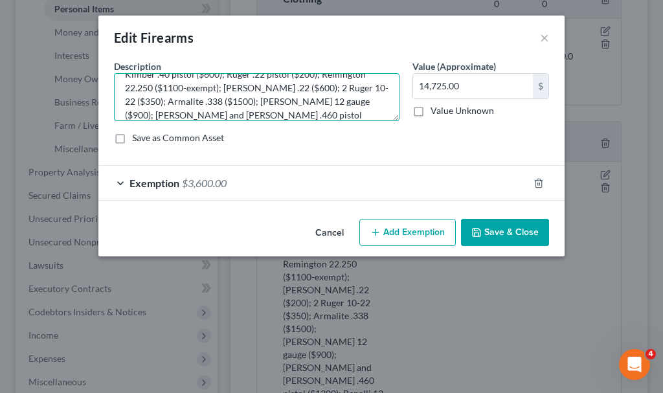
scroll to position [57, 0]
type textarea "Remington 870 Express ($375); Kimber .17 Model 21 ($800); Kimber .17 Model 84 (…"
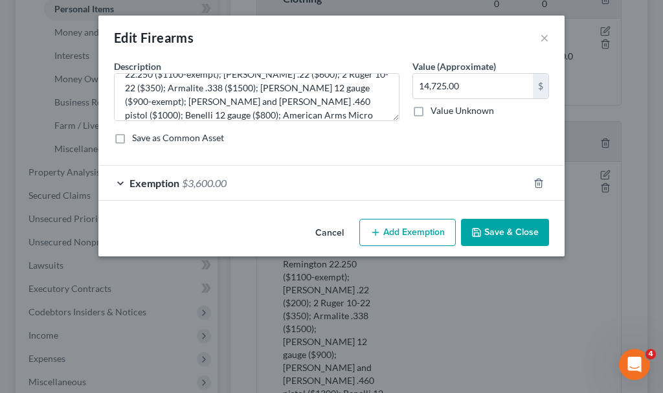
click at [201, 182] on span "$3,600.00" at bounding box center [204, 183] width 45 height 12
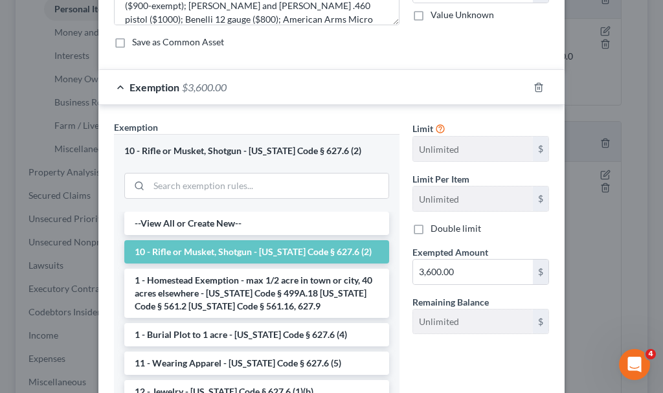
scroll to position [129, 0]
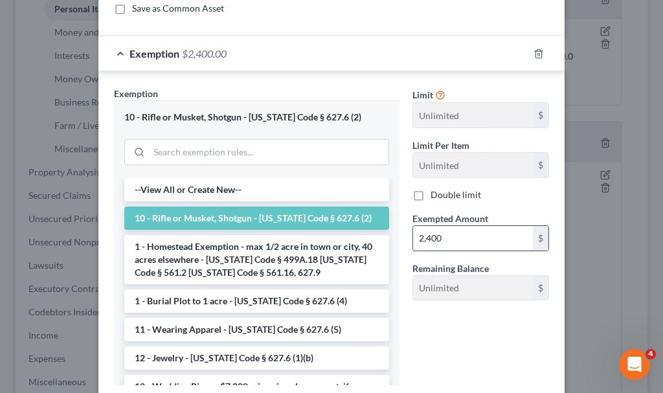
type input "2,400"
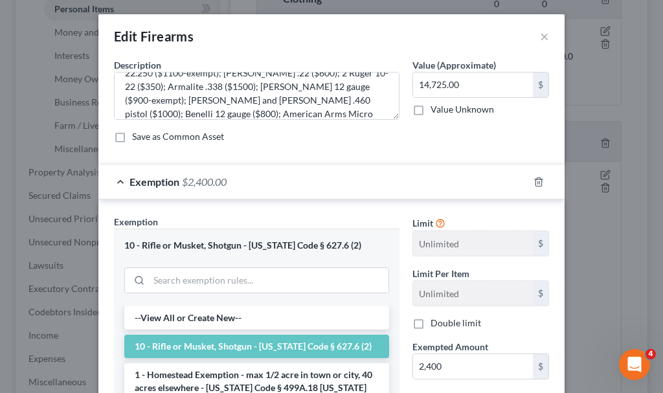
scroll to position [0, 0]
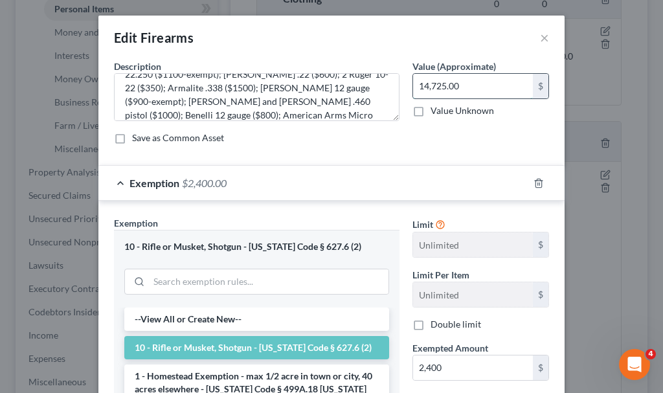
click at [481, 81] on input "14,725.00" at bounding box center [473, 86] width 120 height 25
type input "13,275"
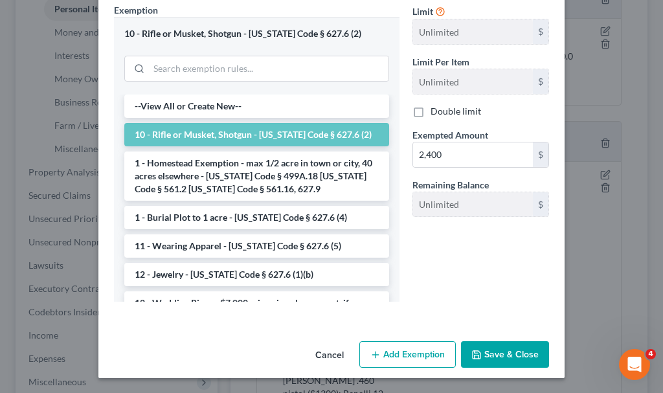
scroll to position [214, 0]
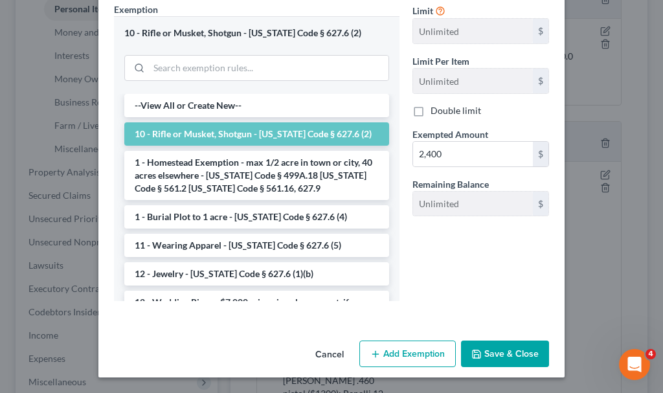
click at [489, 355] on button "Save & Close" at bounding box center [505, 354] width 88 height 27
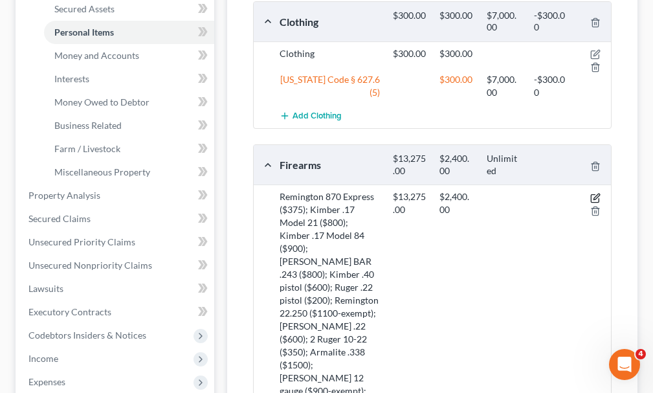
click at [596, 193] on icon "button" at bounding box center [595, 198] width 10 height 10
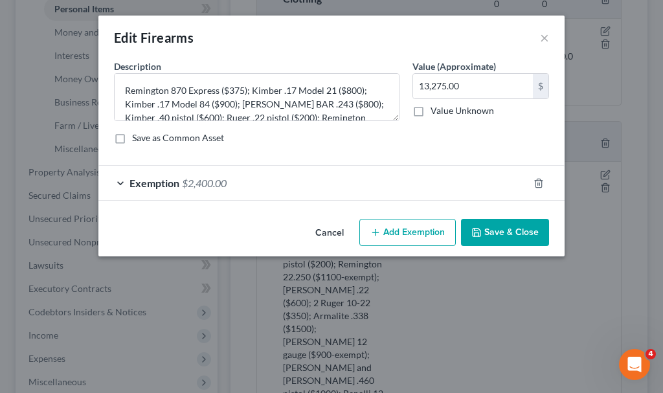
click at [410, 229] on button "Add Exemption" at bounding box center [407, 232] width 96 height 27
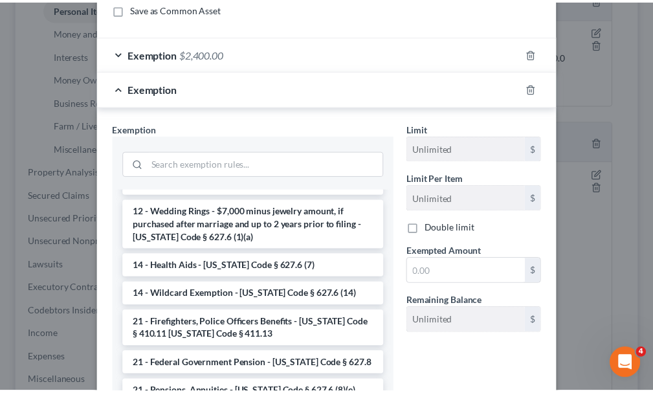
scroll to position [194, 0]
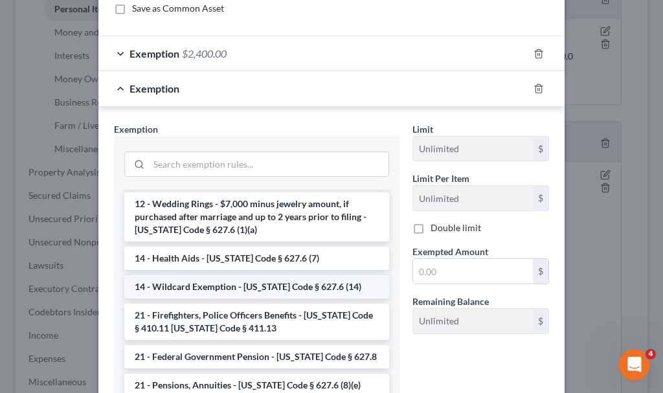
click at [192, 285] on li "14 - Wildcard Exemption - [US_STATE] Code § 627.6 (14)" at bounding box center [256, 286] width 265 height 23
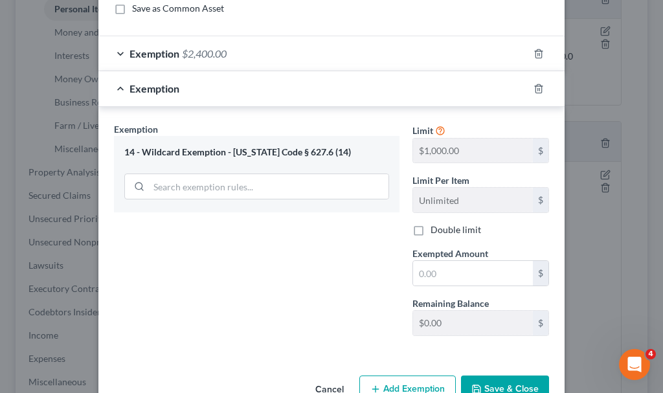
click at [325, 388] on button "Cancel" at bounding box center [329, 390] width 49 height 26
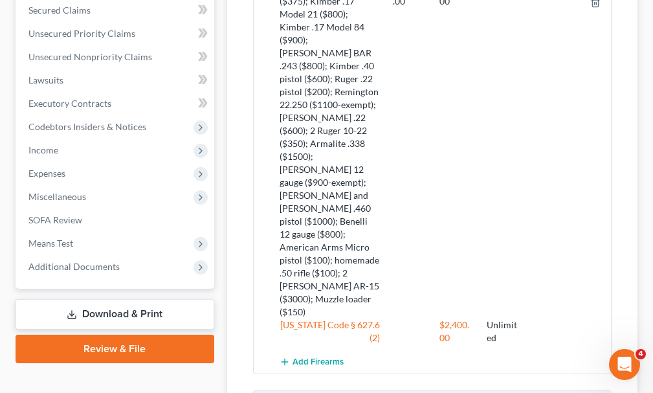
scroll to position [518, 0]
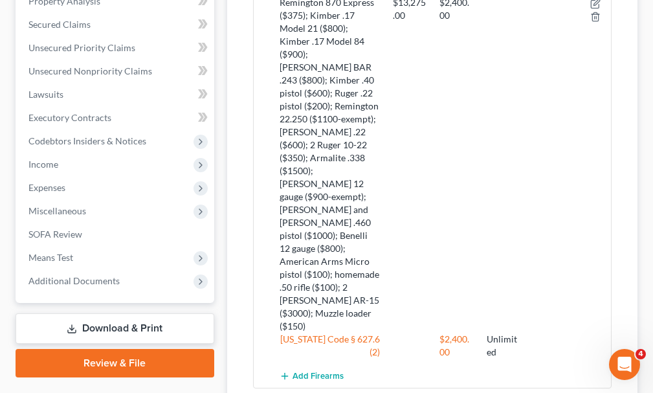
click at [122, 313] on link "Download & Print" at bounding box center [115, 328] width 199 height 30
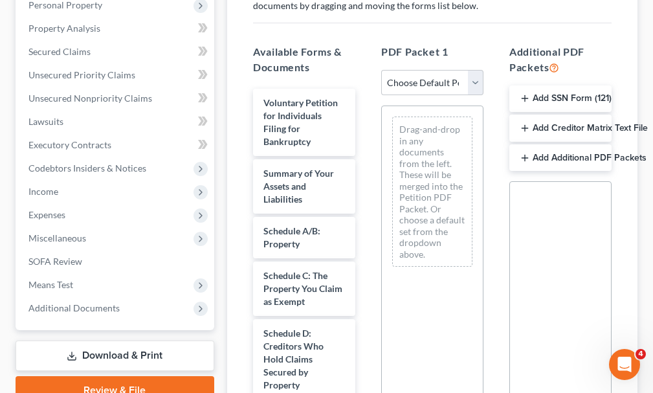
scroll to position [259, 0]
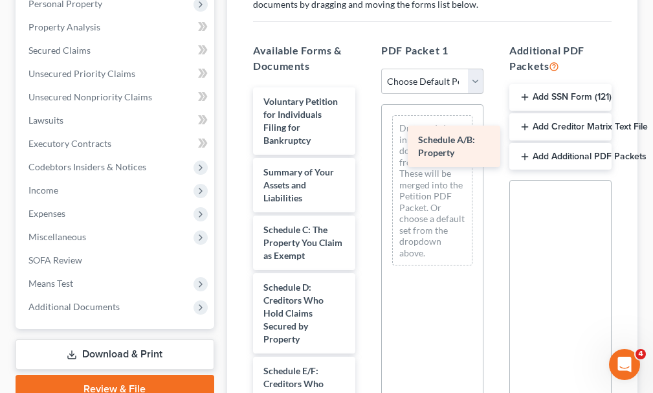
drag, startPoint x: 276, startPoint y: 207, endPoint x: 431, endPoint y: 134, distance: 171.7
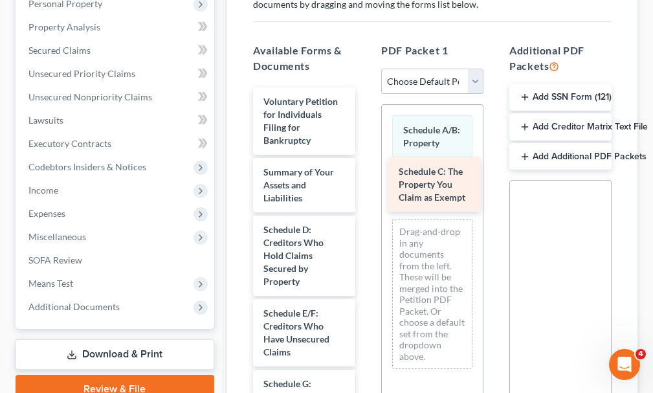
drag, startPoint x: 284, startPoint y: 219, endPoint x: 423, endPoint y: 185, distance: 144.1
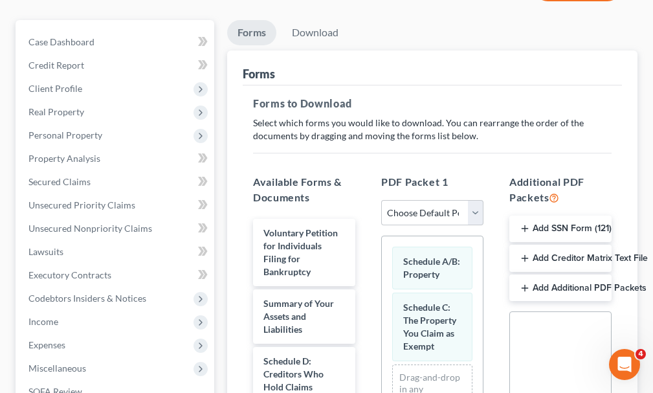
scroll to position [0, 0]
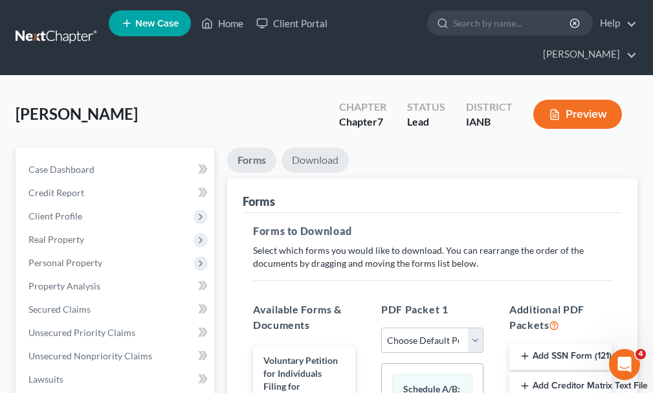
click at [319, 148] on link "Download" at bounding box center [315, 160] width 67 height 25
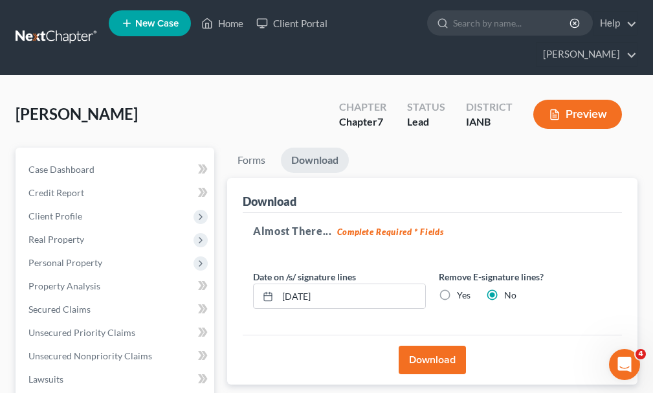
click at [430, 346] on button "Download" at bounding box center [432, 360] width 67 height 28
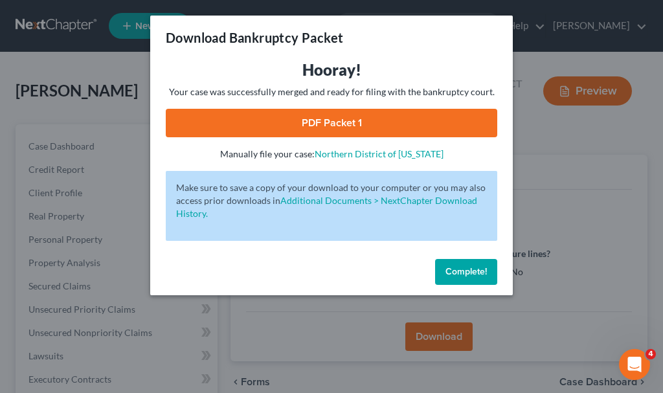
click at [348, 120] on link "PDF Packet 1" at bounding box center [331, 123] width 331 height 28
click at [456, 269] on span "Complete!" at bounding box center [465, 271] width 41 height 11
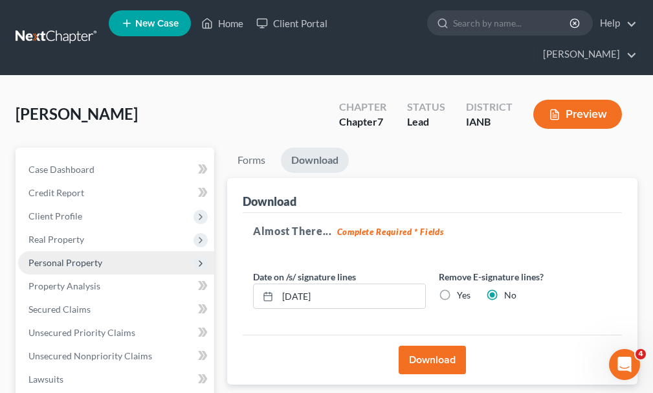
click at [58, 257] on span "Personal Property" at bounding box center [65, 262] width 74 height 11
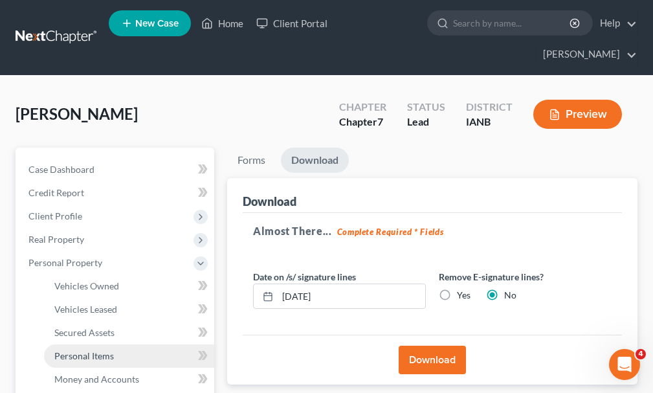
click at [69, 350] on span "Personal Items" at bounding box center [84, 355] width 60 height 11
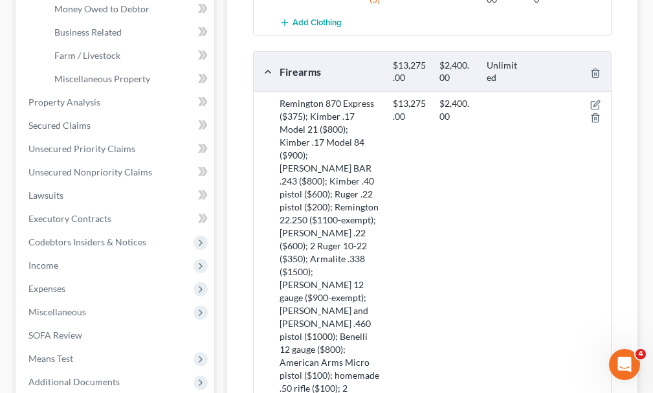
scroll to position [388, 0]
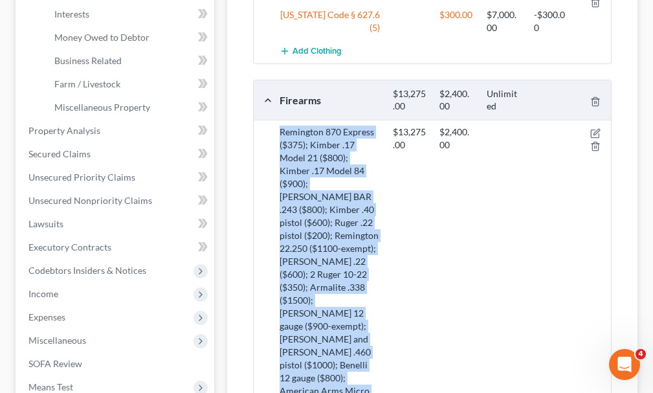
drag, startPoint x: 278, startPoint y: 107, endPoint x: 426, endPoint y: 284, distance: 230.8
click at [377, 378] on div "Remington 870 Express ($375); Kimber .17 Model 21 ($800); Kimber .17 Model 84 (…" at bounding box center [329, 294] width 113 height 337
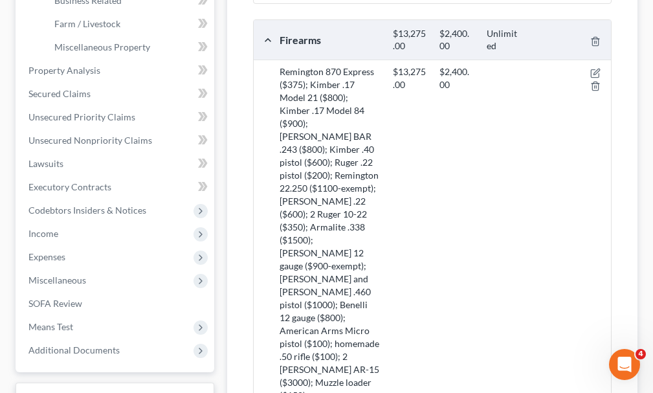
scroll to position [453, 0]
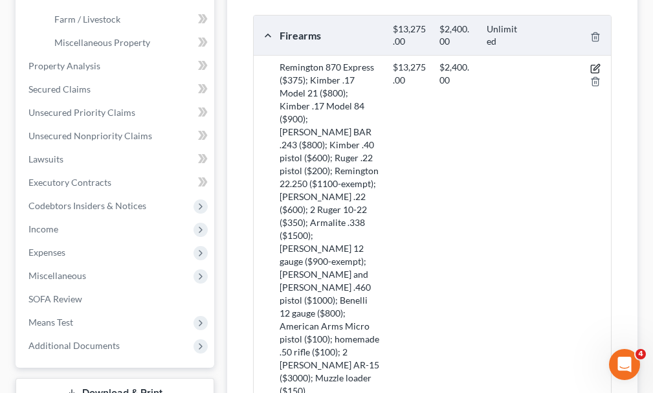
click at [596, 64] on icon "button" at bounding box center [597, 67] width 6 height 6
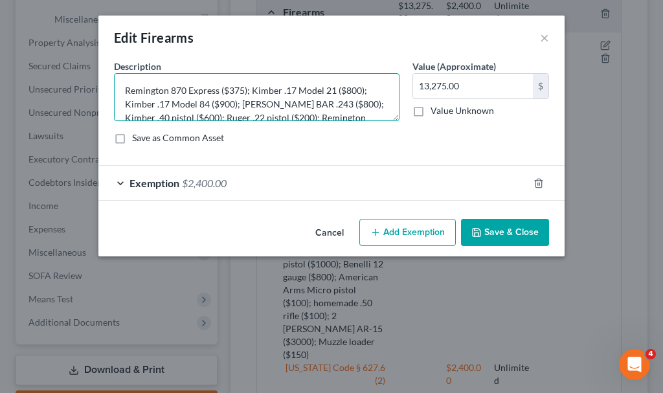
drag, startPoint x: 142, startPoint y: 90, endPoint x: 329, endPoint y: 142, distance: 193.7
click at [146, 93] on textarea "Remington 870 Express ($375); Kimber .17 Model 21 ($800); Kimber .17 Model 84 (…" at bounding box center [256, 97] width 285 height 48
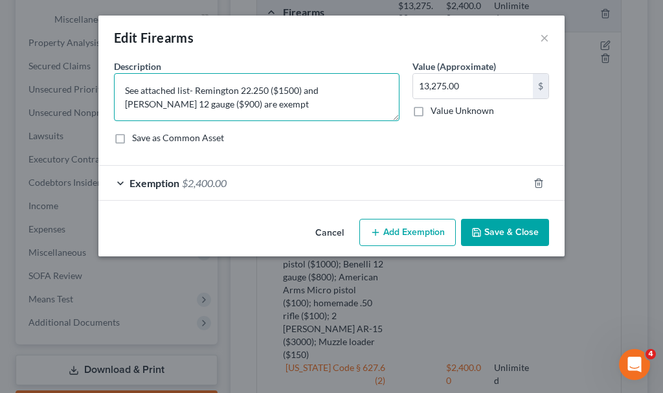
type textarea "See attached list- Remington 22.250 ($1500) and [PERSON_NAME] 12 gauge ($900) a…"
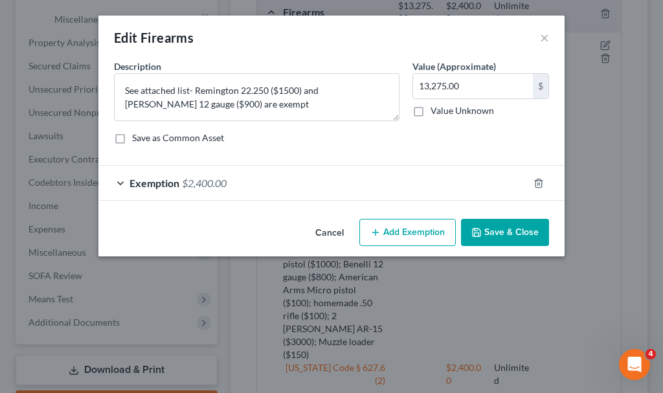
click at [500, 230] on button "Save & Close" at bounding box center [505, 232] width 88 height 27
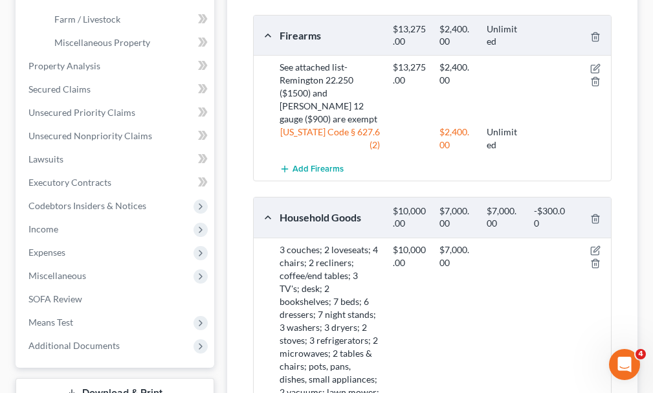
click at [112, 378] on link "Download & Print" at bounding box center [115, 393] width 199 height 30
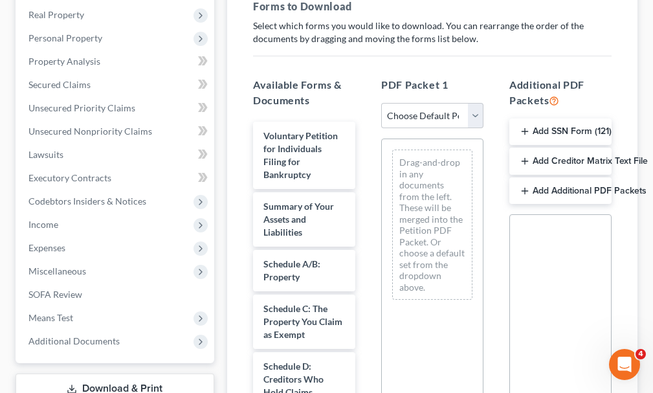
scroll to position [259, 0]
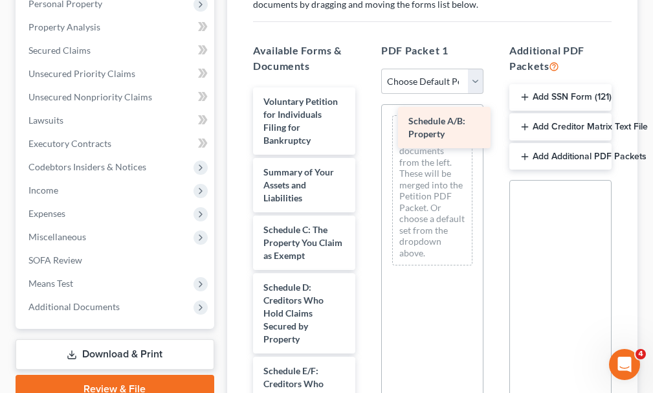
drag, startPoint x: 288, startPoint y: 215, endPoint x: 434, endPoint y: 129, distance: 169.2
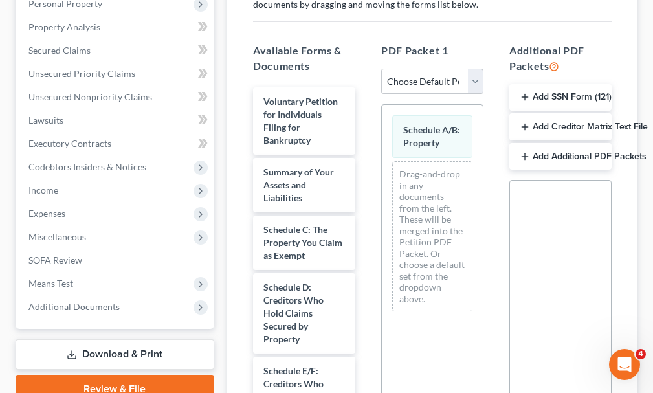
scroll to position [0, 0]
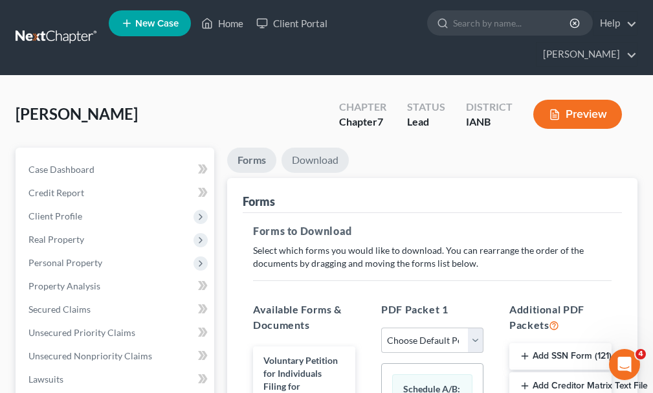
click at [316, 148] on link "Download" at bounding box center [315, 160] width 67 height 25
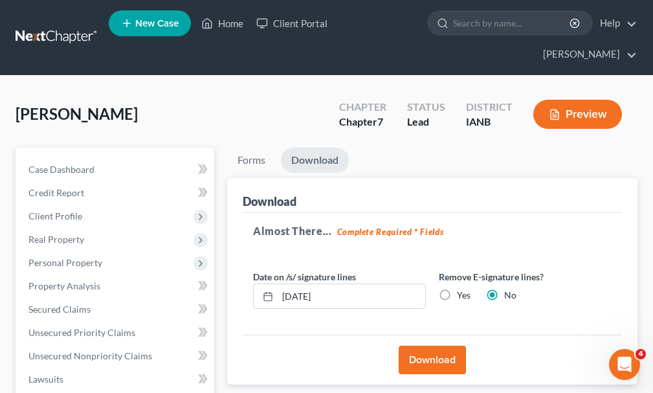
click at [439, 346] on button "Download" at bounding box center [432, 360] width 67 height 28
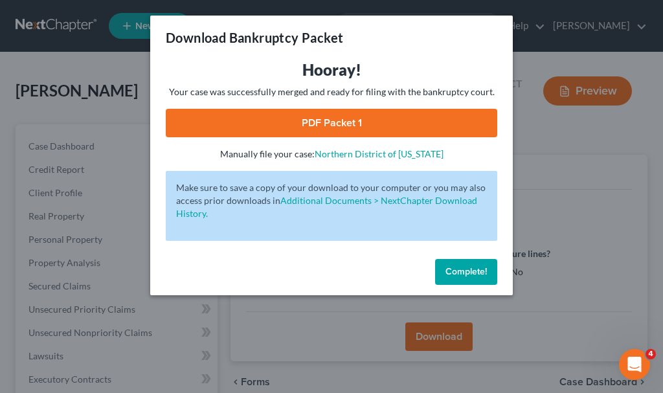
click at [268, 123] on link "PDF Packet 1" at bounding box center [331, 123] width 331 height 28
click at [454, 269] on span "Complete!" at bounding box center [465, 271] width 41 height 11
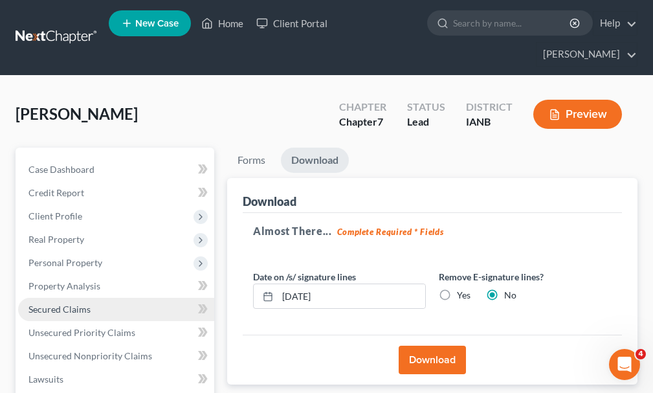
click at [76, 304] on span "Secured Claims" at bounding box center [59, 309] width 62 height 11
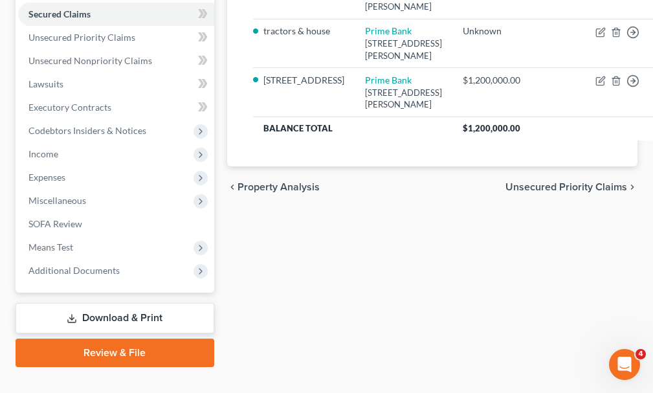
click at [98, 303] on link "Download & Print" at bounding box center [115, 318] width 199 height 30
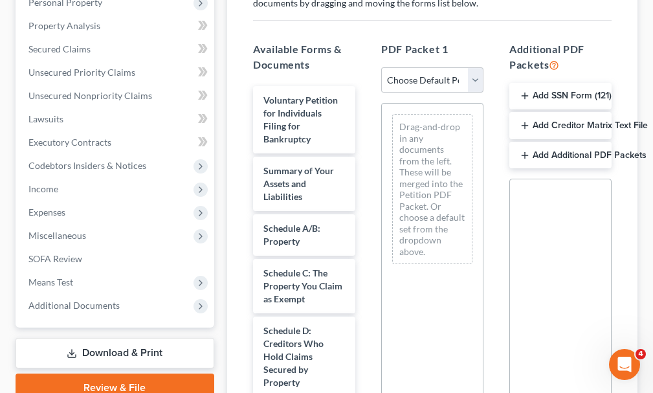
scroll to position [324, 0]
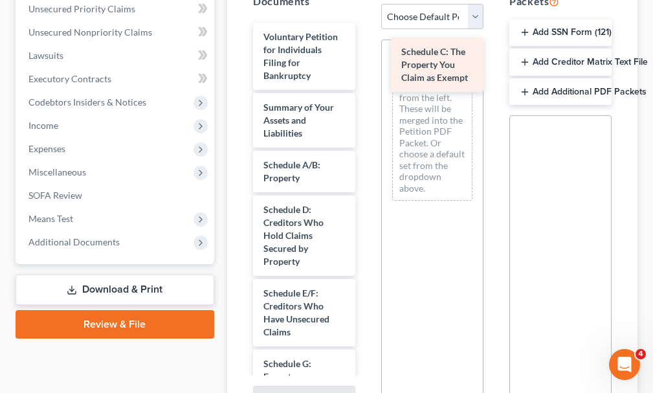
drag, startPoint x: 284, startPoint y: 203, endPoint x: 428, endPoint y: 63, distance: 201.0
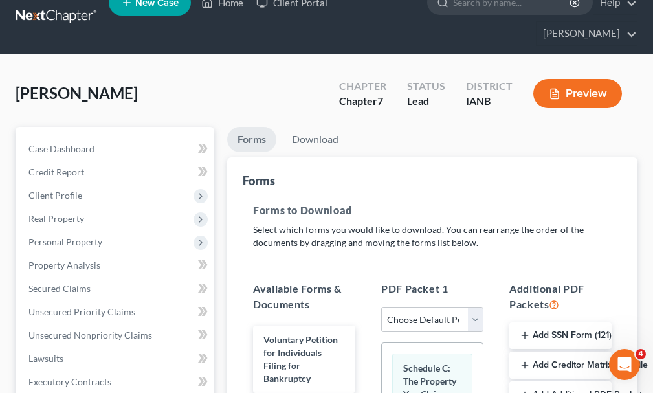
scroll to position [0, 0]
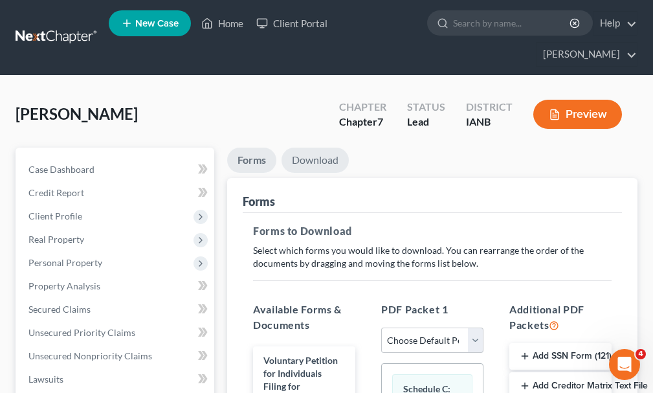
click at [319, 148] on link "Download" at bounding box center [315, 160] width 67 height 25
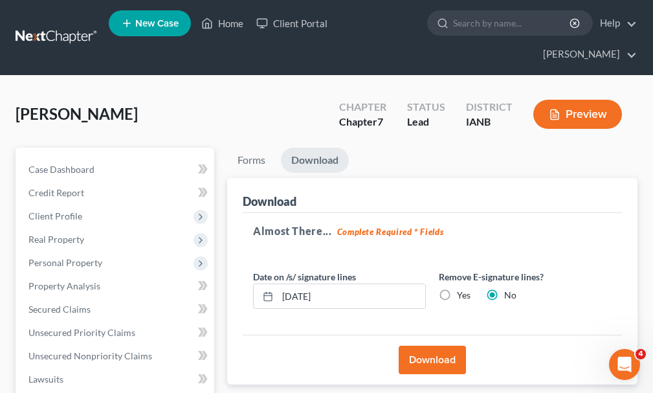
click at [437, 346] on button "Download" at bounding box center [432, 360] width 67 height 28
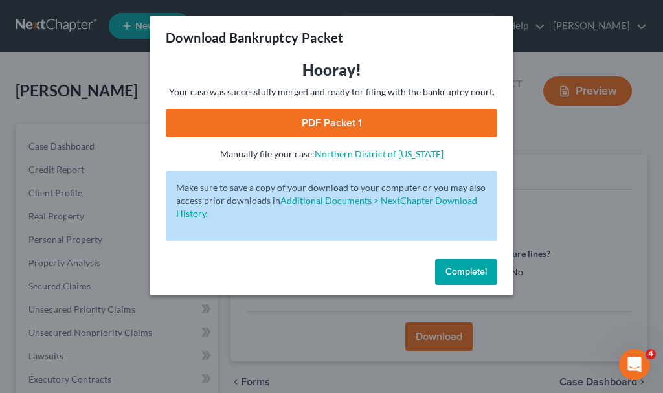
click at [274, 125] on link "PDF Packet 1" at bounding box center [331, 123] width 331 height 28
click at [462, 273] on span "Complete!" at bounding box center [465, 271] width 41 height 11
